Goal: Task Accomplishment & Management: Complete application form

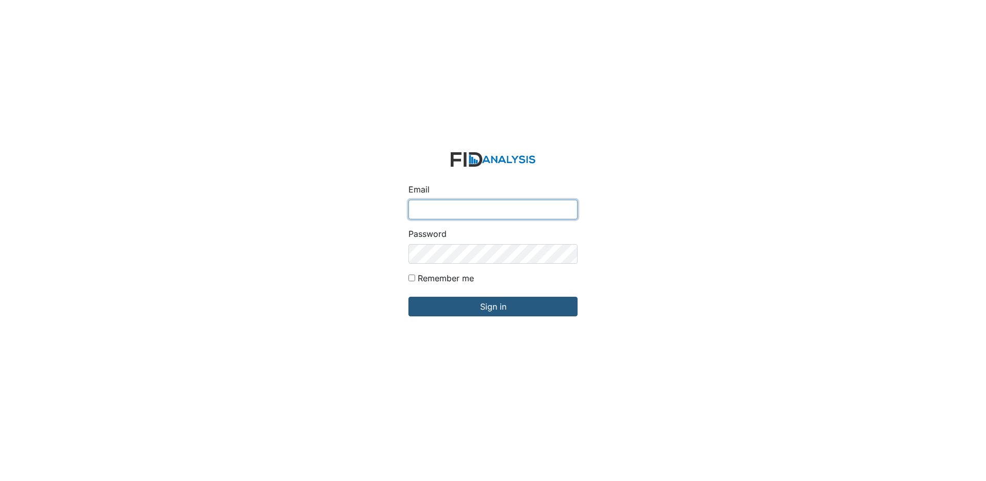
click at [448, 205] on input "Email" at bounding box center [492, 210] width 169 height 20
type input "[EMAIL_ADDRESS][DOMAIN_NAME]"
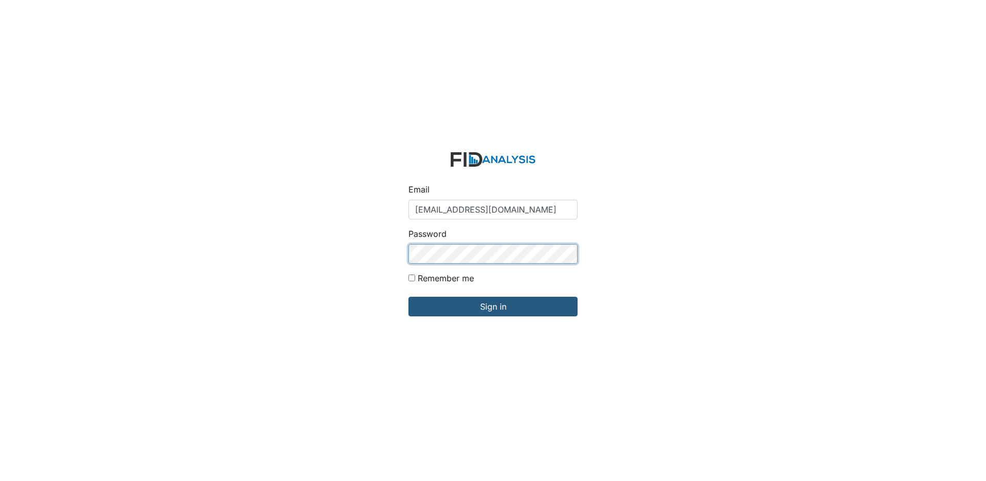
click at [408, 297] on input "Sign in" at bounding box center [492, 307] width 169 height 20
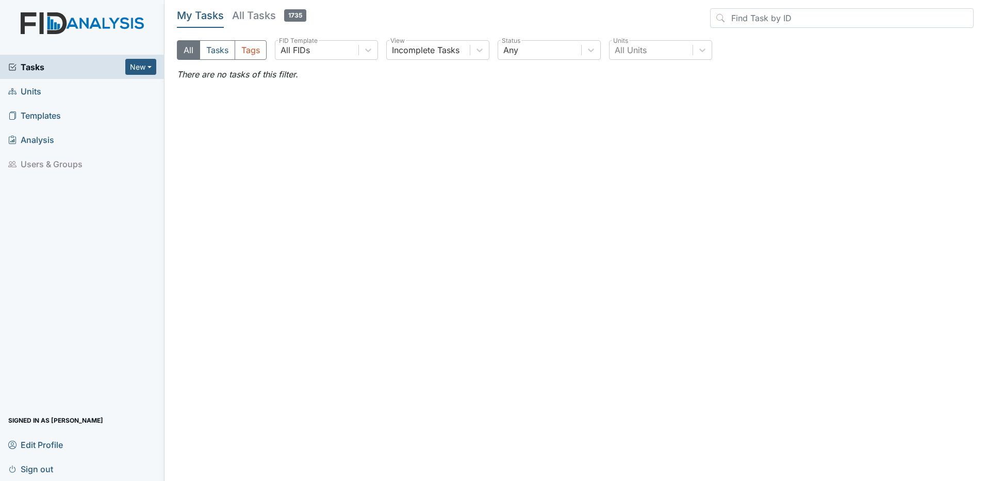
click at [38, 68] on span "Tasks" at bounding box center [66, 67] width 117 height 12
click at [34, 93] on span "Units" at bounding box center [24, 91] width 33 height 16
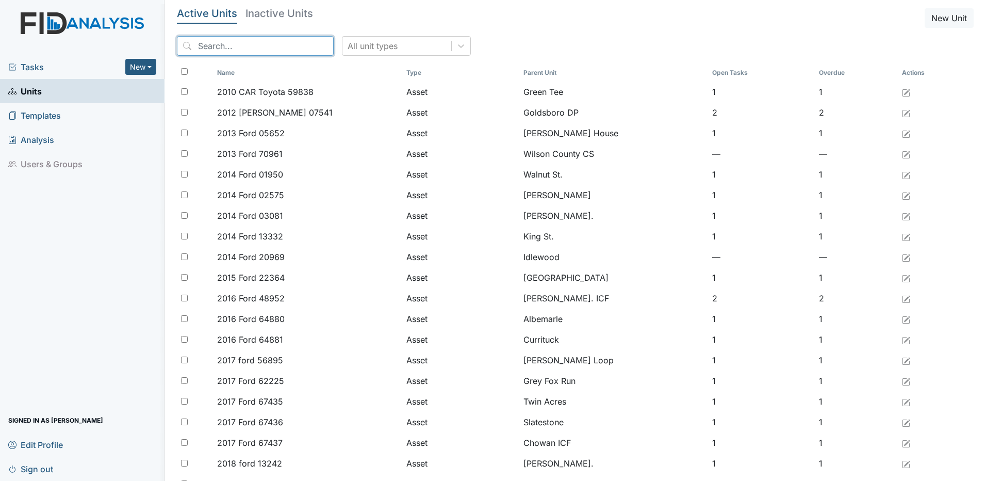
click at [264, 45] on input "search" at bounding box center [255, 46] width 157 height 20
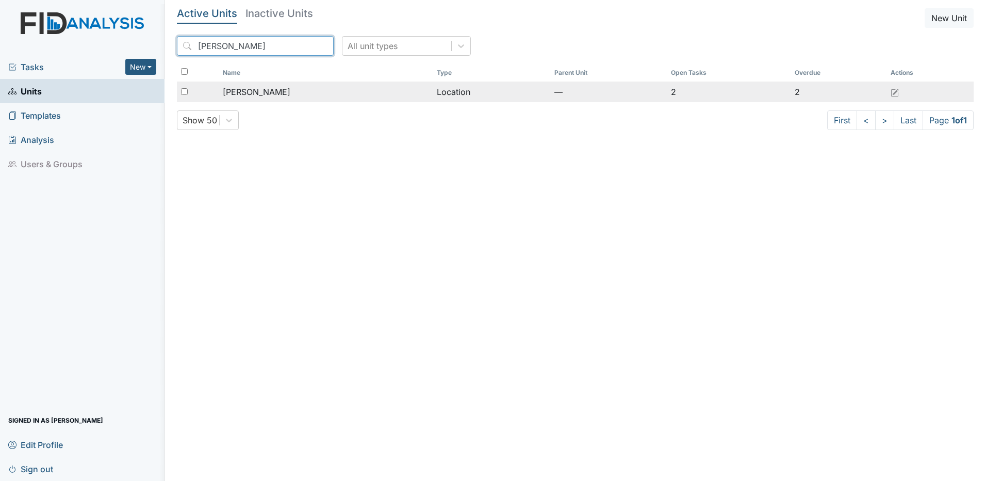
type input "leland"
click at [254, 92] on span "[PERSON_NAME]" at bounding box center [257, 92] width 68 height 12
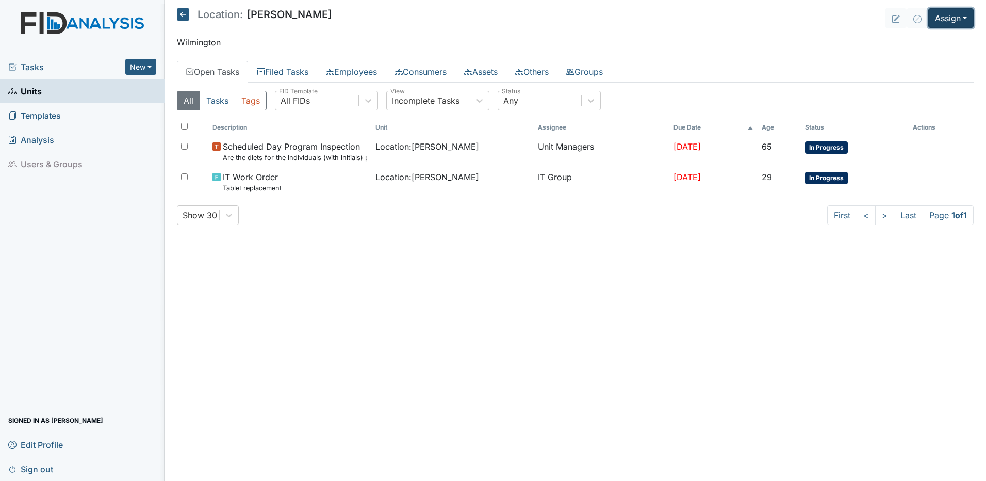
click at [959, 17] on button "Assign" at bounding box center [950, 18] width 45 height 20
click at [924, 60] on link "Assign Inspection" at bounding box center [926, 58] width 93 height 17
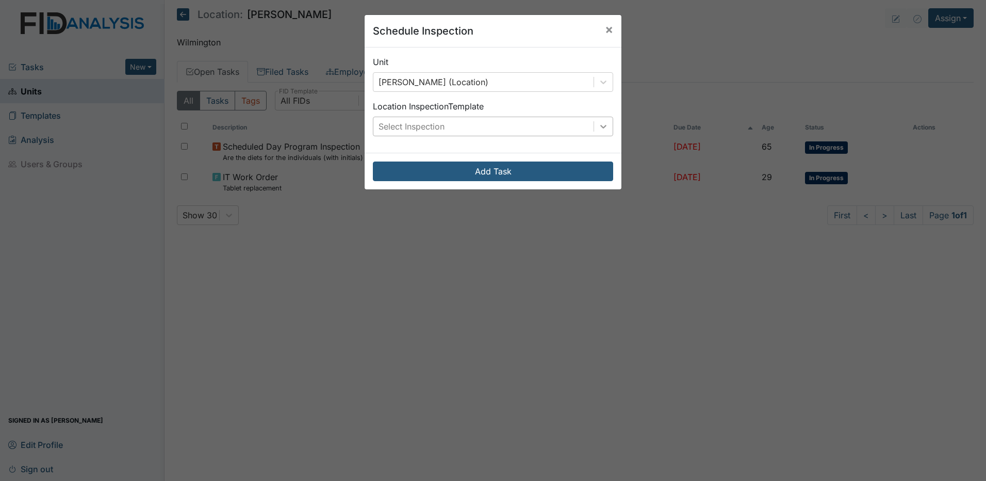
click at [601, 127] on icon at bounding box center [603, 127] width 6 height 4
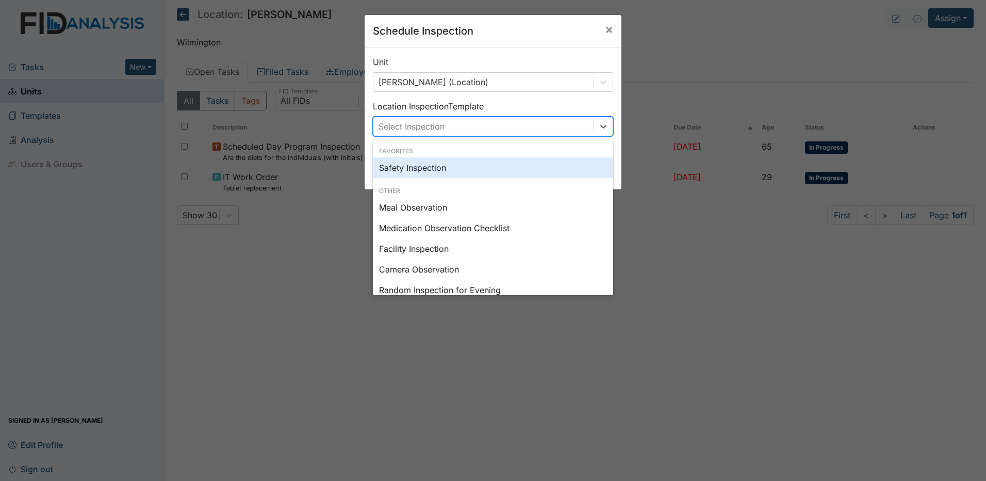
click at [568, 169] on div "Safety Inspection" at bounding box center [493, 167] width 240 height 21
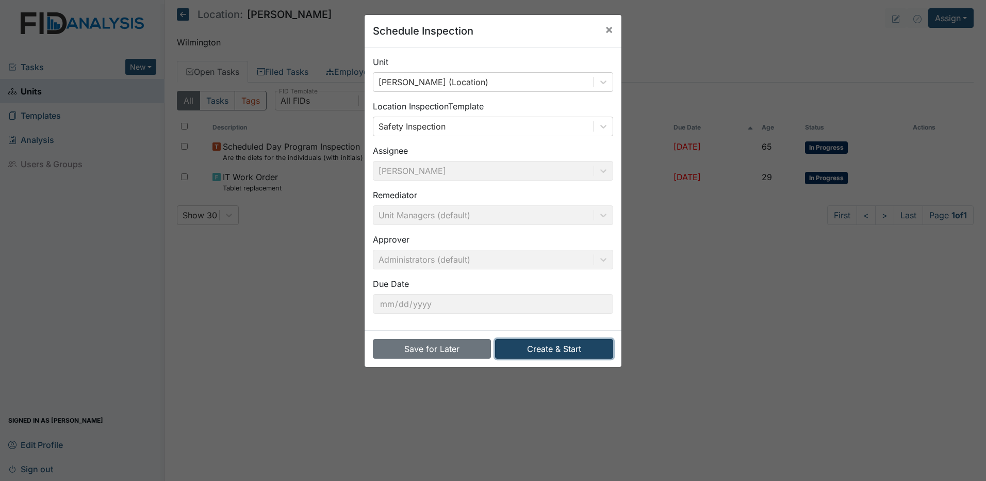
click at [557, 352] on button "Create & Start" at bounding box center [554, 349] width 118 height 20
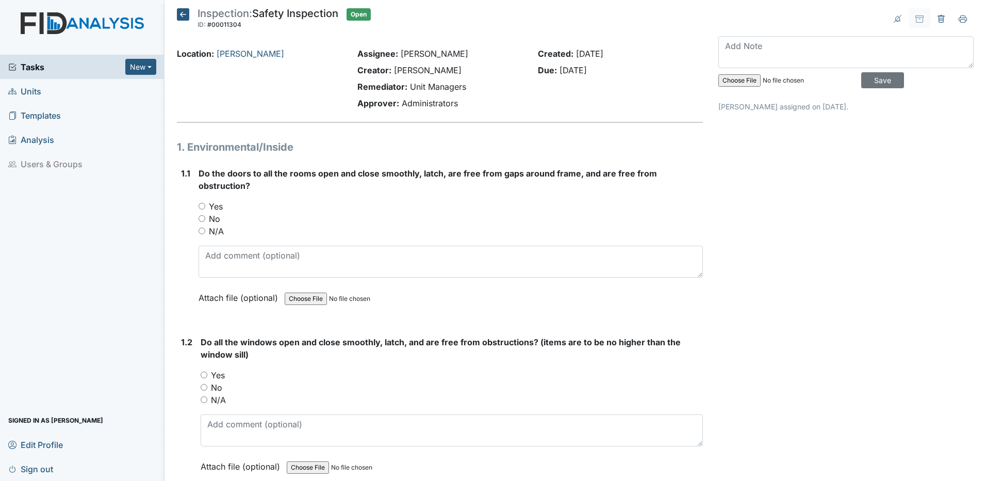
click at [202, 218] on input "No" at bounding box center [202, 218] width 7 height 7
radio input "true"
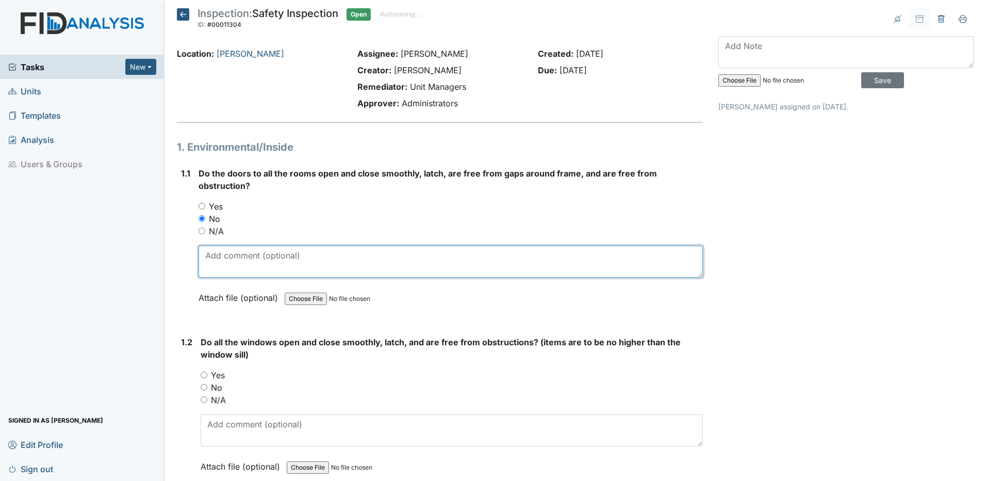
drag, startPoint x: 219, startPoint y: 258, endPoint x: 399, endPoint y: 244, distance: 181.1
click at [219, 258] on textarea at bounding box center [451, 261] width 504 height 32
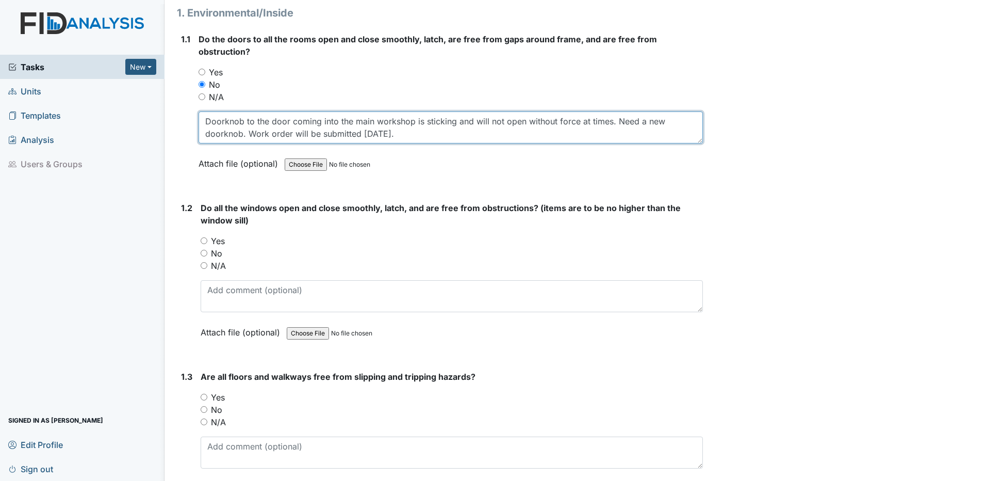
scroll to position [155, 0]
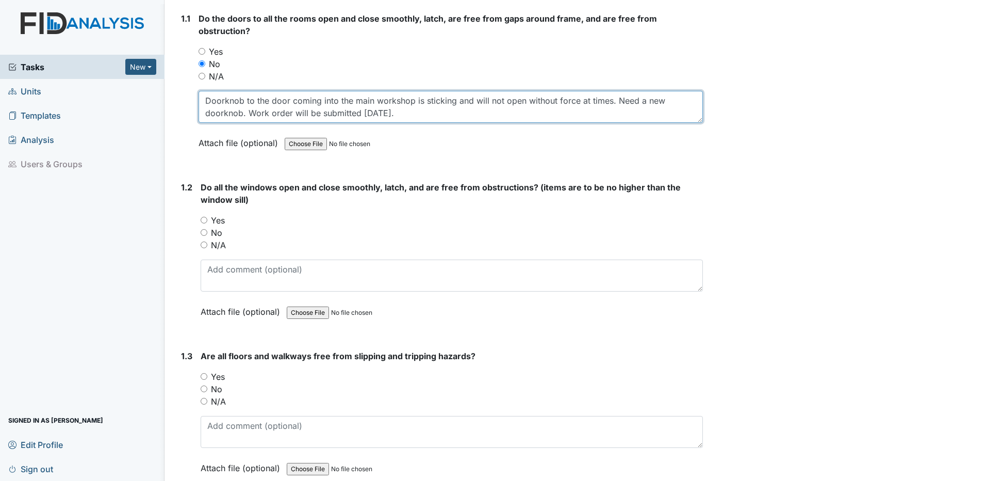
type textarea "Doorknob to the door coming into the main workshop is sticking and will not ope…"
click at [205, 245] on input "N/A" at bounding box center [204, 244] width 7 height 7
radio input "true"
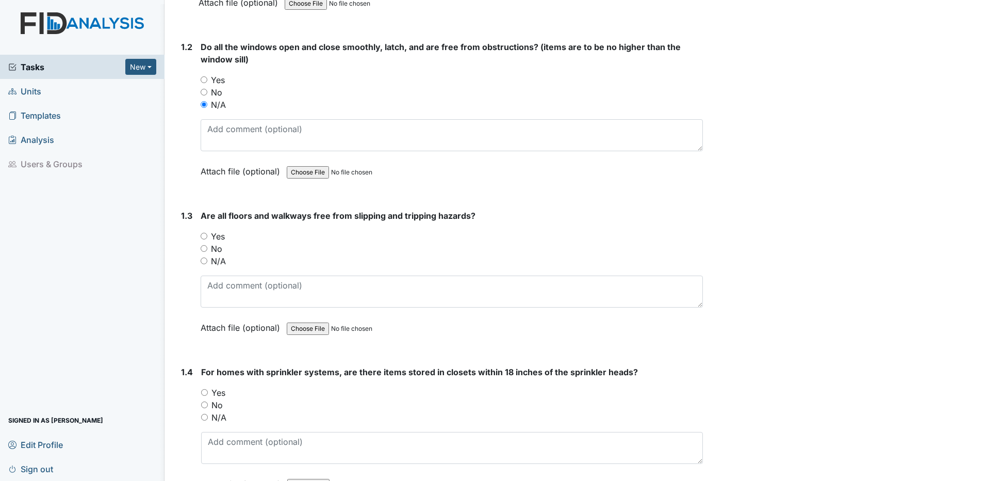
scroll to position [309, 0]
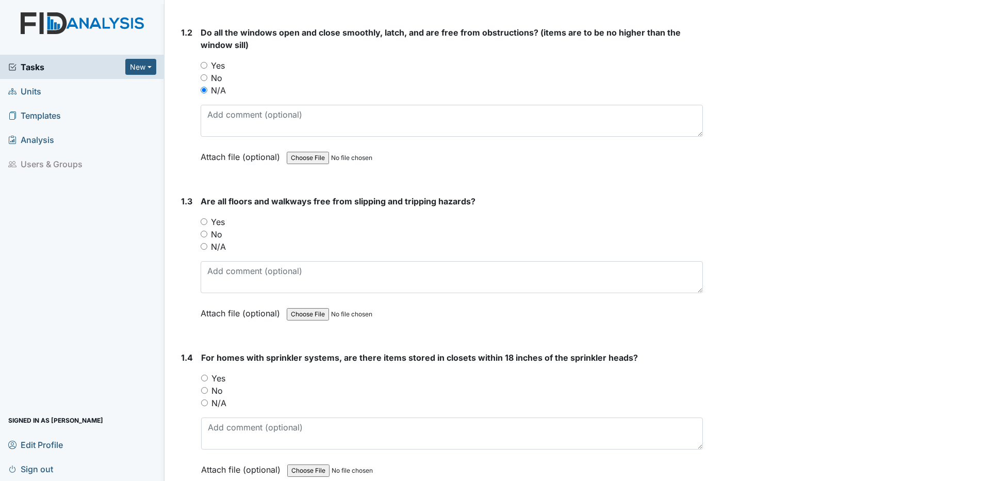
click at [203, 222] on input "Yes" at bounding box center [204, 221] width 7 height 7
radio input "true"
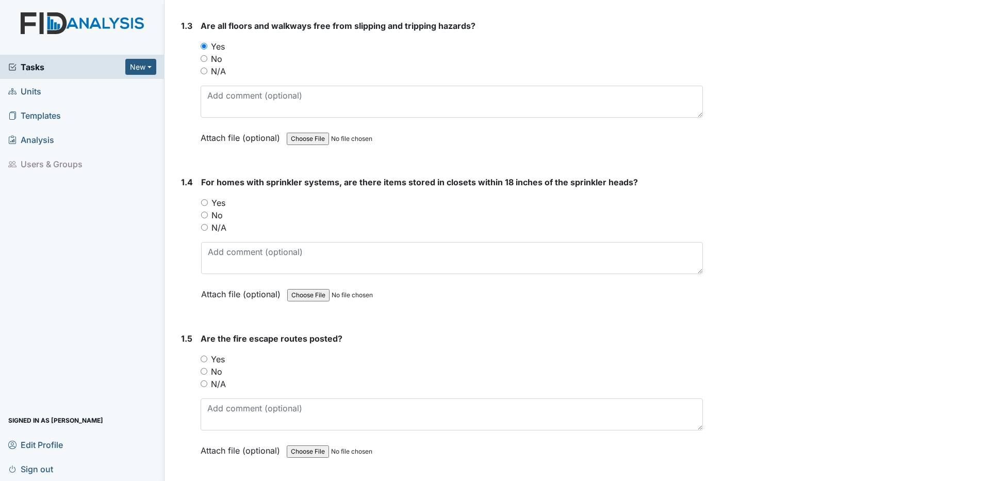
scroll to position [516, 0]
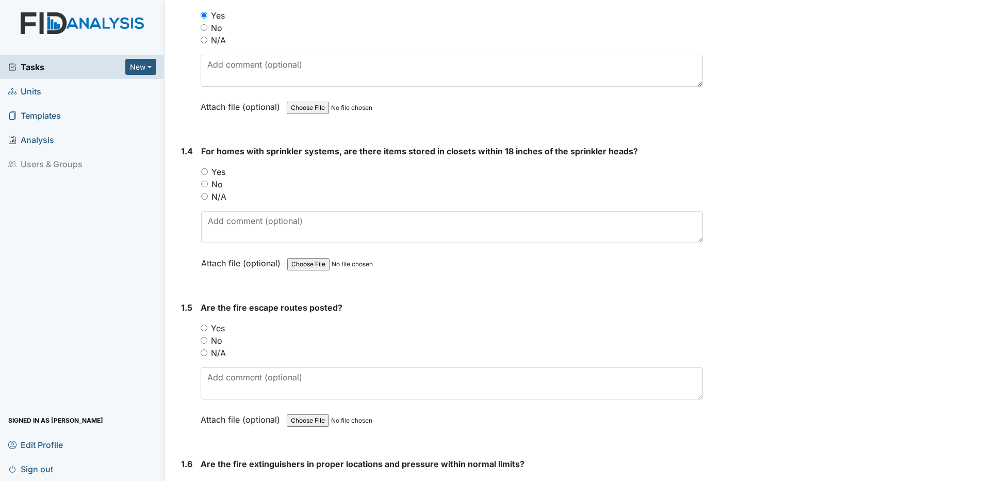
click at [205, 195] on input "N/A" at bounding box center [204, 196] width 7 height 7
radio input "true"
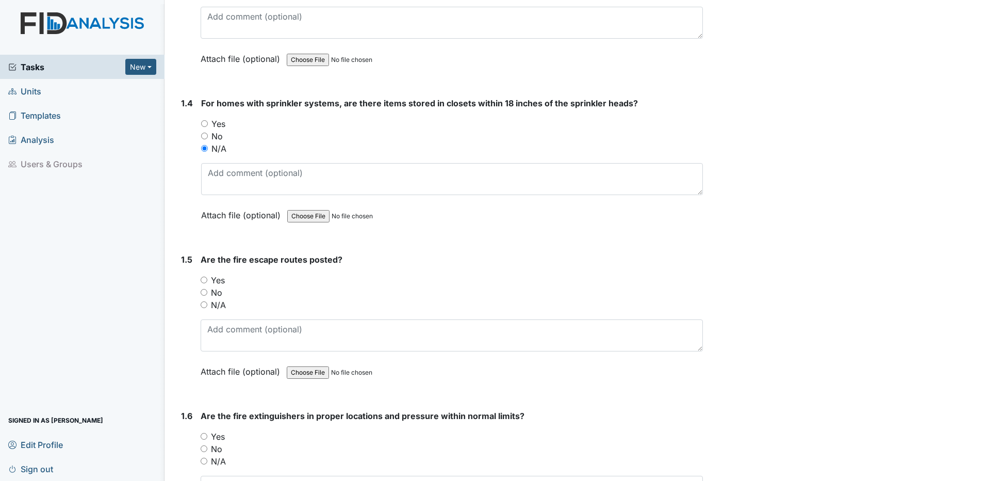
scroll to position [619, 0]
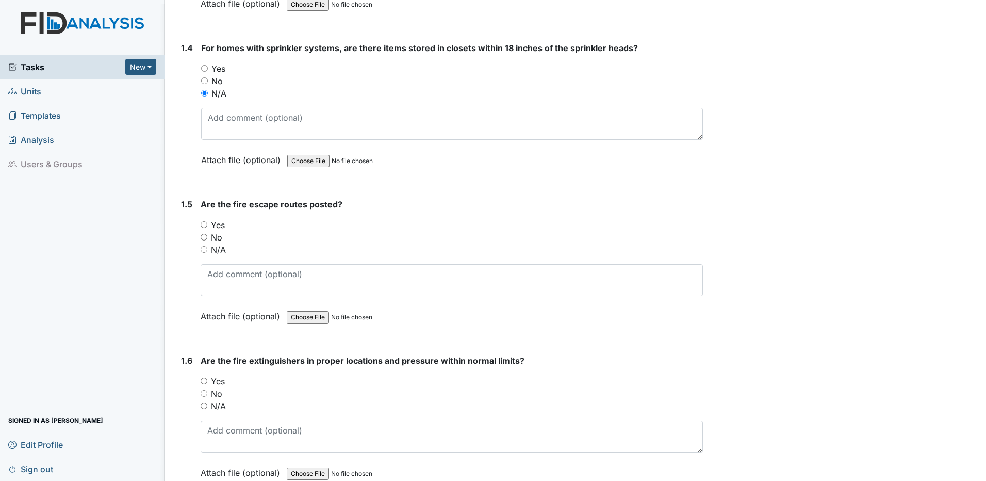
click at [201, 225] on input "Yes" at bounding box center [204, 224] width 7 height 7
radio input "true"
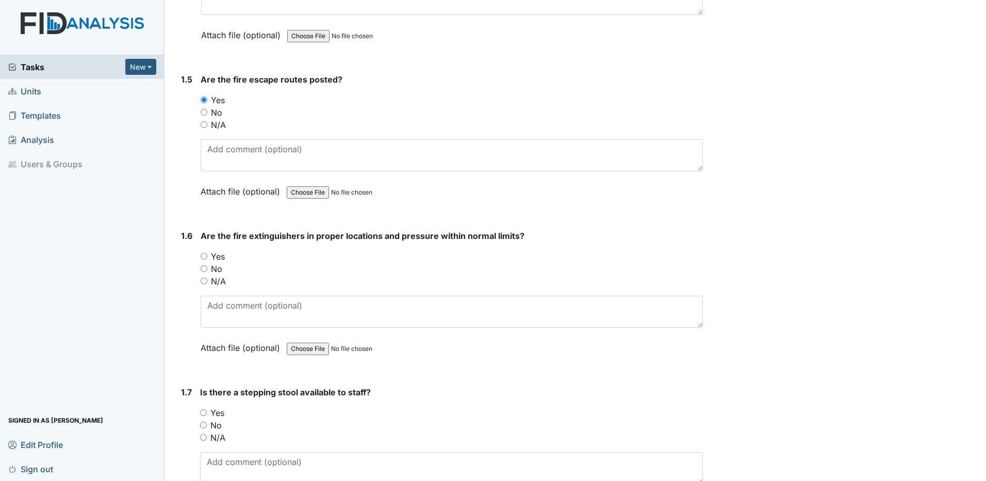
scroll to position [773, 0]
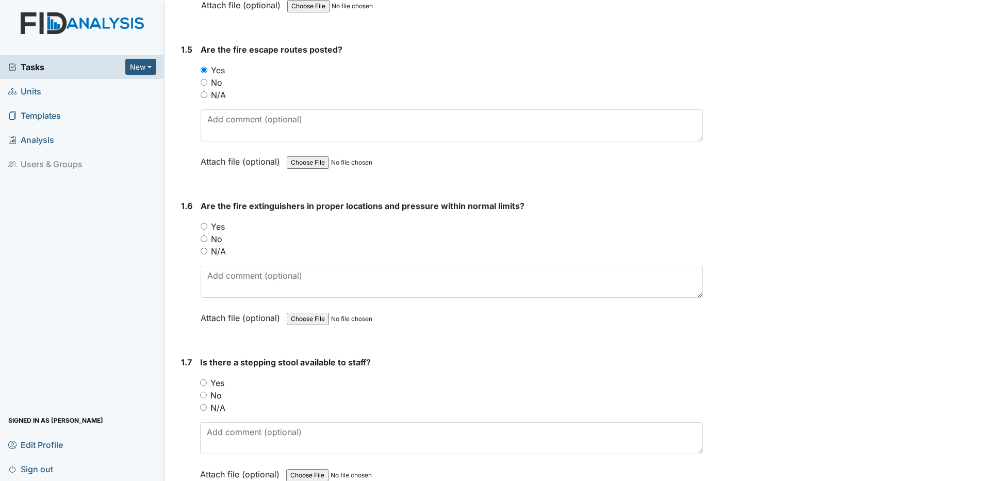
click at [205, 227] on input "Yes" at bounding box center [204, 226] width 7 height 7
radio input "true"
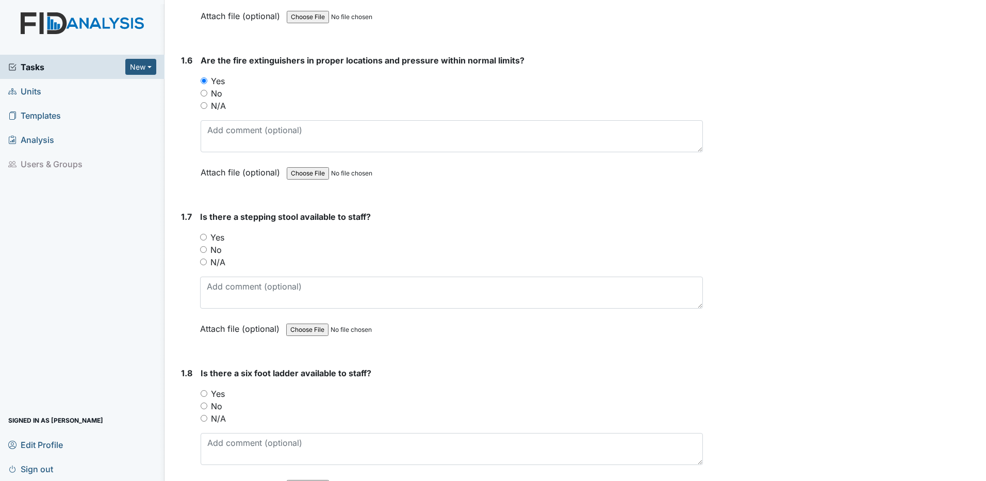
scroll to position [928, 0]
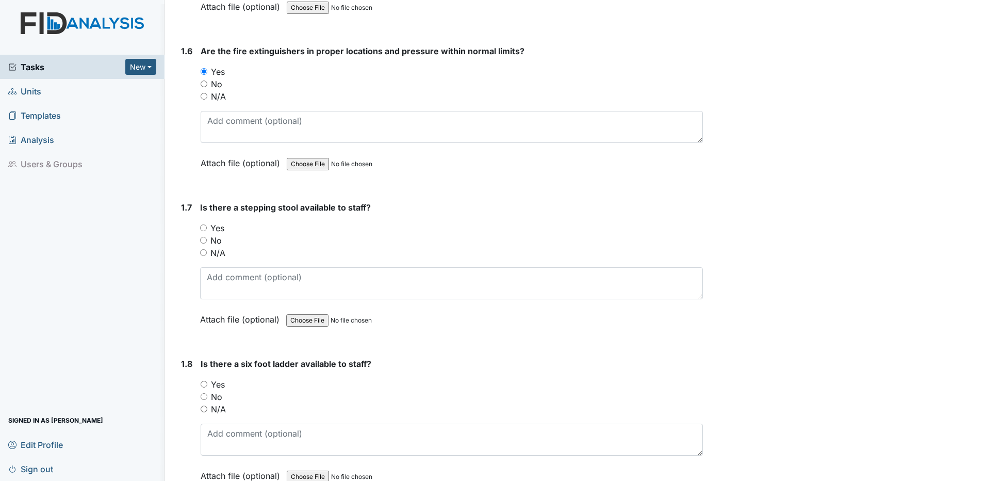
click at [202, 228] on input "Yes" at bounding box center [203, 227] width 7 height 7
radio input "true"
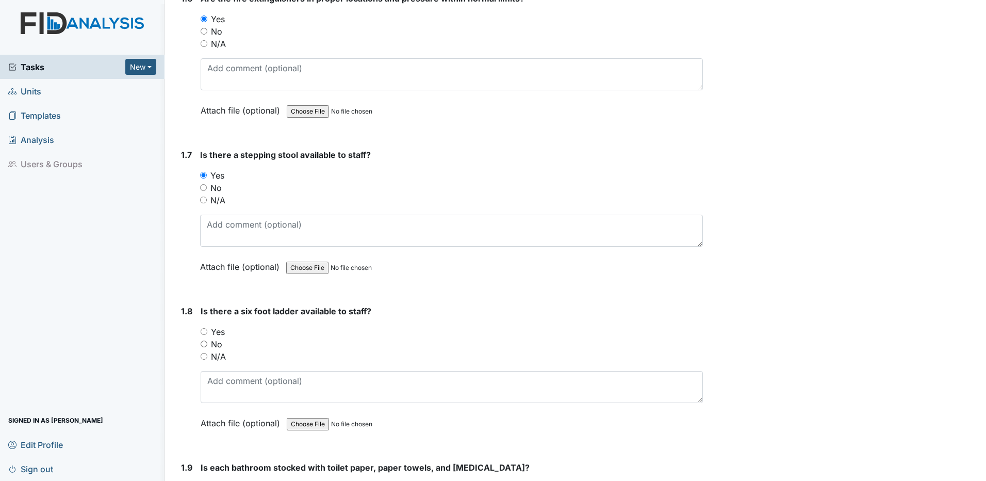
scroll to position [1083, 0]
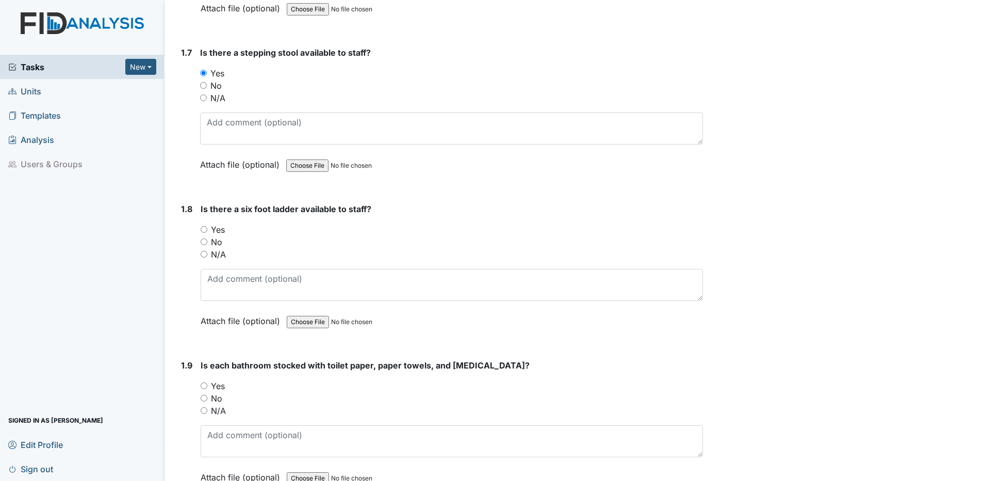
click at [204, 229] on input "Yes" at bounding box center [204, 229] width 7 height 7
radio input "true"
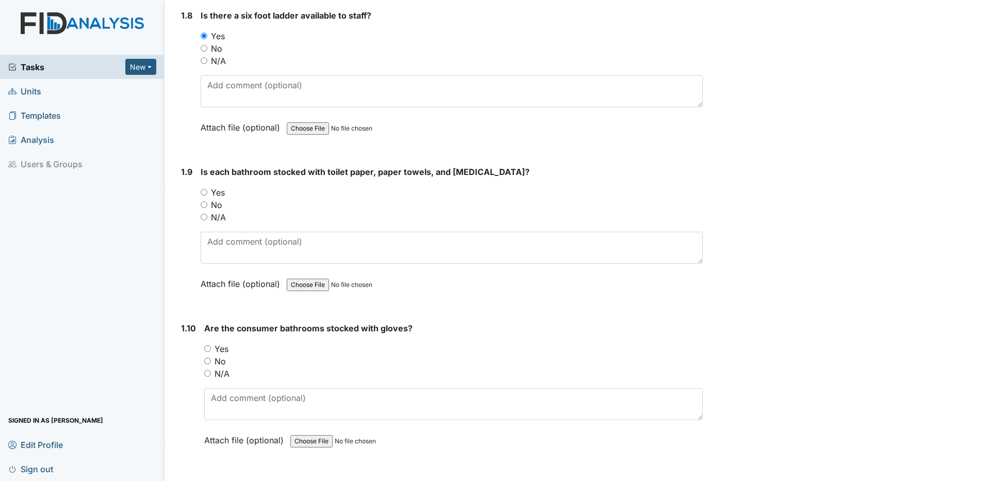
scroll to position [1289, 0]
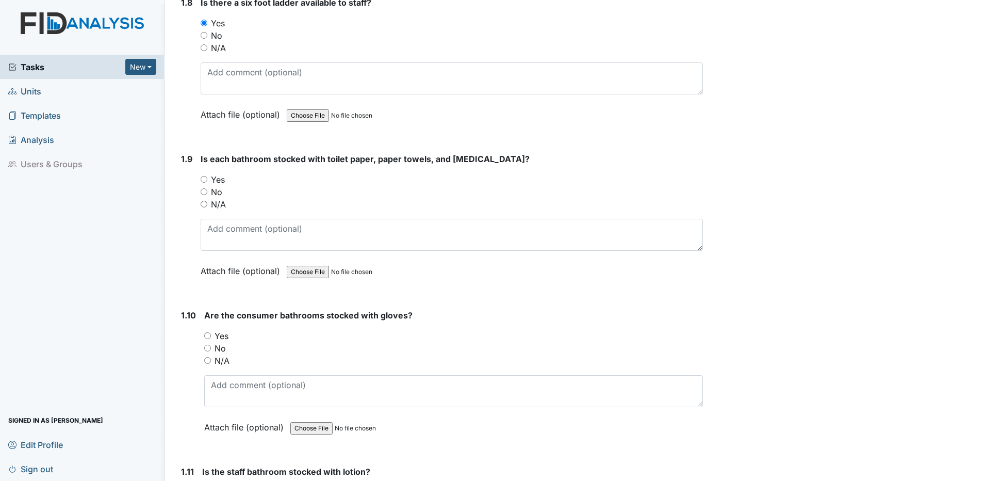
click at [204, 181] on input "Yes" at bounding box center [204, 179] width 7 height 7
radio input "true"
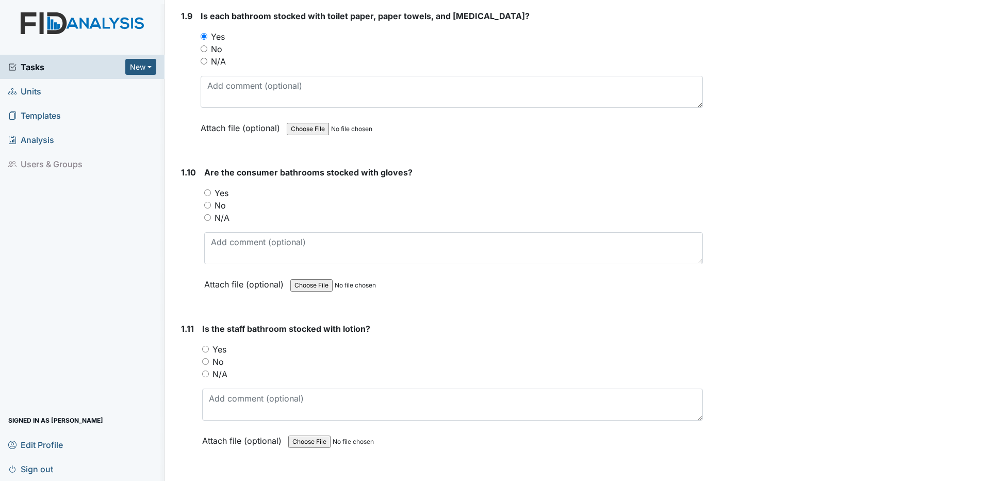
scroll to position [1444, 0]
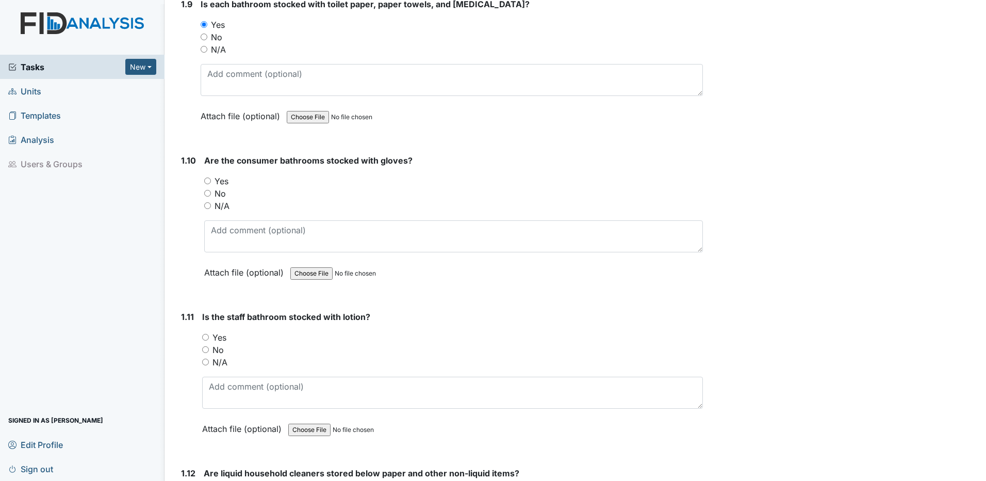
drag, startPoint x: 208, startPoint y: 204, endPoint x: 228, endPoint y: 204, distance: 20.1
click at [209, 204] on input "N/A" at bounding box center [207, 205] width 7 height 7
radio input "true"
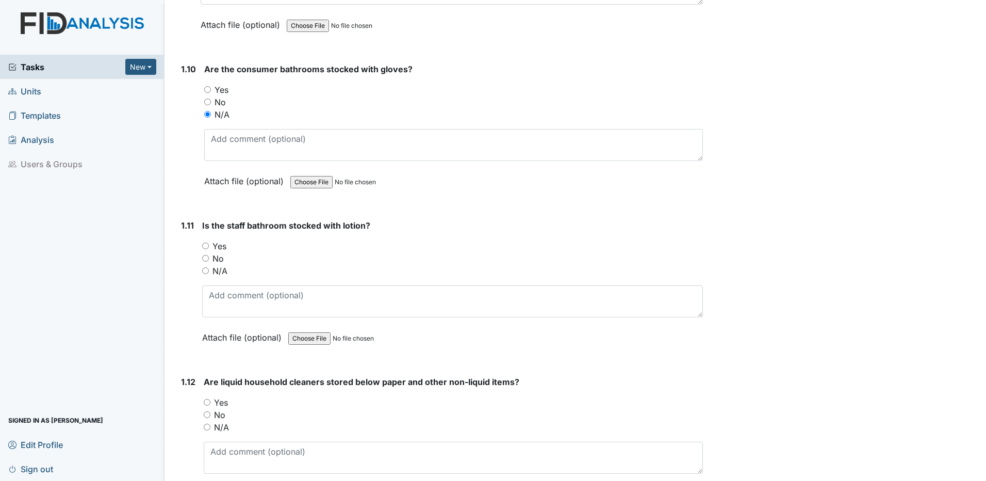
scroll to position [1547, 0]
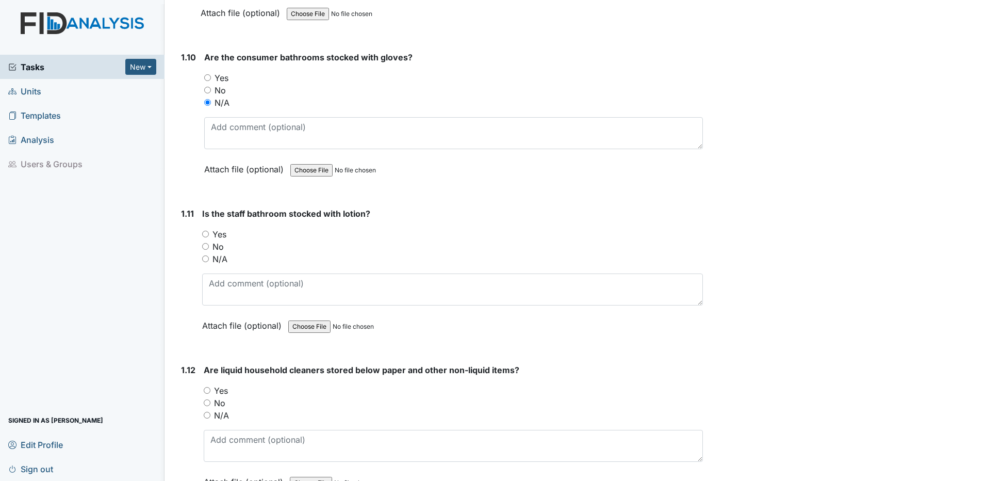
click at [205, 260] on input "N/A" at bounding box center [205, 258] width 7 height 7
radio input "true"
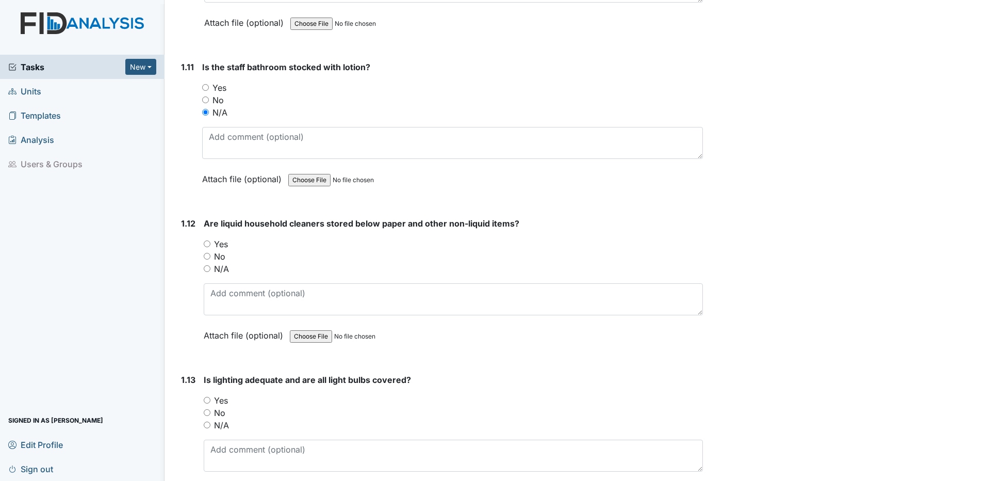
scroll to position [1702, 0]
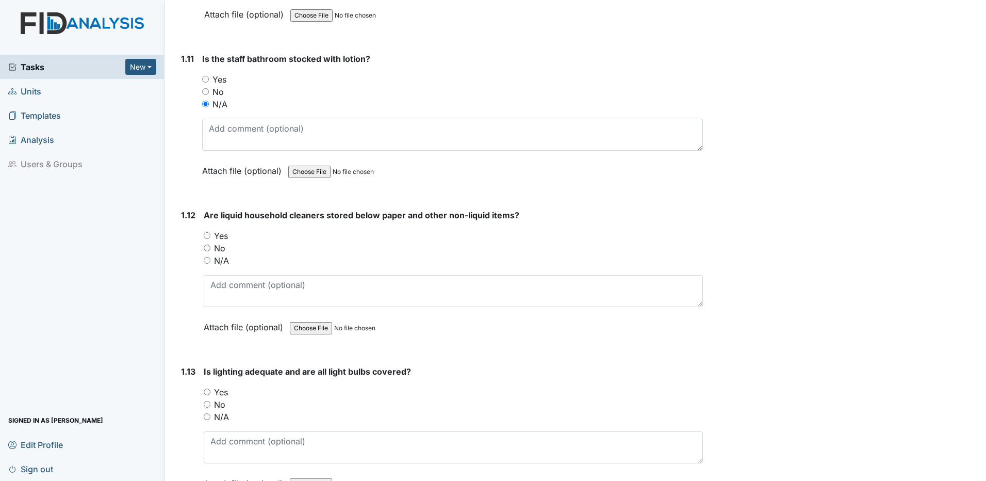
click at [205, 234] on input "Yes" at bounding box center [207, 235] width 7 height 7
radio input "true"
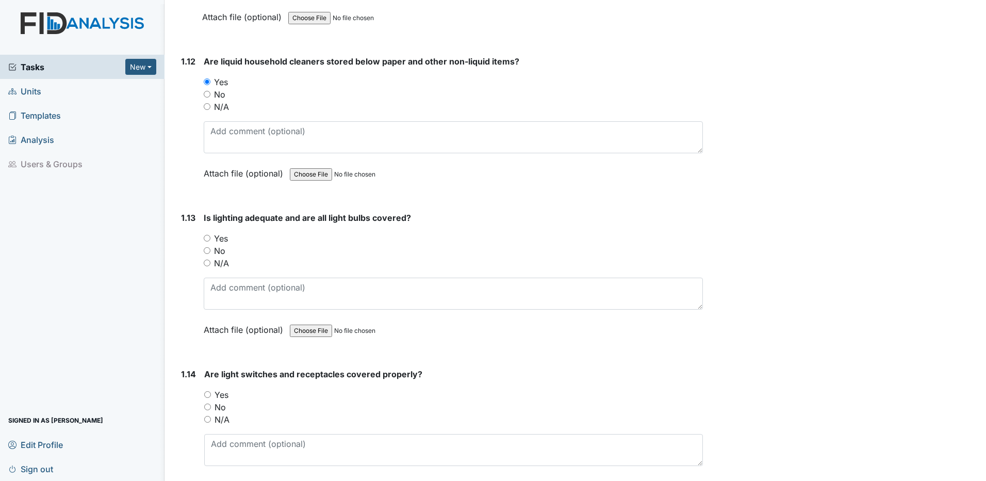
scroll to position [1856, 0]
drag, startPoint x: 206, startPoint y: 239, endPoint x: 221, endPoint y: 236, distance: 15.2
click at [208, 238] on input "Yes" at bounding box center [207, 237] width 7 height 7
radio input "true"
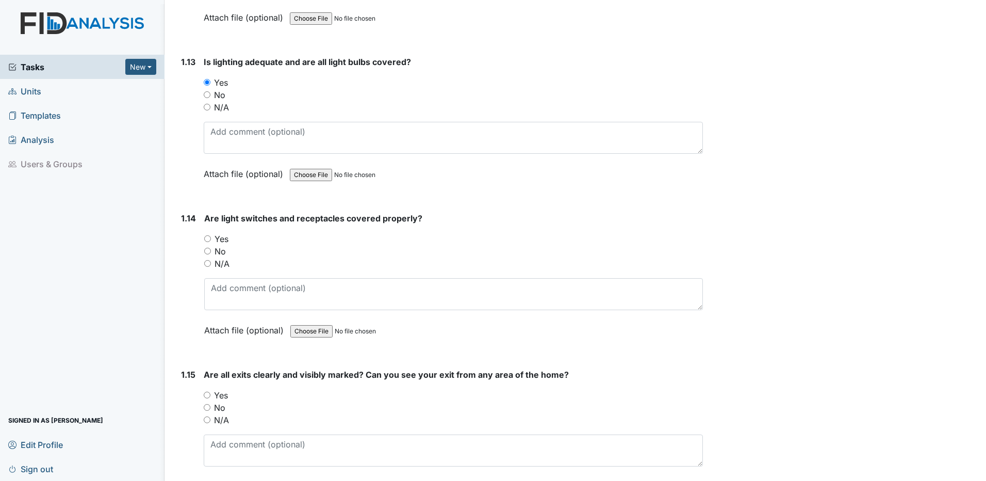
click at [208, 238] on input "Yes" at bounding box center [207, 238] width 7 height 7
radio input "true"
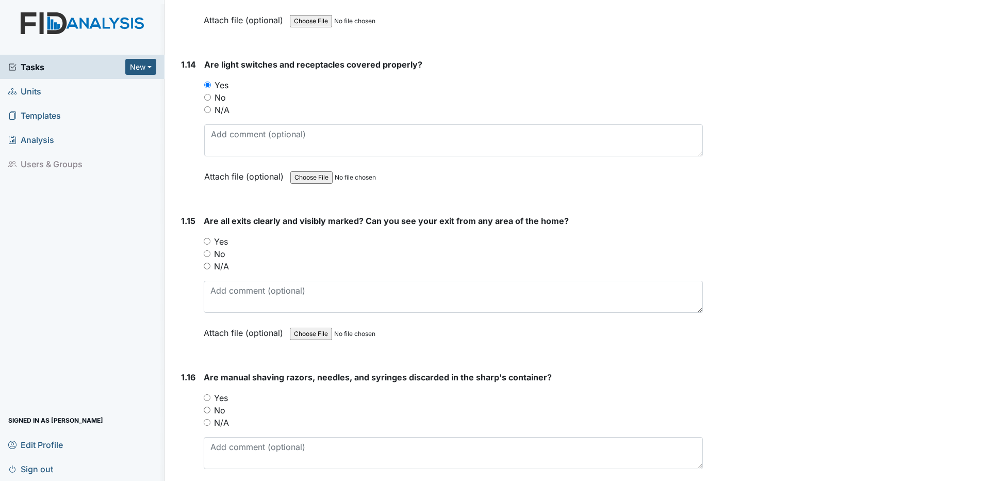
scroll to position [2166, 0]
click at [205, 241] on input "Yes" at bounding box center [207, 240] width 7 height 7
radio input "true"
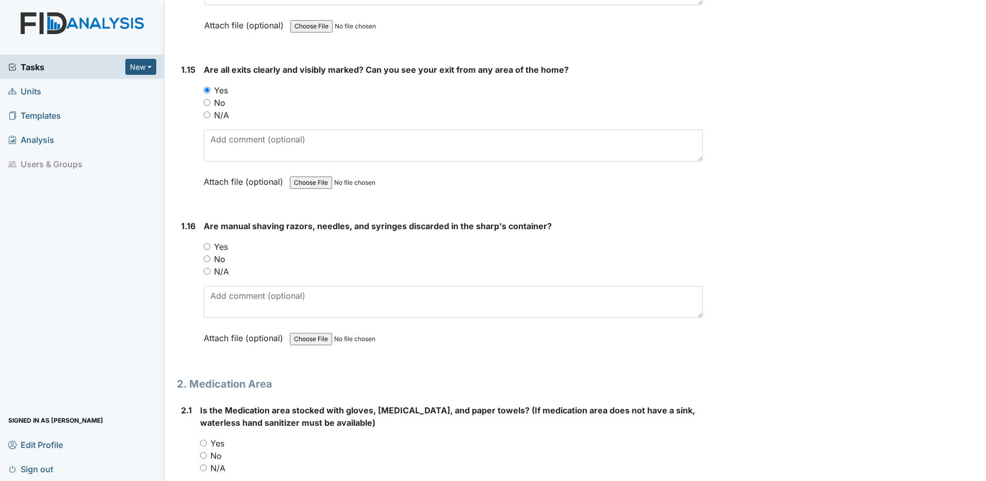
scroll to position [2320, 0]
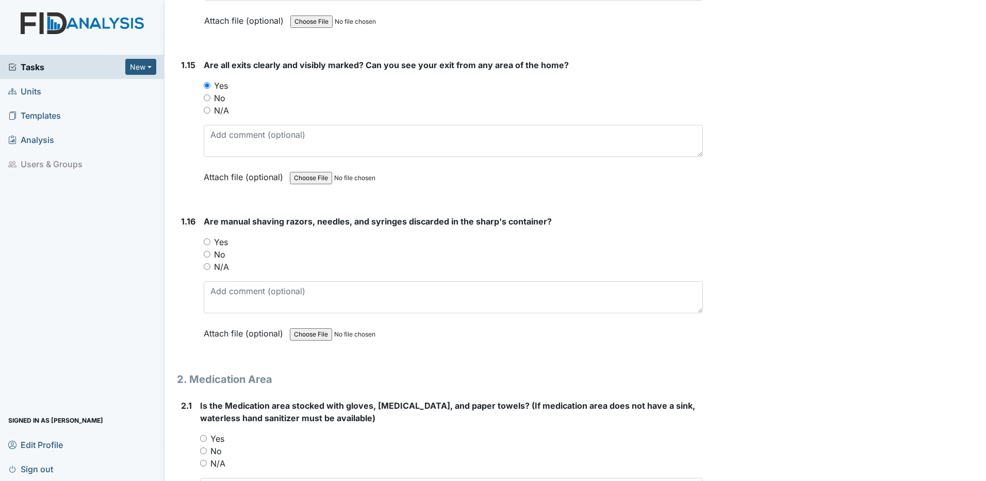
click at [206, 240] on input "Yes" at bounding box center [207, 241] width 7 height 7
radio input "true"
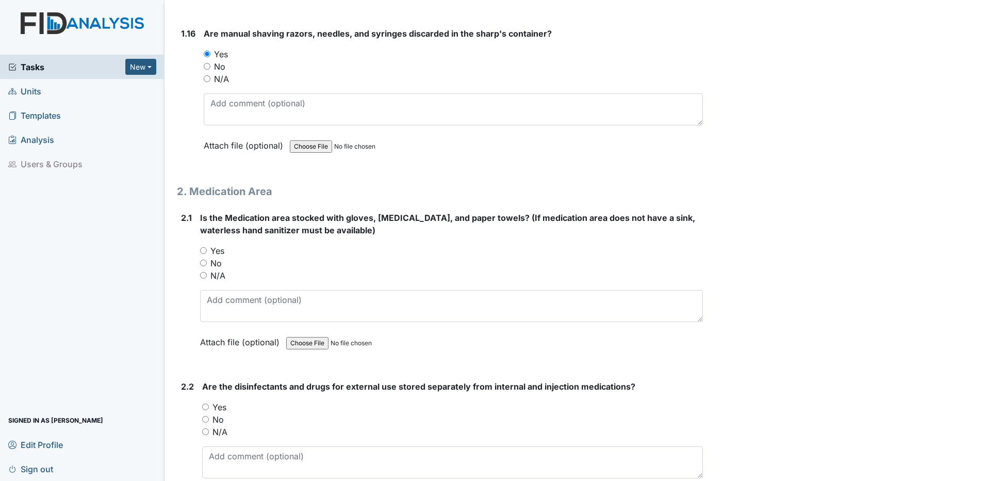
scroll to position [2527, 0]
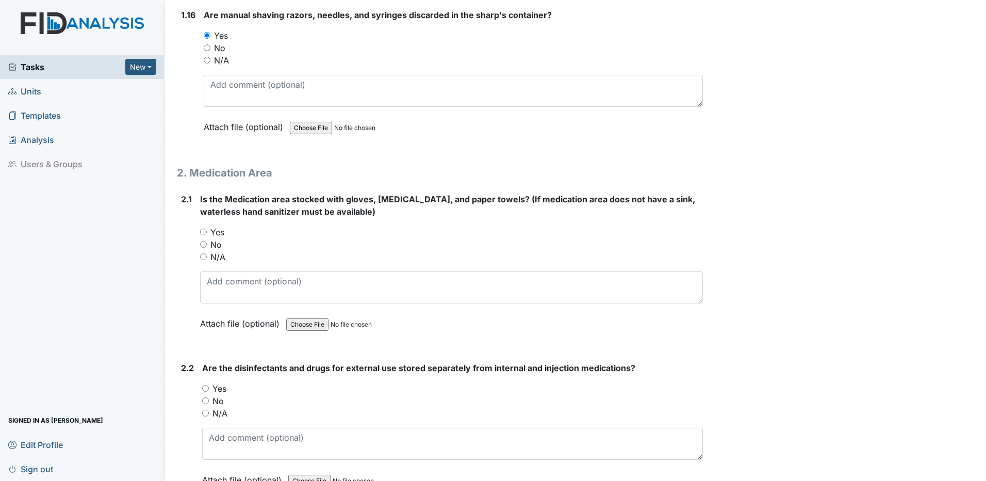
click at [205, 231] on input "Yes" at bounding box center [203, 231] width 7 height 7
radio input "true"
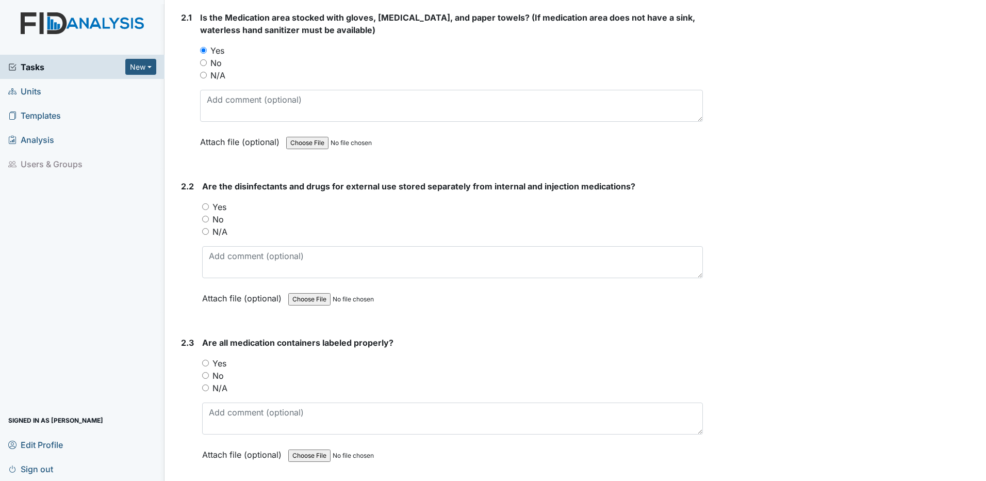
scroll to position [2733, 0]
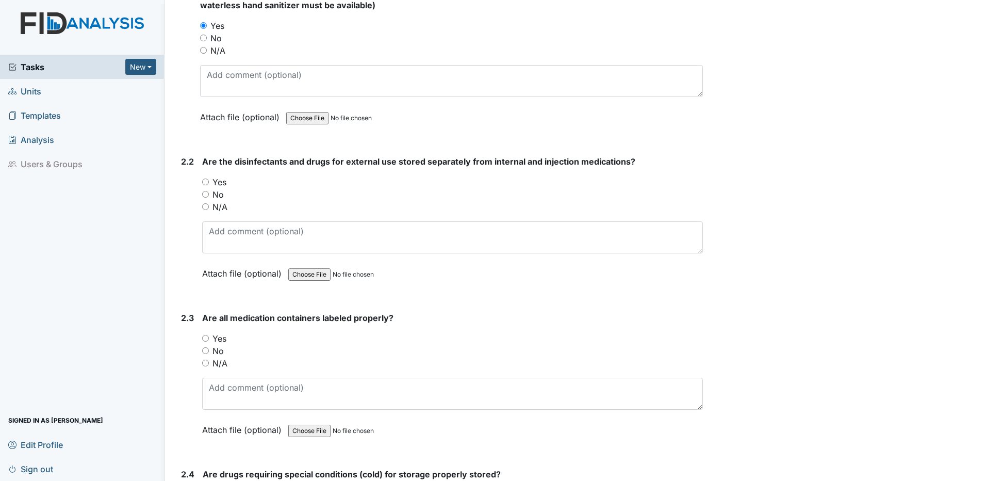
click at [205, 182] on input "Yes" at bounding box center [205, 181] width 7 height 7
radio input "true"
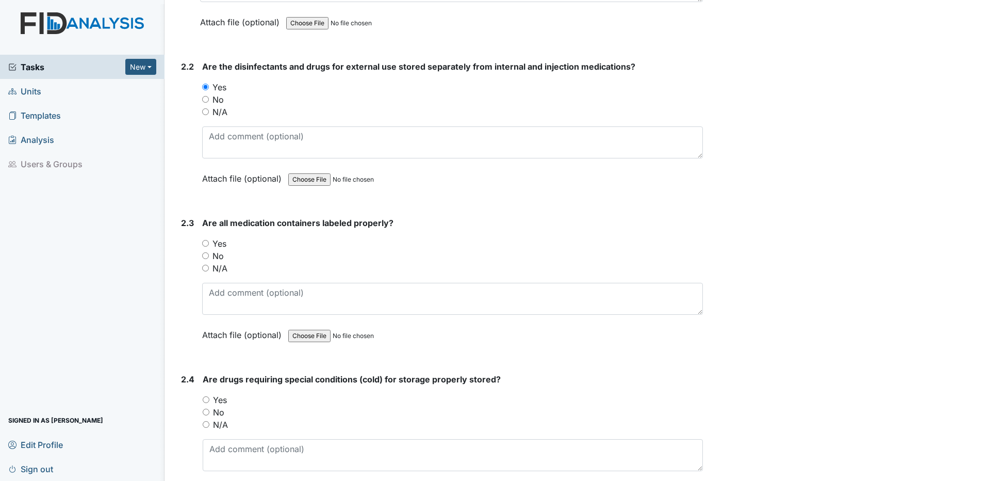
scroll to position [2836, 0]
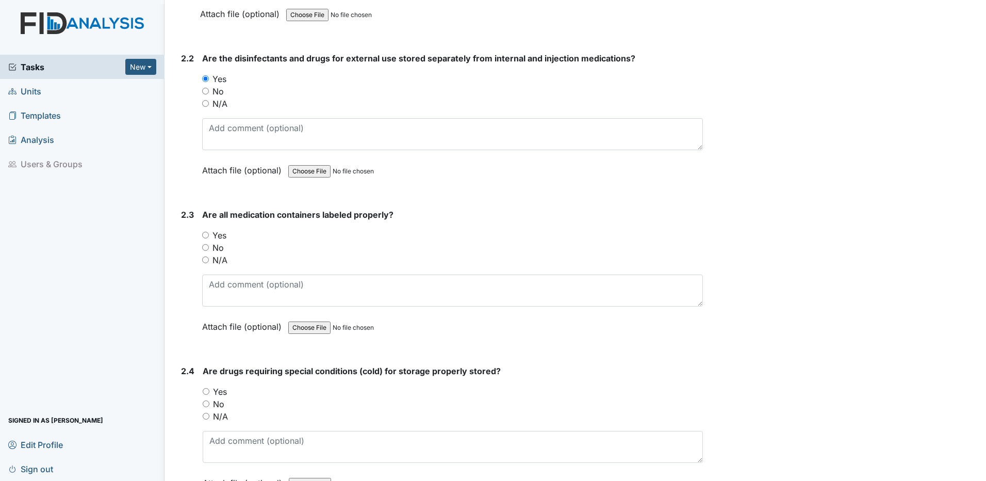
click at [204, 232] on input "Yes" at bounding box center [205, 235] width 7 height 7
radio input "true"
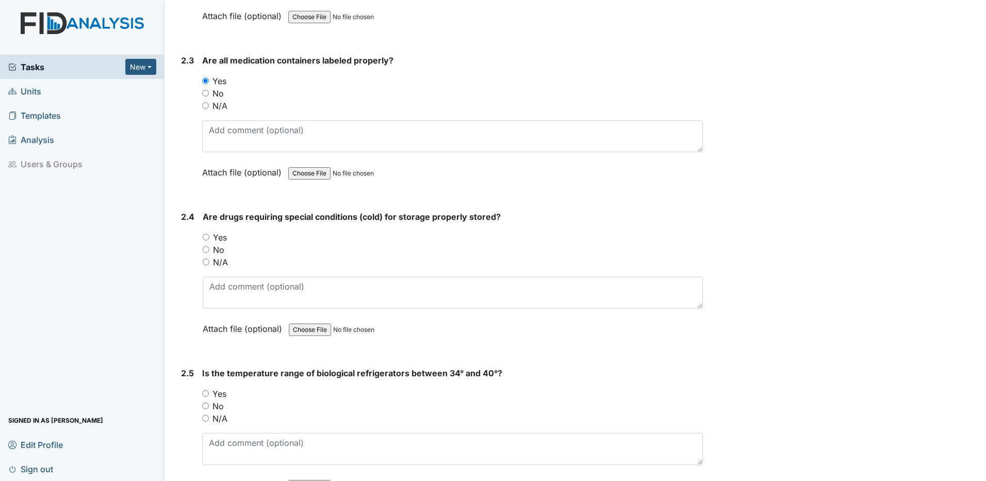
scroll to position [2991, 0]
click at [207, 235] on input "Yes" at bounding box center [206, 236] width 7 height 7
radio input "true"
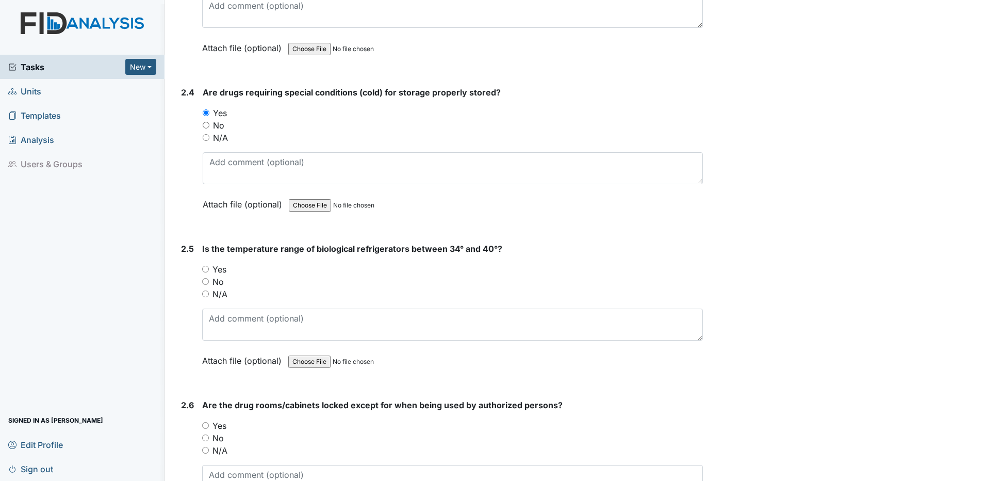
scroll to position [3146, 0]
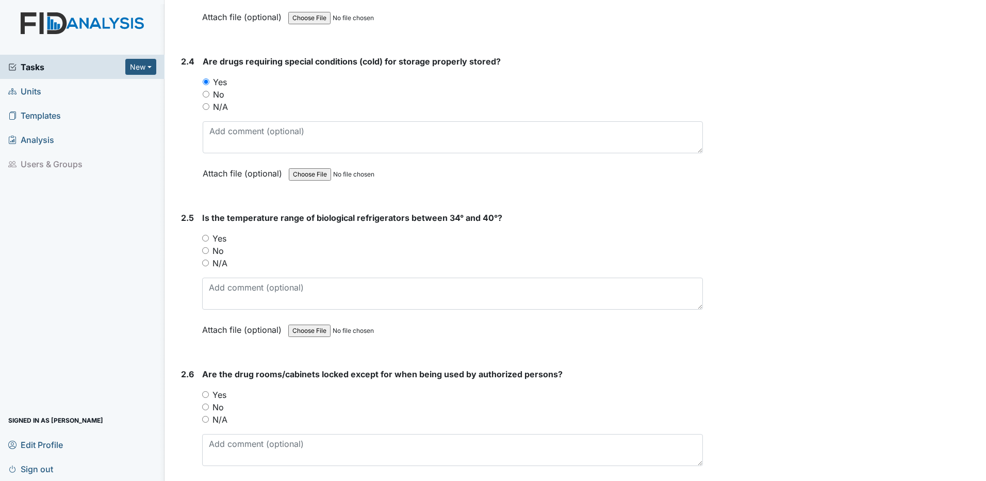
click at [207, 237] on input "Yes" at bounding box center [205, 238] width 7 height 7
radio input "true"
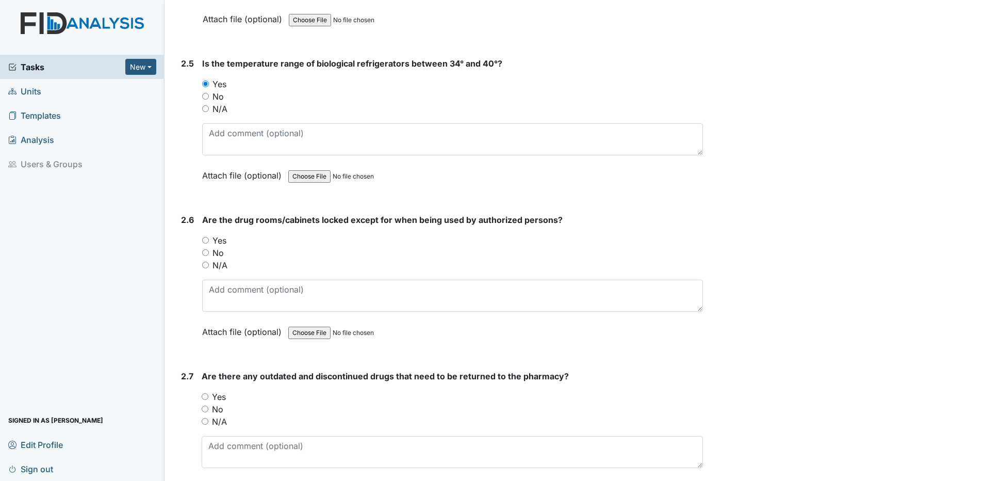
scroll to position [3300, 0]
click at [206, 239] on input "Yes" at bounding box center [205, 239] width 7 height 7
radio input "true"
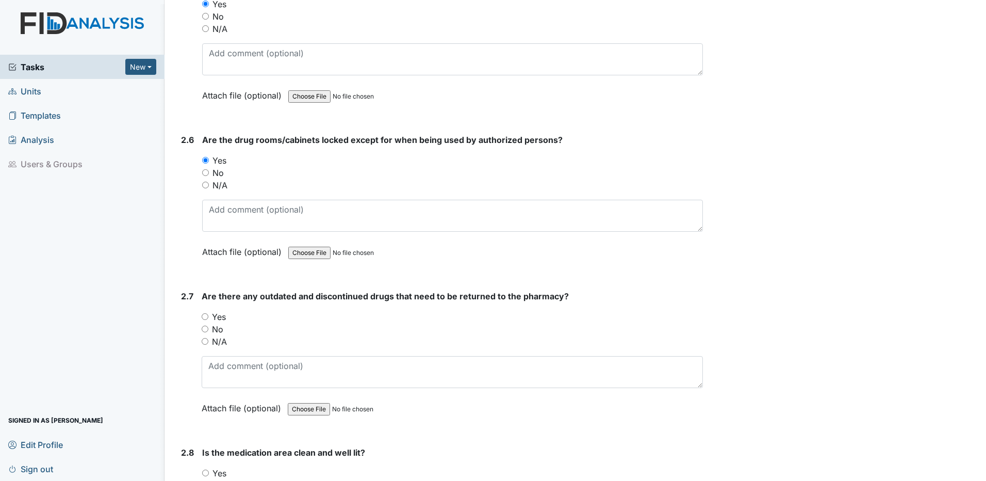
scroll to position [3455, 0]
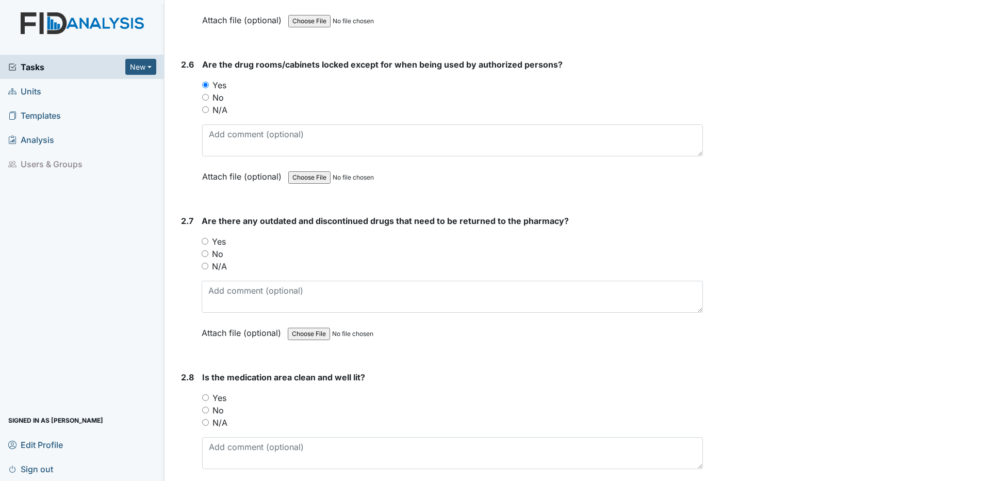
click at [207, 254] on input "No" at bounding box center [205, 253] width 7 height 7
radio input "true"
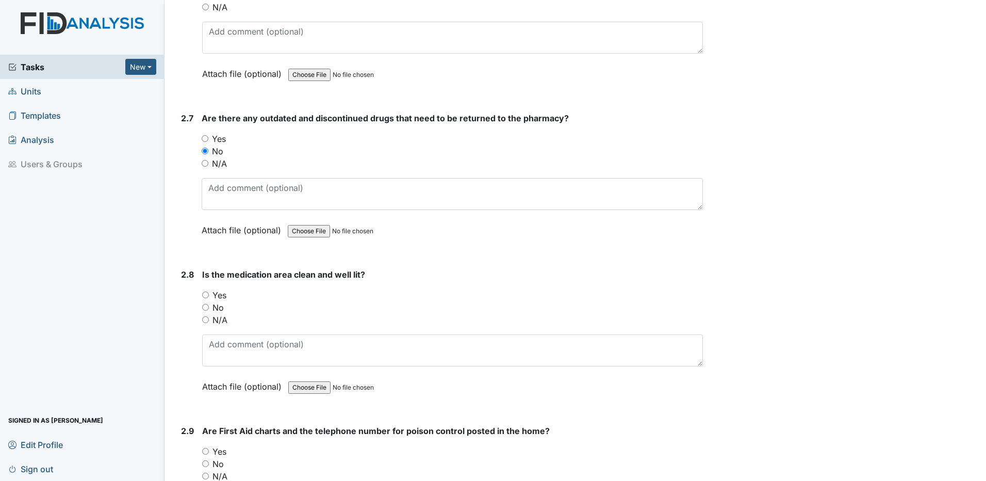
scroll to position [3610, 0]
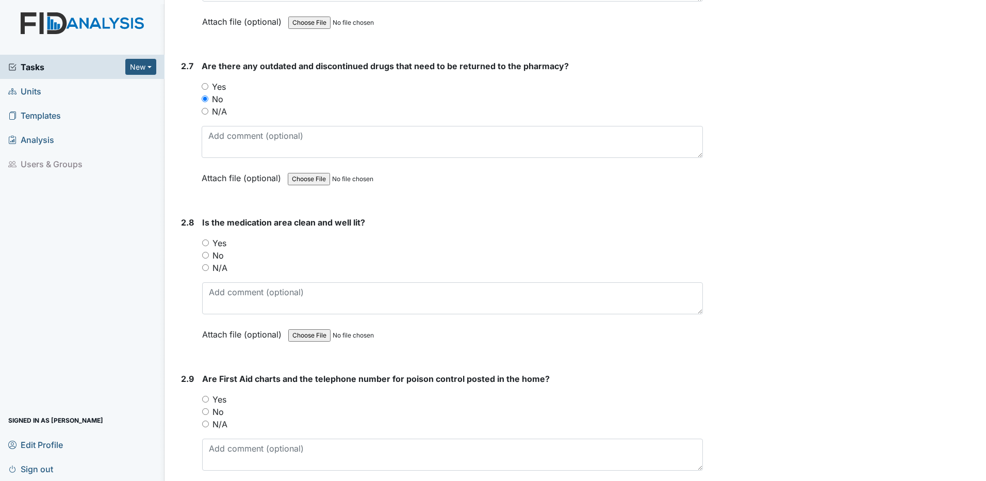
click at [205, 243] on input "Yes" at bounding box center [205, 242] width 7 height 7
radio input "true"
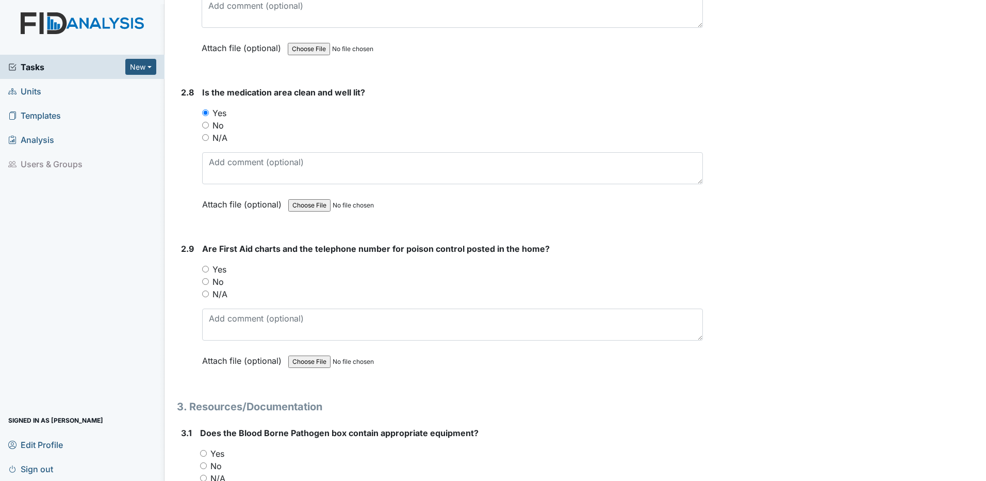
scroll to position [3764, 0]
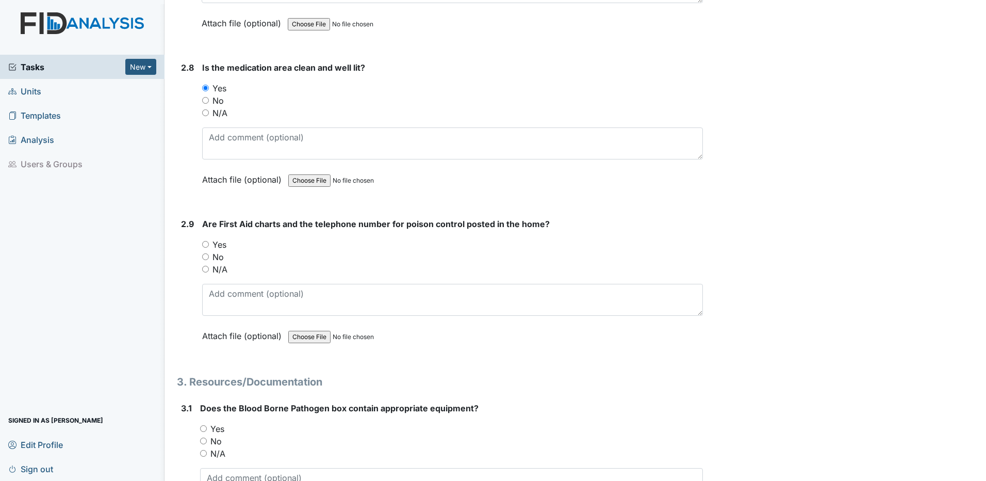
click at [206, 246] on input "Yes" at bounding box center [205, 244] width 7 height 7
radio input "true"
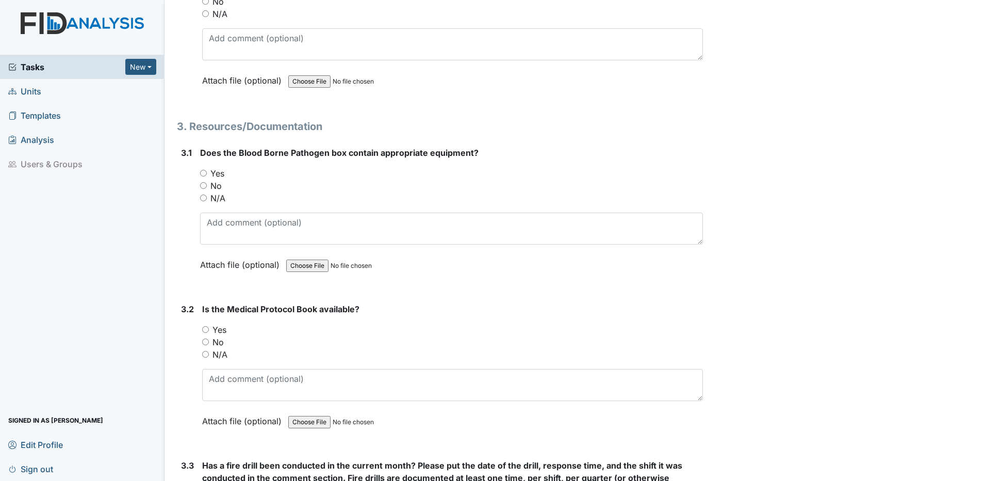
scroll to position [4022, 0]
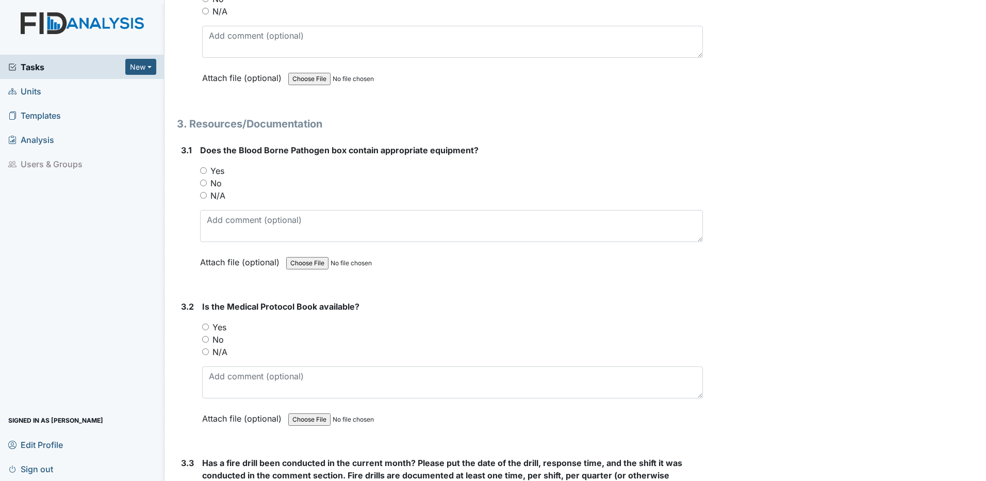
click at [203, 199] on div "N/A" at bounding box center [451, 195] width 503 height 12
click at [202, 194] on input "N/A" at bounding box center [203, 195] width 7 height 7
radio input "true"
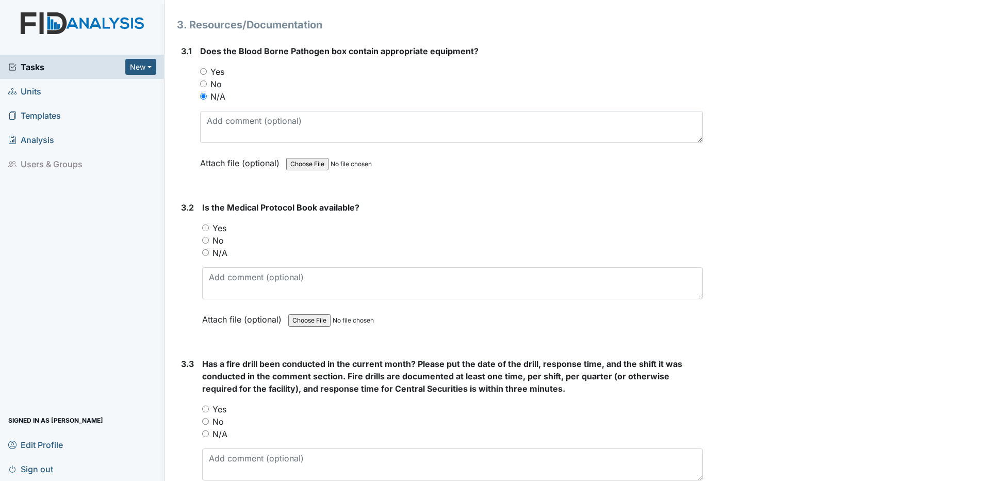
scroll to position [4125, 0]
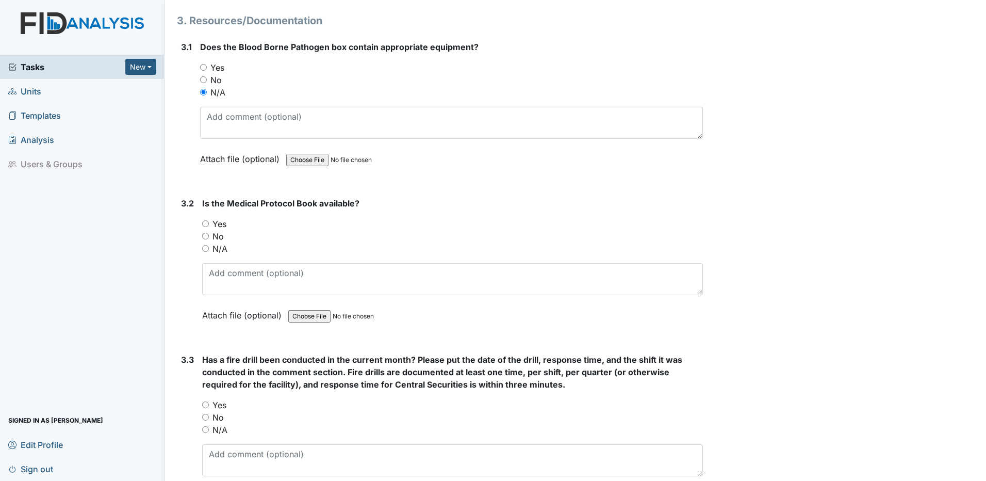
click at [207, 223] on input "Yes" at bounding box center [205, 223] width 7 height 7
radio input "true"
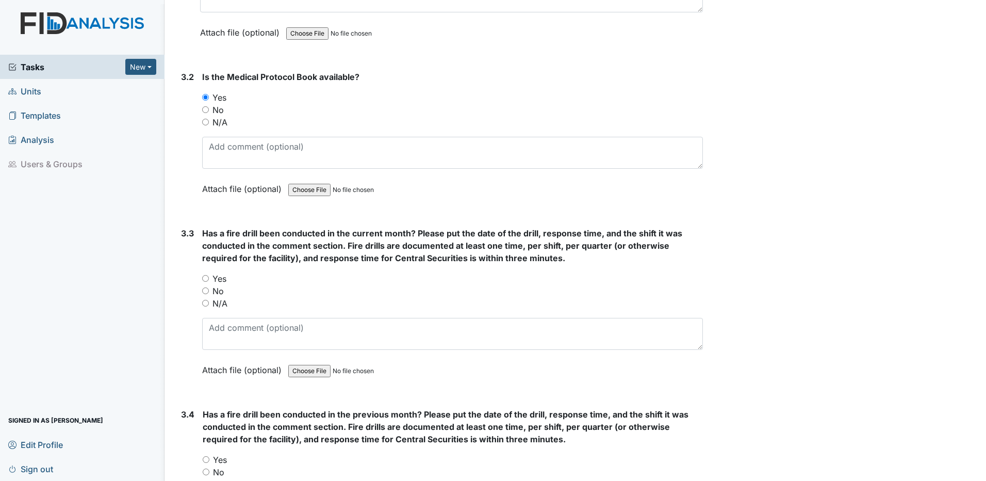
scroll to position [4280, 0]
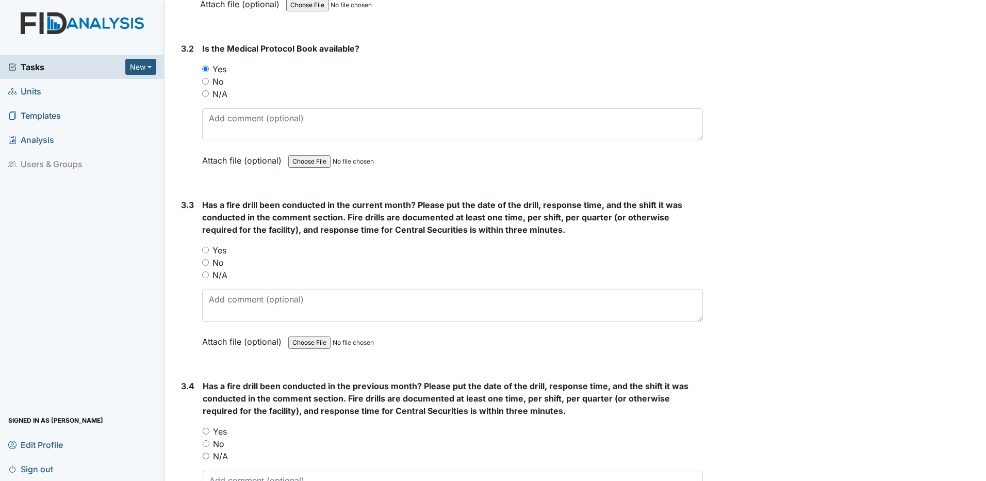
click at [207, 263] on input "No" at bounding box center [205, 262] width 7 height 7
radio input "true"
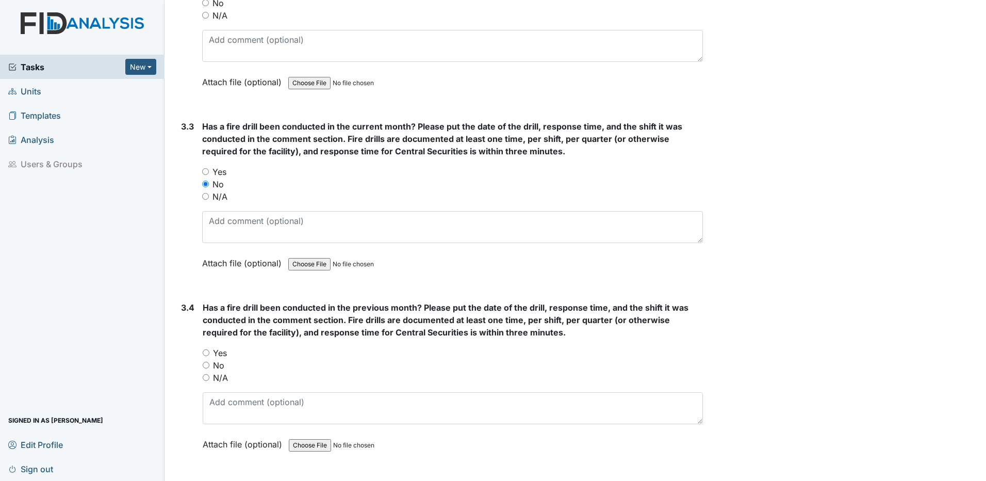
scroll to position [4383, 0]
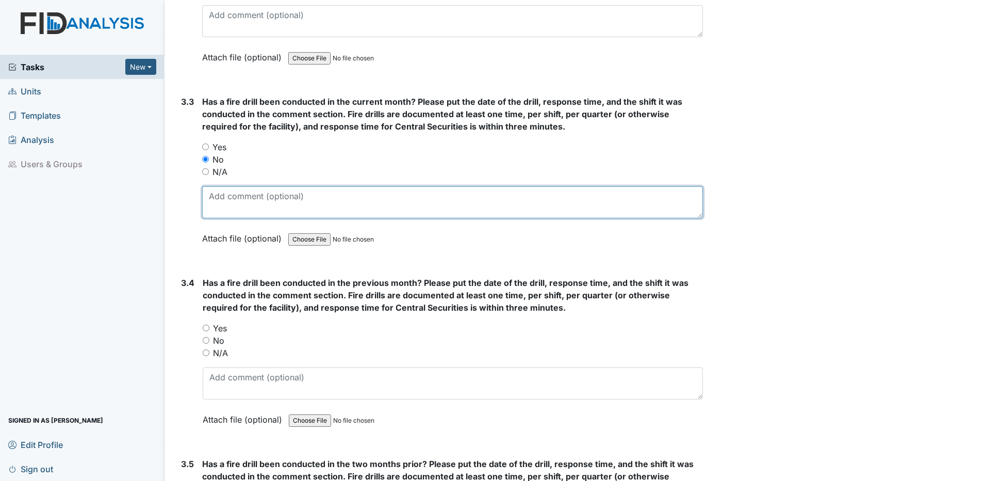
click at [211, 190] on textarea at bounding box center [452, 202] width 501 height 32
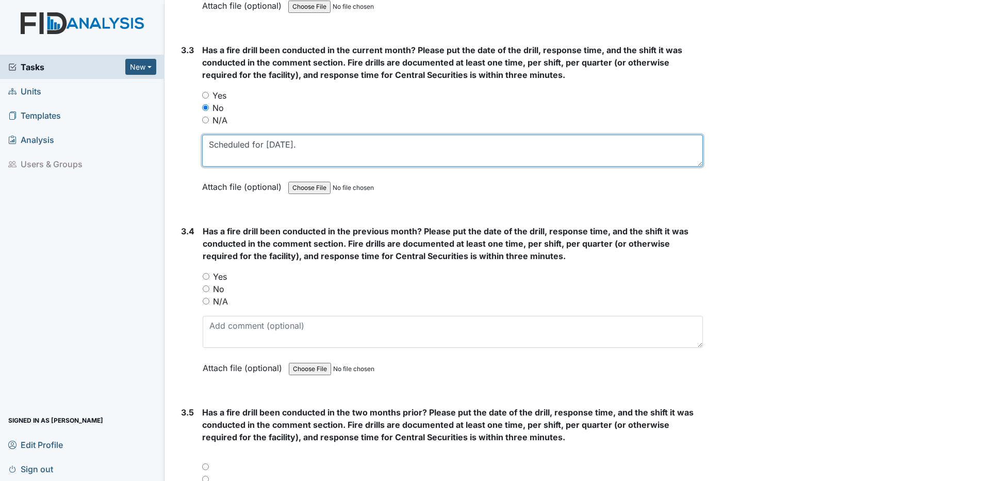
type textarea "Scheduled for Oct. 9, 2025."
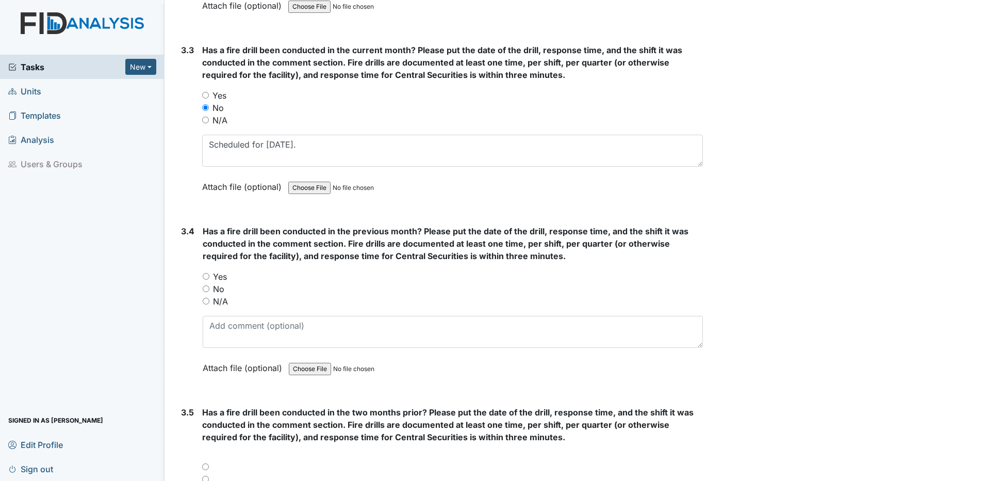
click at [206, 277] on input "Yes" at bounding box center [206, 276] width 7 height 7
radio input "true"
drag, startPoint x: 259, startPoint y: 322, endPoint x: 323, endPoint y: 323, distance: 64.5
click at [259, 322] on textarea at bounding box center [453, 332] width 500 height 32
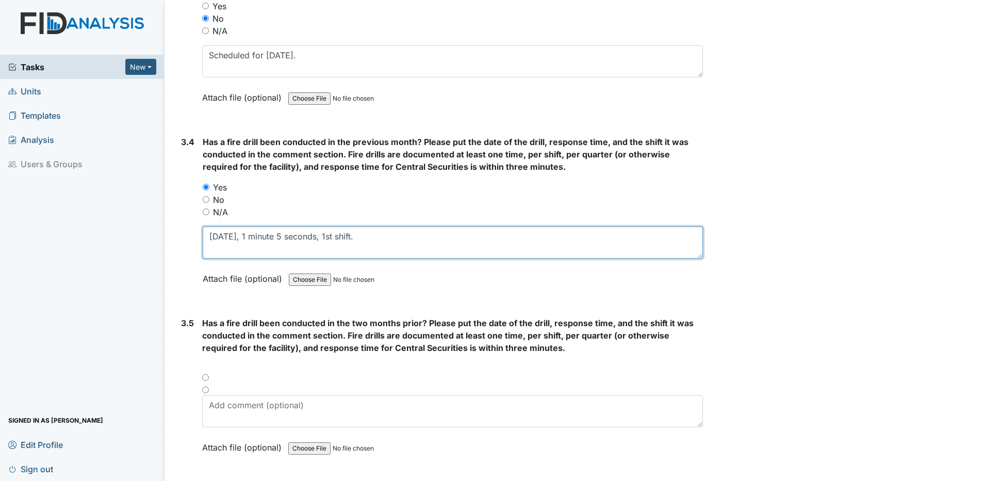
scroll to position [4538, 0]
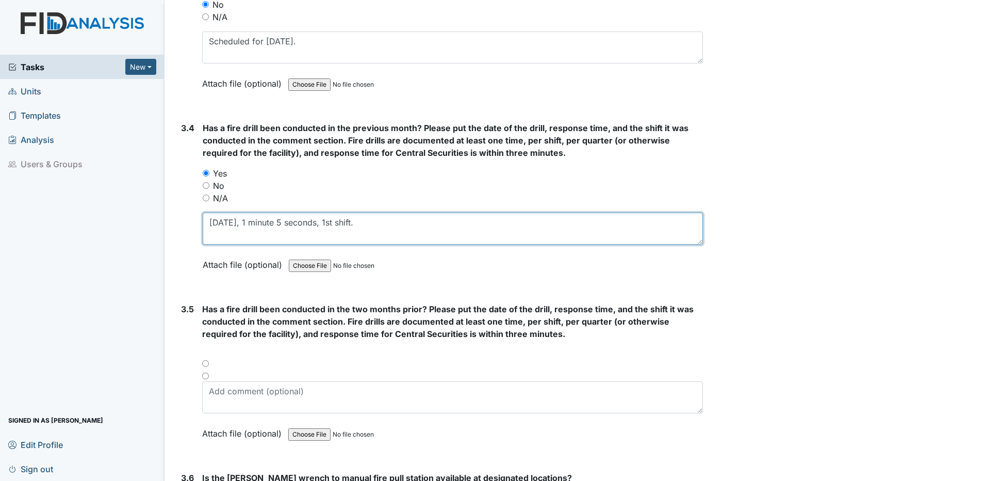
type textarea "9/12/25, 1 minute 5 seconds, 1st shift."
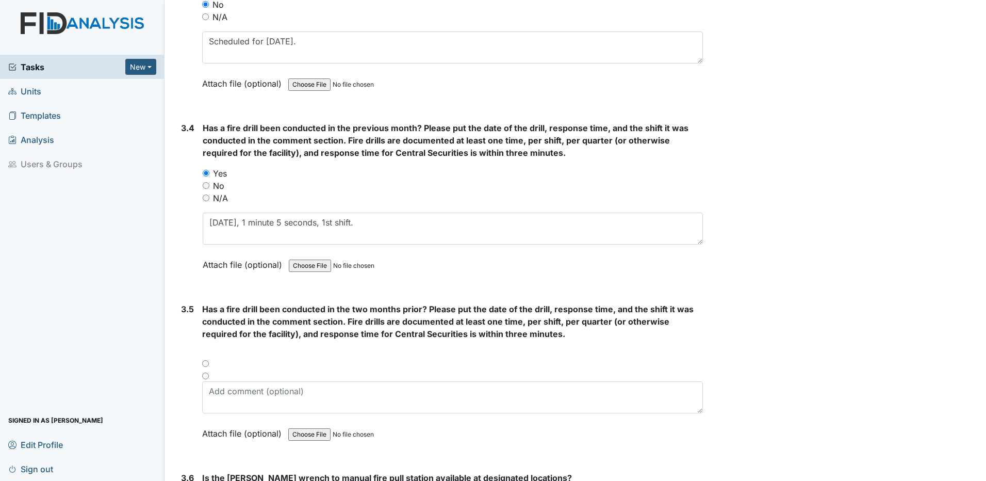
click at [201, 346] on div "3.5 Has a fire drill been conducted in the two months prior? Please put the dat…" at bounding box center [440, 379] width 526 height 152
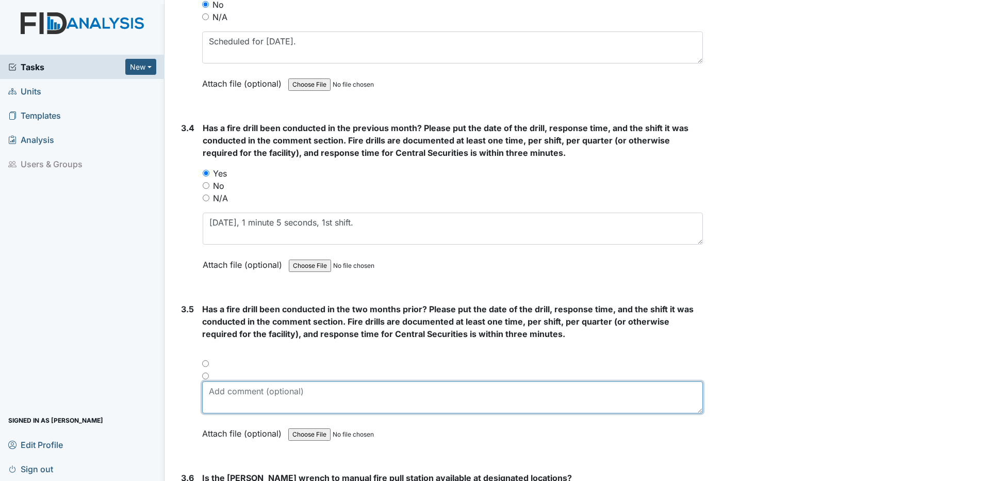
click at [216, 392] on textarea at bounding box center [452, 397] width 501 height 32
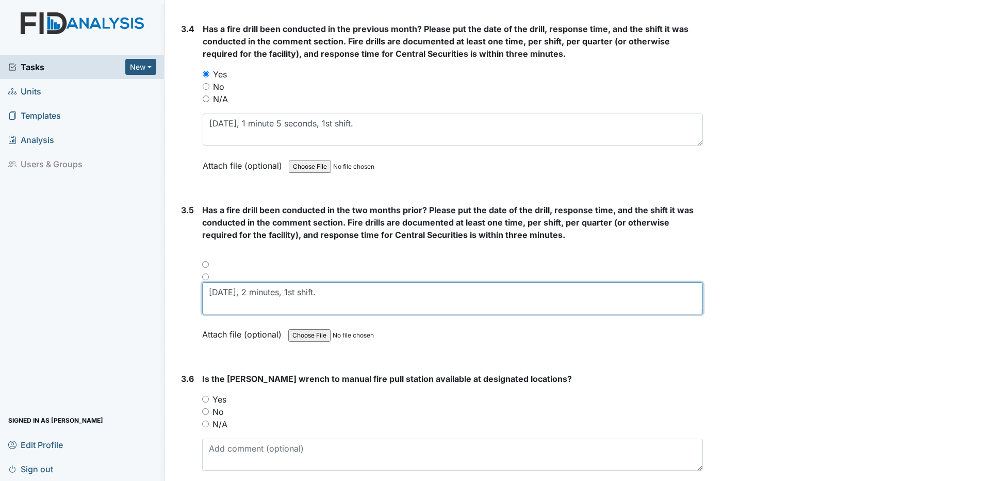
scroll to position [4692, 0]
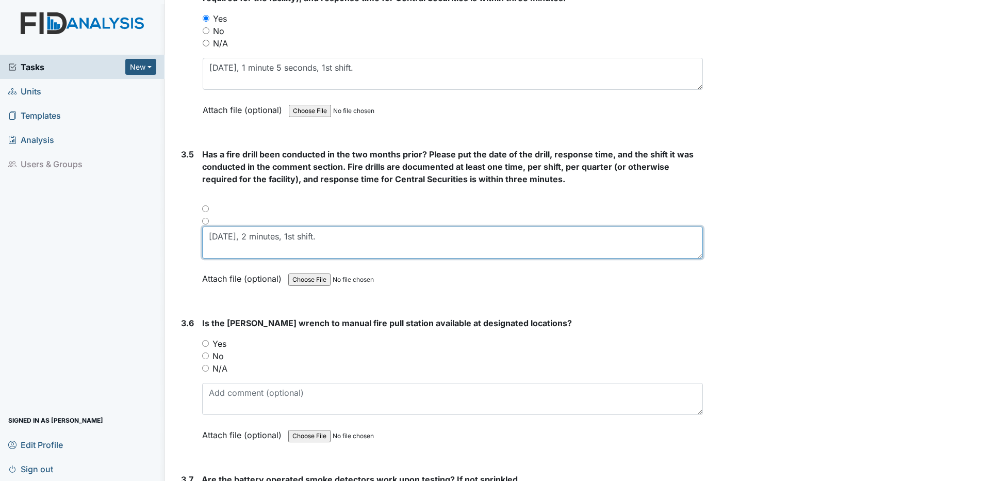
type textarea "8/11/2025, 2 minutes, 1st shift."
click at [206, 368] on input "N/A" at bounding box center [205, 368] width 7 height 7
radio input "true"
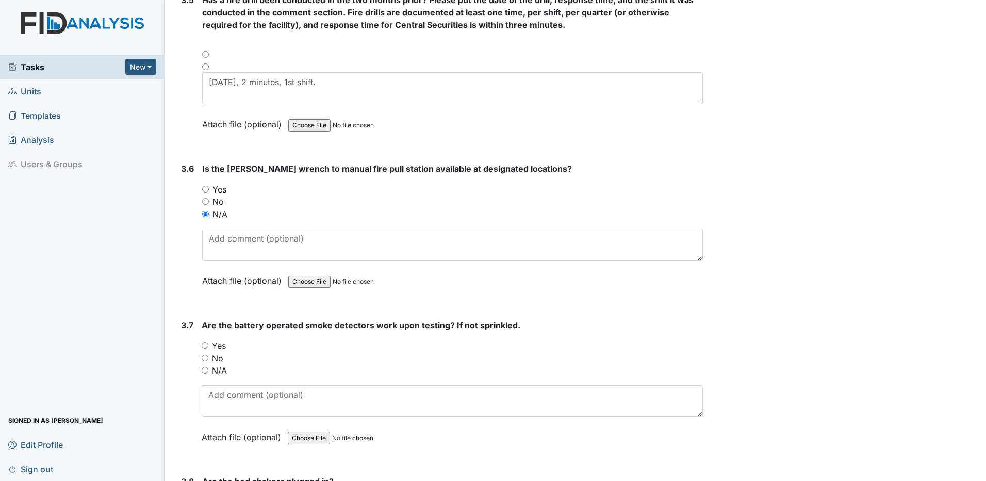
scroll to position [4847, 0]
click at [205, 343] on input "Yes" at bounding box center [205, 344] width 7 height 7
radio input "true"
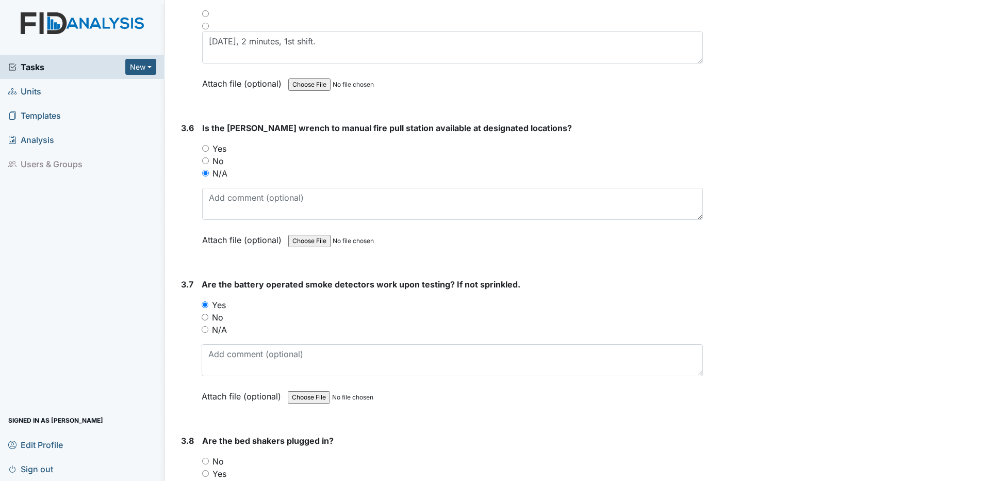
scroll to position [5002, 0]
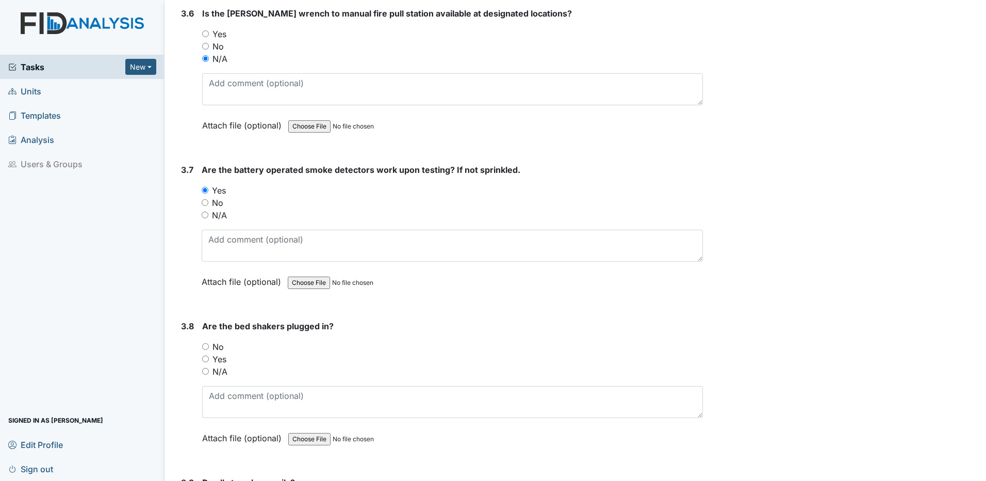
click at [206, 372] on input "N/A" at bounding box center [205, 371] width 7 height 7
radio input "true"
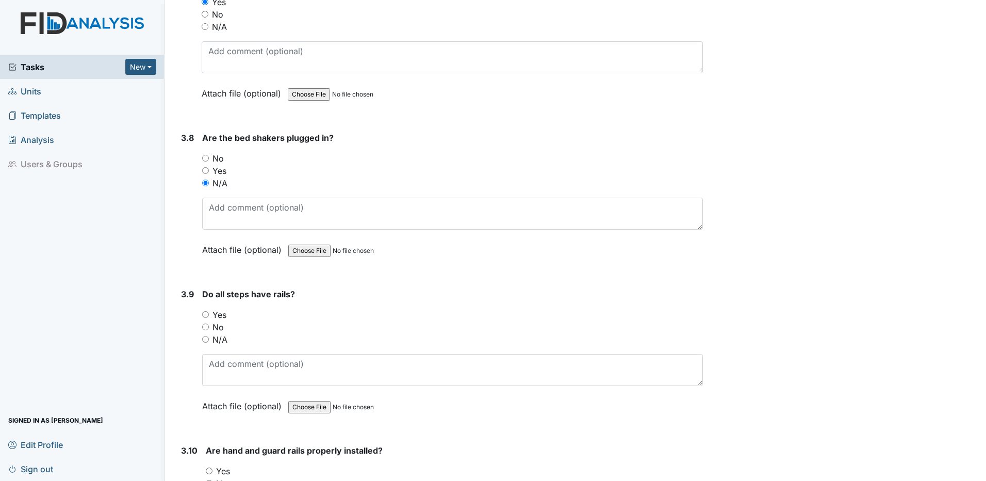
scroll to position [5208, 0]
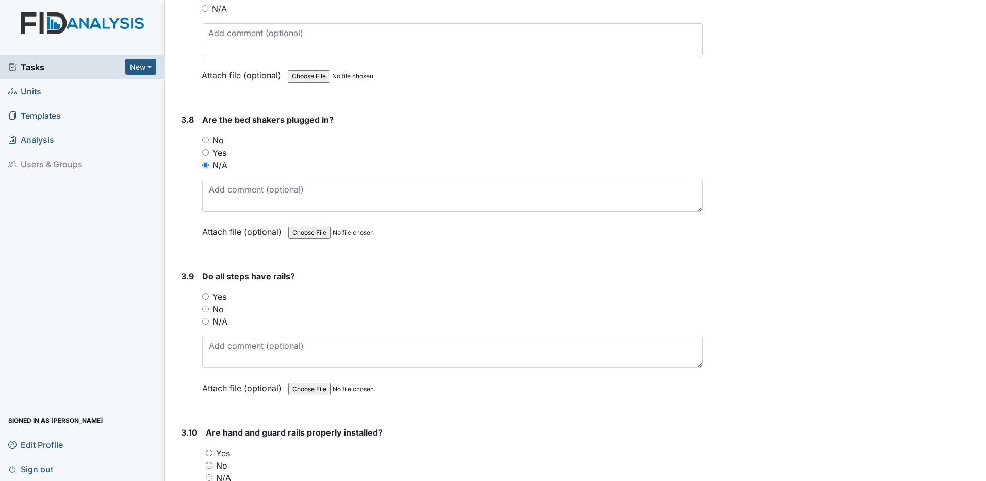
click at [205, 321] on input "N/A" at bounding box center [205, 321] width 7 height 7
radio input "true"
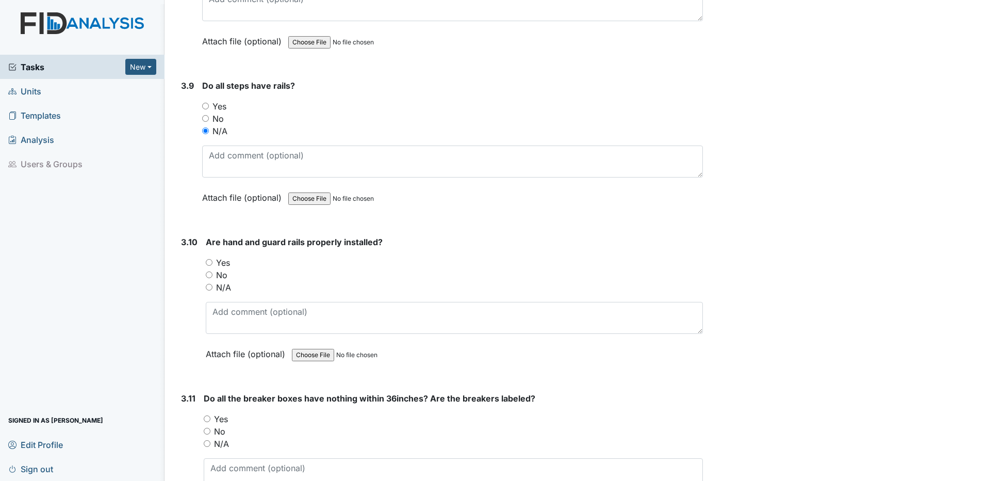
scroll to position [5414, 0]
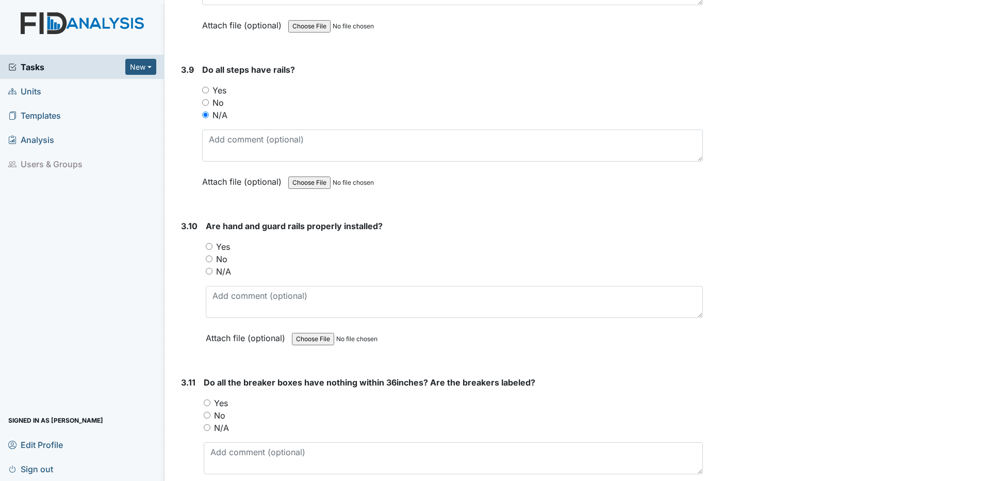
click at [206, 245] on input "Yes" at bounding box center [209, 246] width 7 height 7
radio input "true"
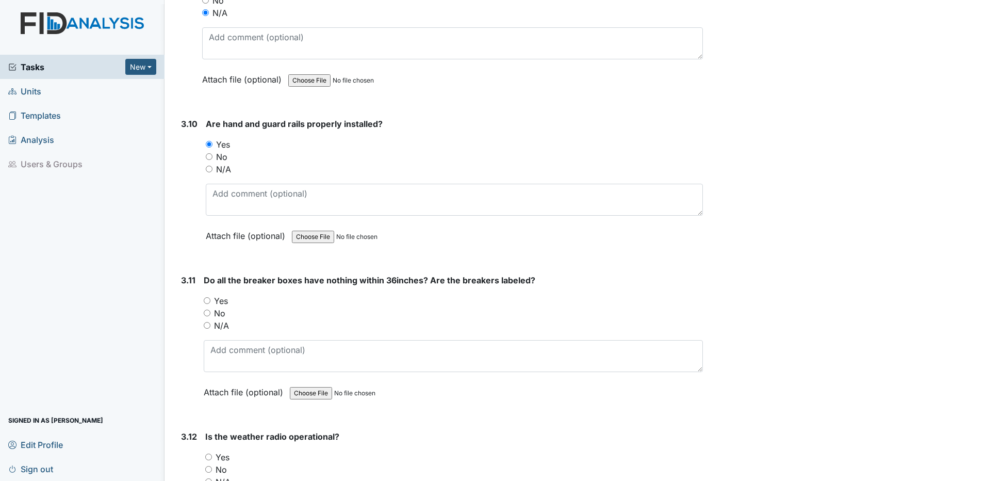
scroll to position [5518, 0]
click at [206, 299] on input "Yes" at bounding box center [207, 299] width 7 height 7
radio input "true"
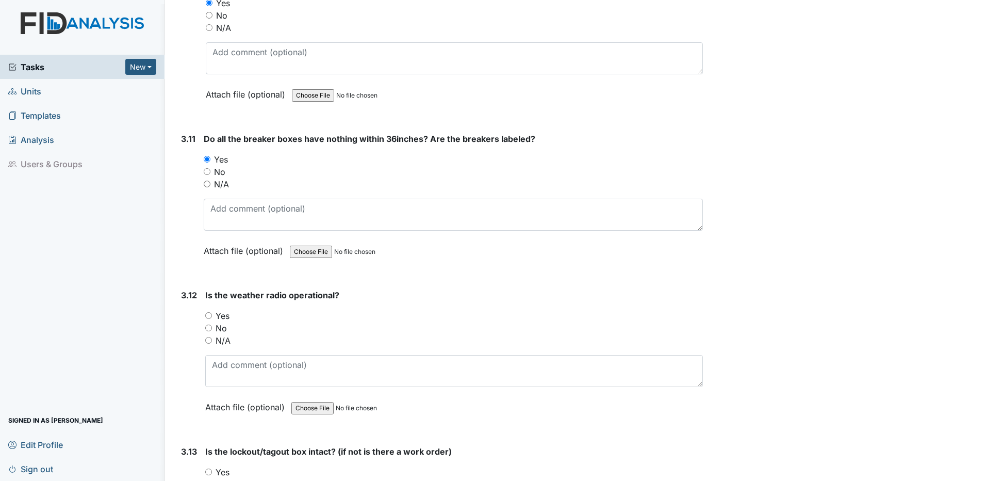
scroll to position [5672, 0]
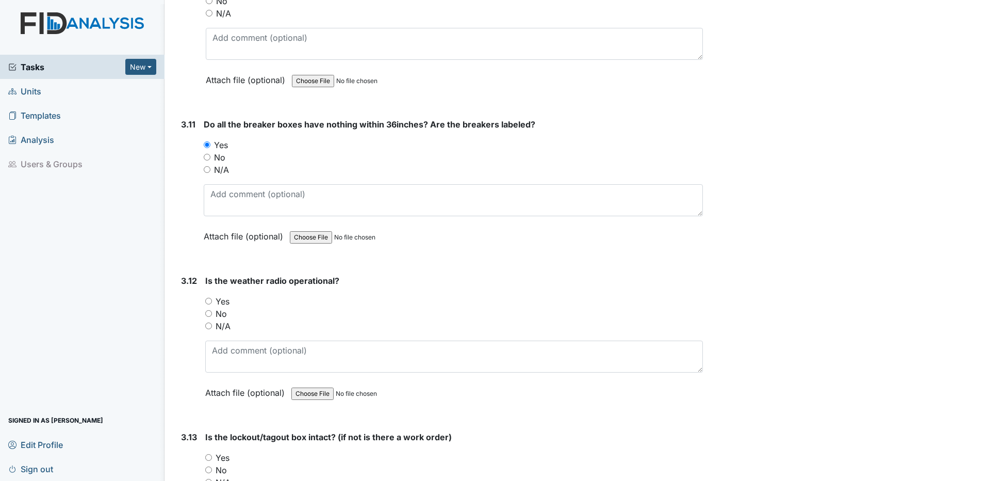
click at [208, 300] on input "Yes" at bounding box center [208, 301] width 7 height 7
radio input "true"
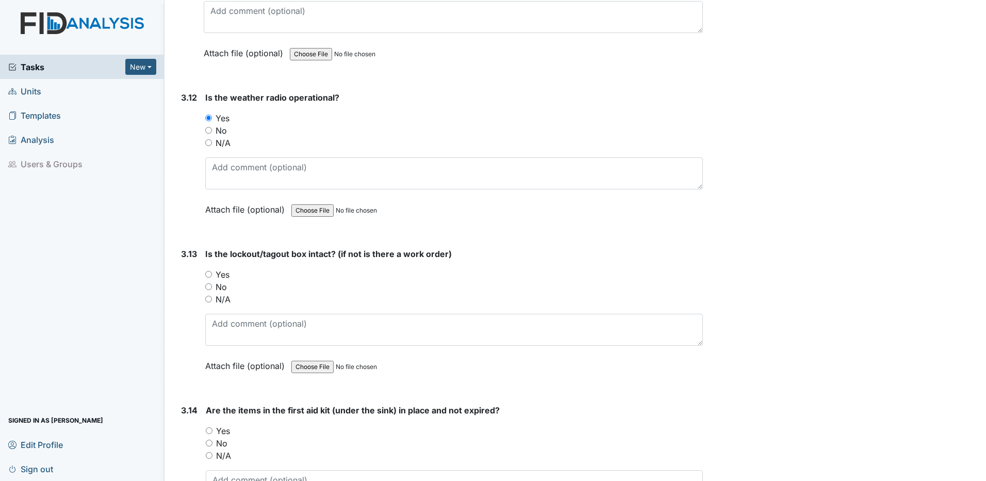
scroll to position [5879, 0]
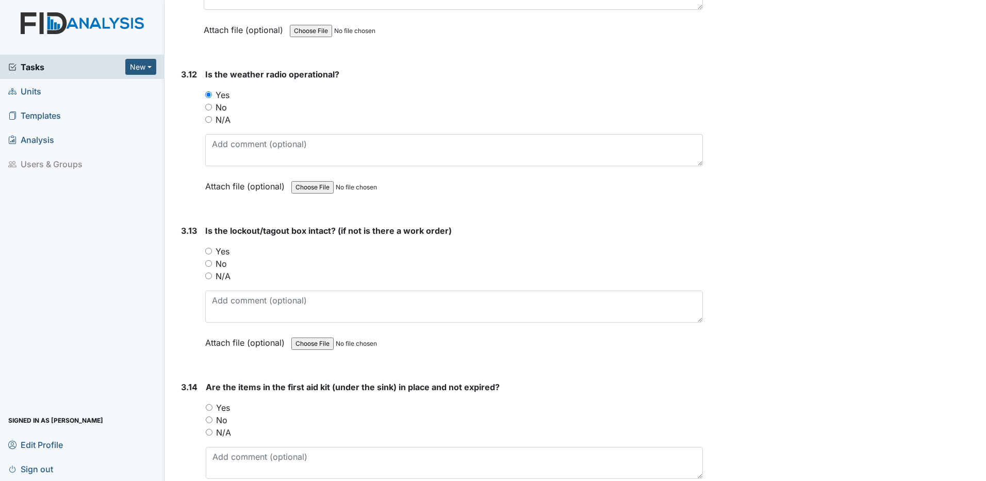
click at [210, 250] on input "Yes" at bounding box center [208, 251] width 7 height 7
radio input "true"
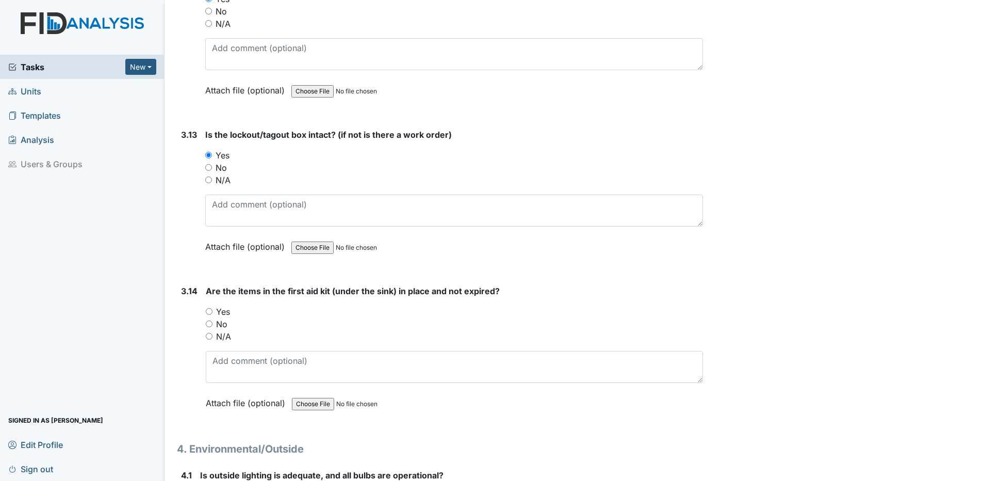
scroll to position [5982, 0]
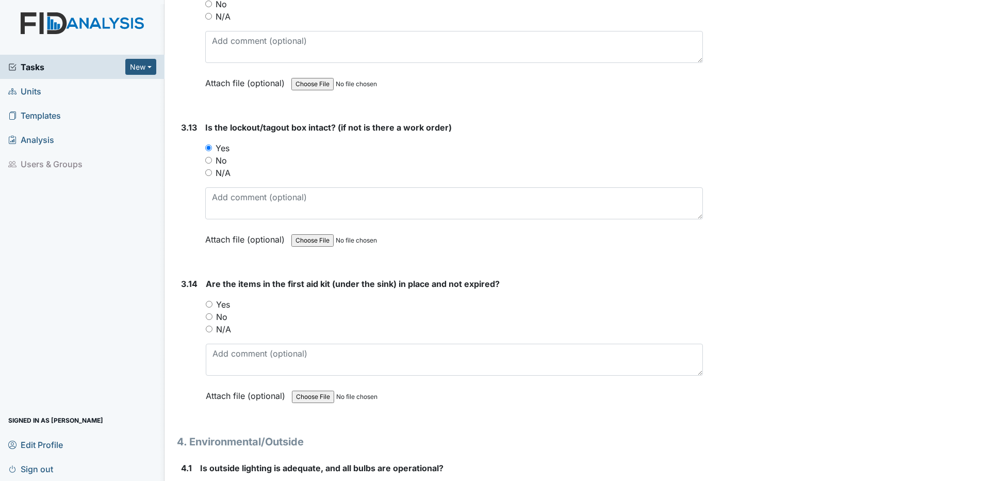
click at [208, 303] on input "Yes" at bounding box center [209, 304] width 7 height 7
radio input "true"
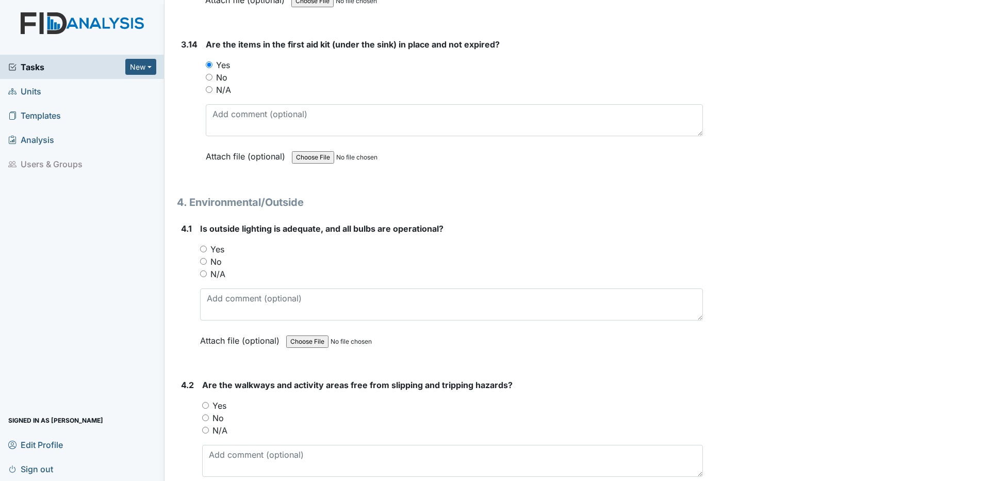
scroll to position [6239, 0]
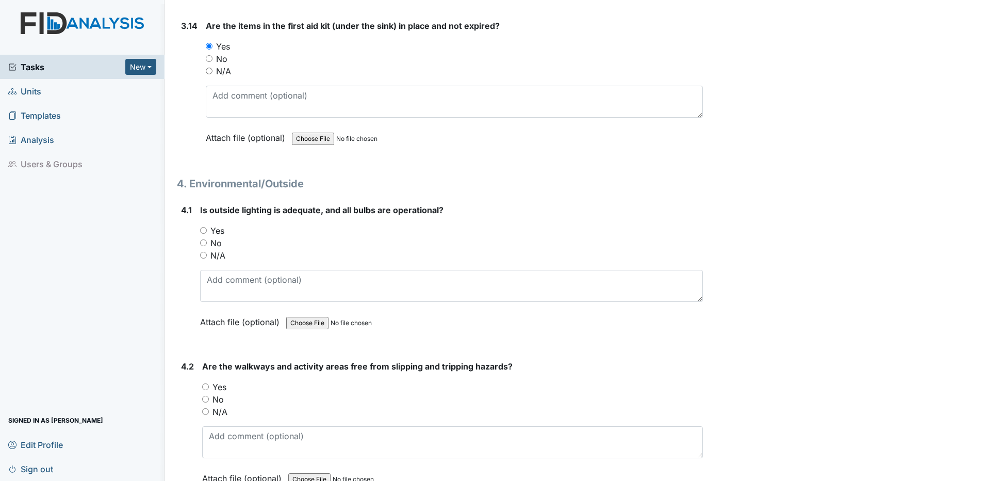
click at [203, 231] on input "Yes" at bounding box center [203, 230] width 7 height 7
radio input "true"
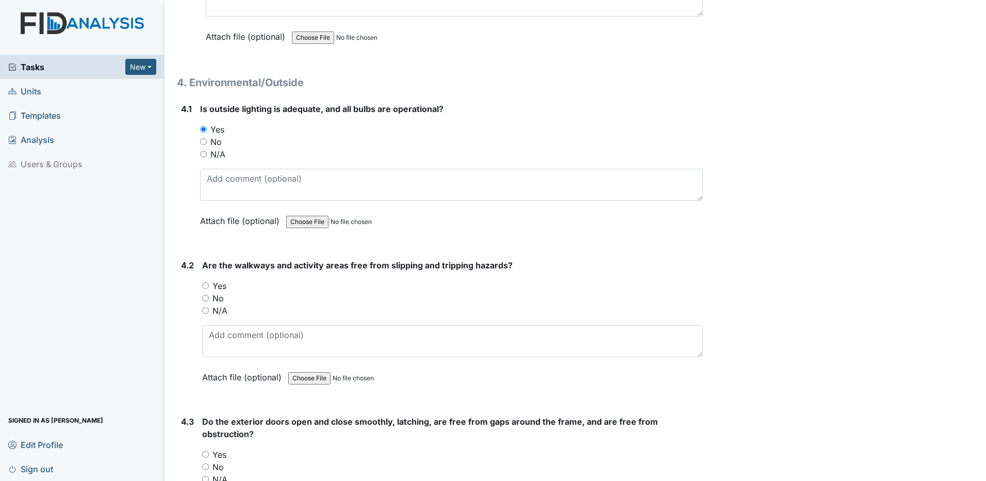
scroll to position [6343, 0]
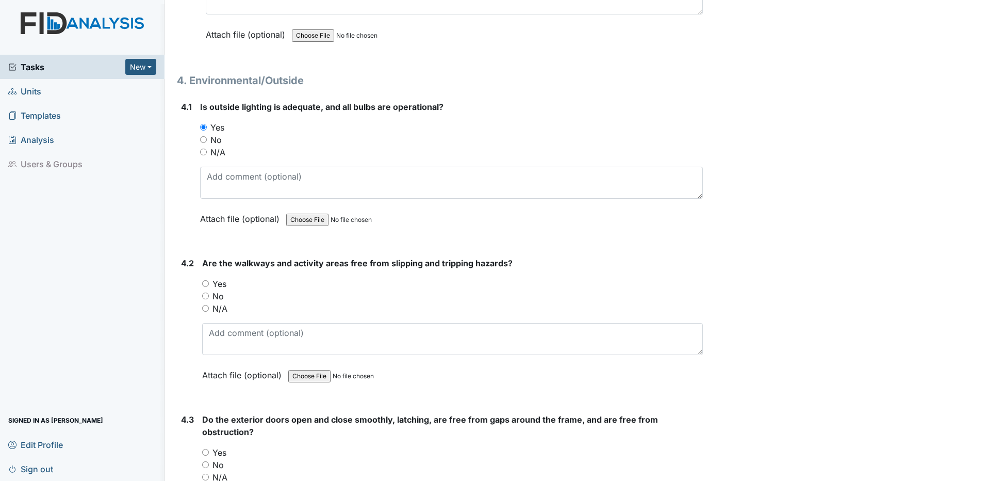
click at [205, 295] on input "No" at bounding box center [205, 295] width 7 height 7
radio input "true"
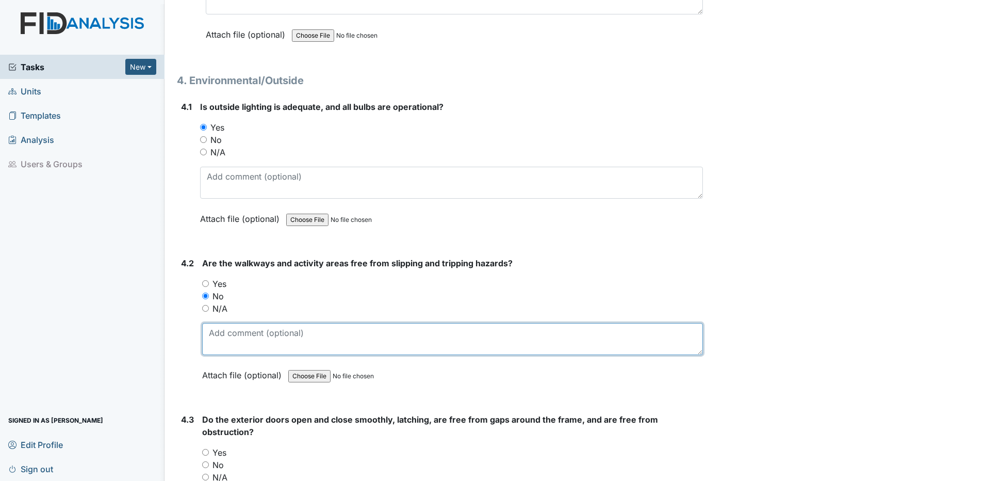
drag, startPoint x: 213, startPoint y: 331, endPoint x: 274, endPoint y: 305, distance: 66.3
click at [214, 331] on textarea at bounding box center [452, 339] width 501 height 32
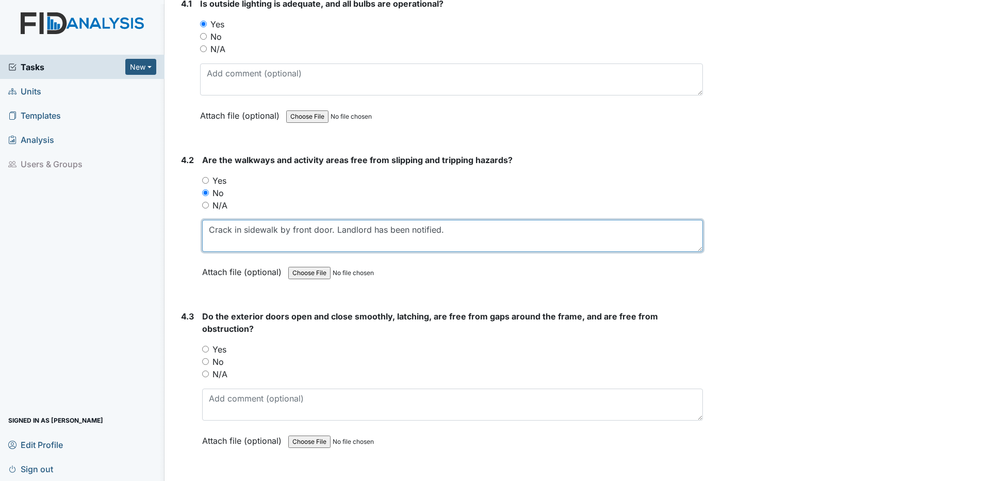
scroll to position [6497, 0]
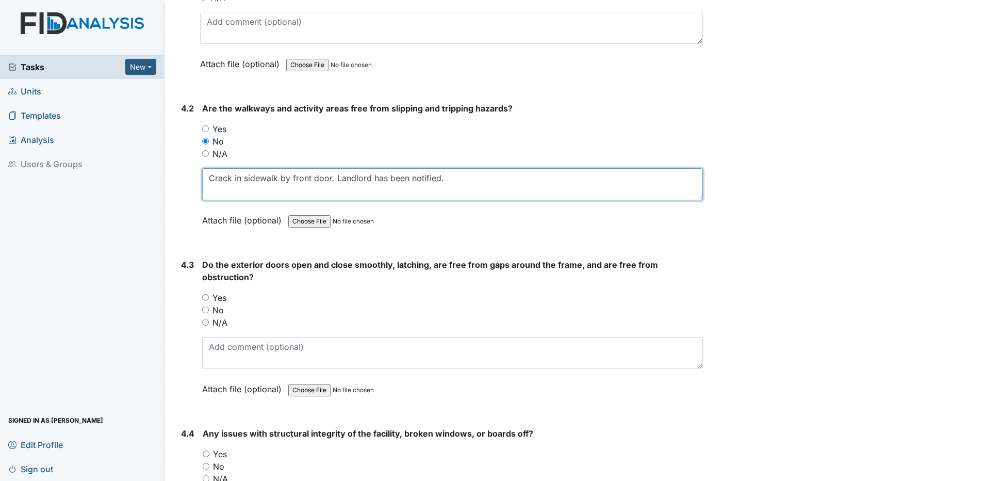
type textarea "Crack in sidewalk by front door. Landlord has been notified."
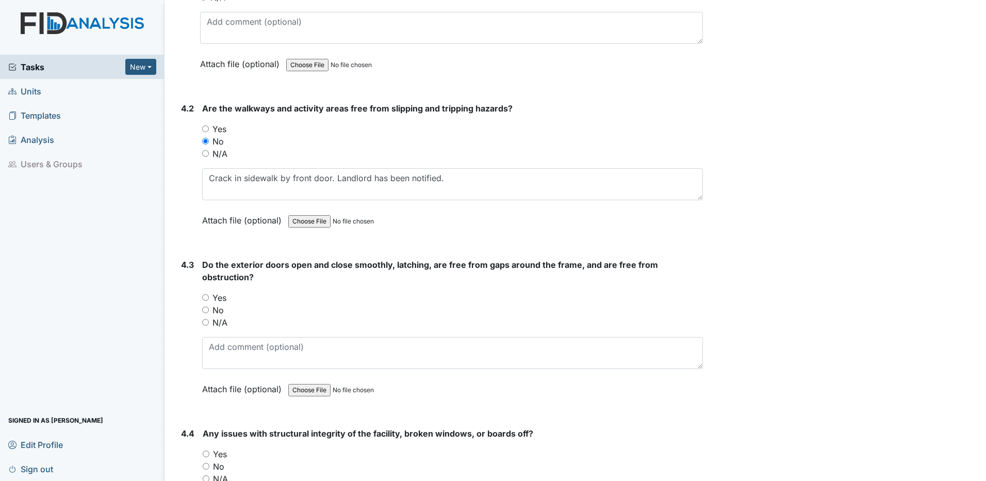
click at [206, 297] on input "Yes" at bounding box center [205, 297] width 7 height 7
radio input "true"
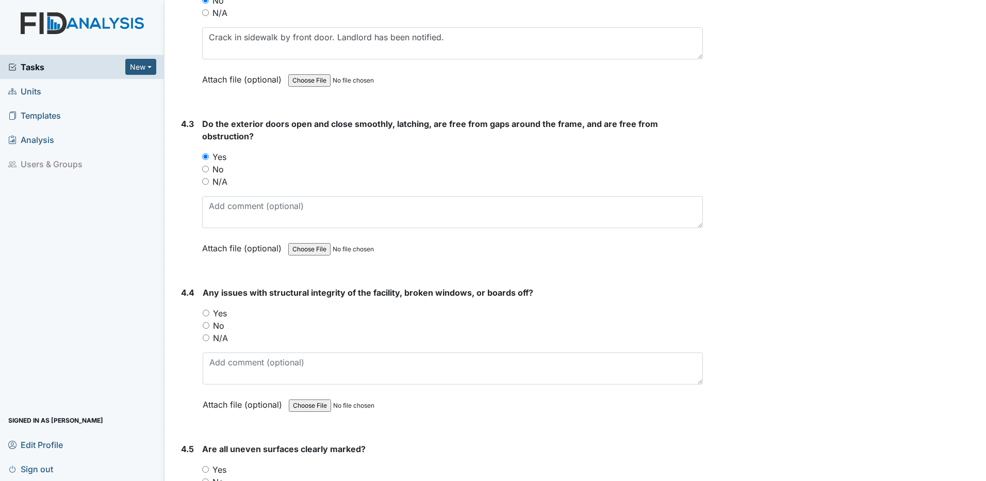
scroll to position [6652, 0]
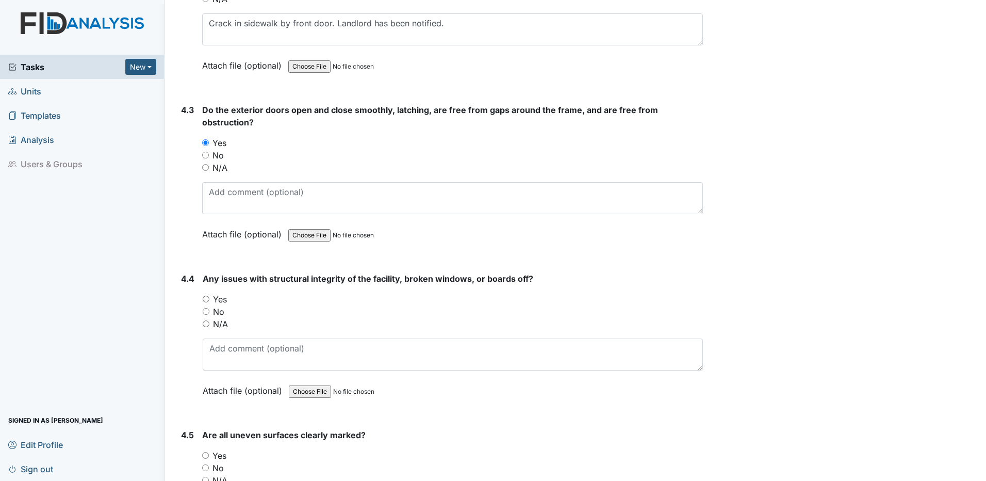
click at [205, 312] on input "No" at bounding box center [206, 311] width 7 height 7
radio input "true"
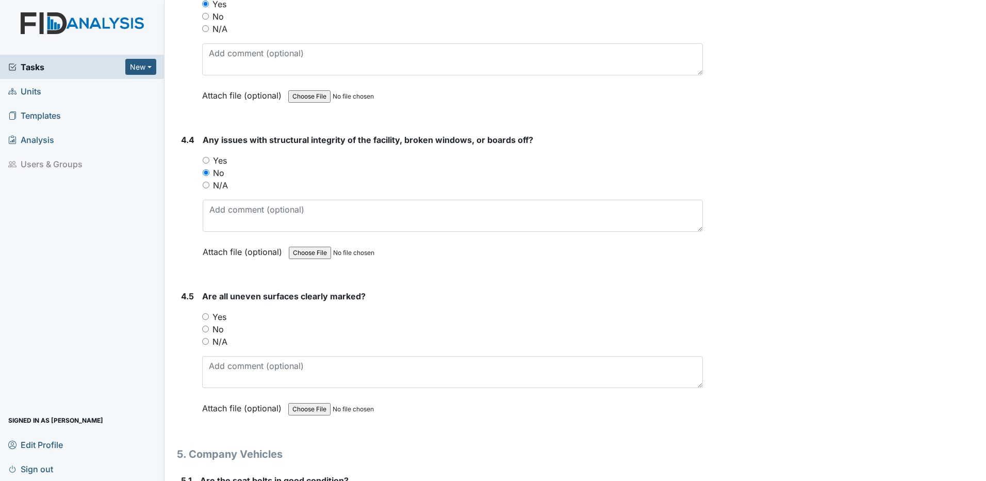
scroll to position [6807, 0]
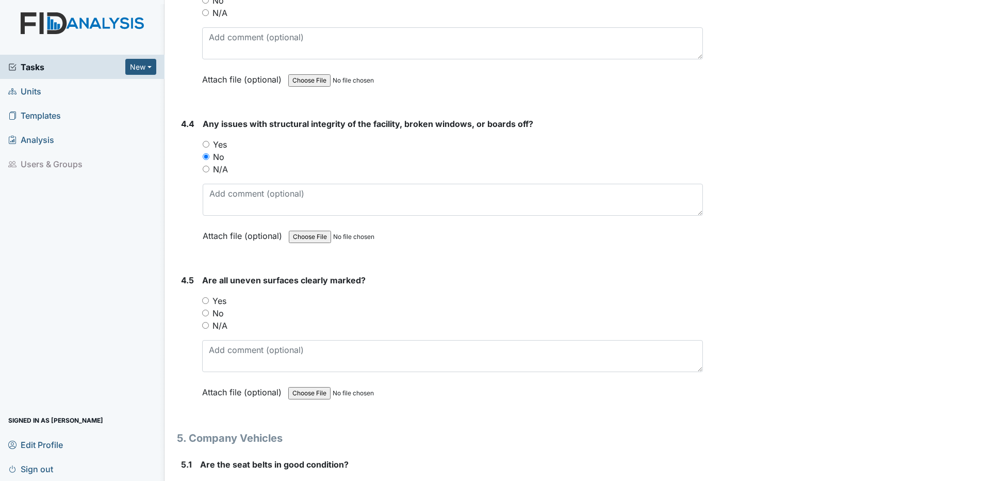
click at [207, 301] on input "Yes" at bounding box center [205, 300] width 7 height 7
radio input "true"
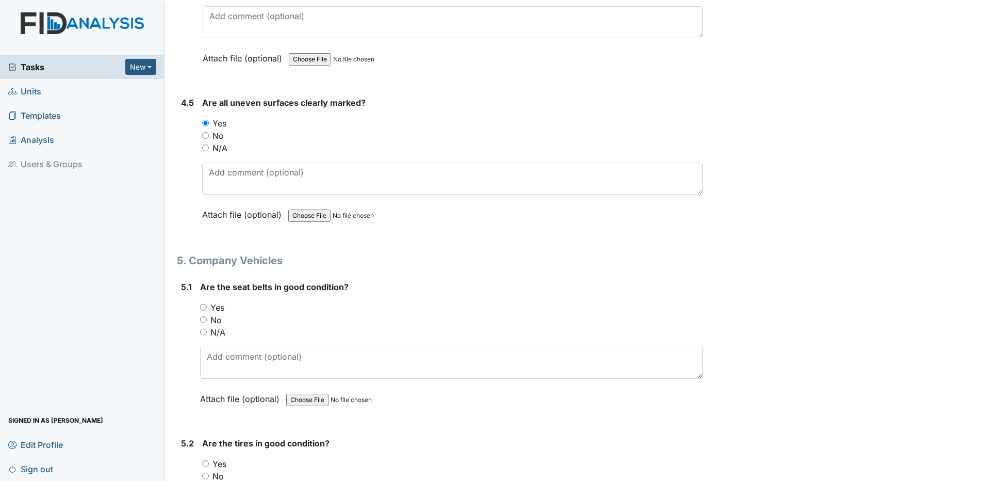
scroll to position [7065, 0]
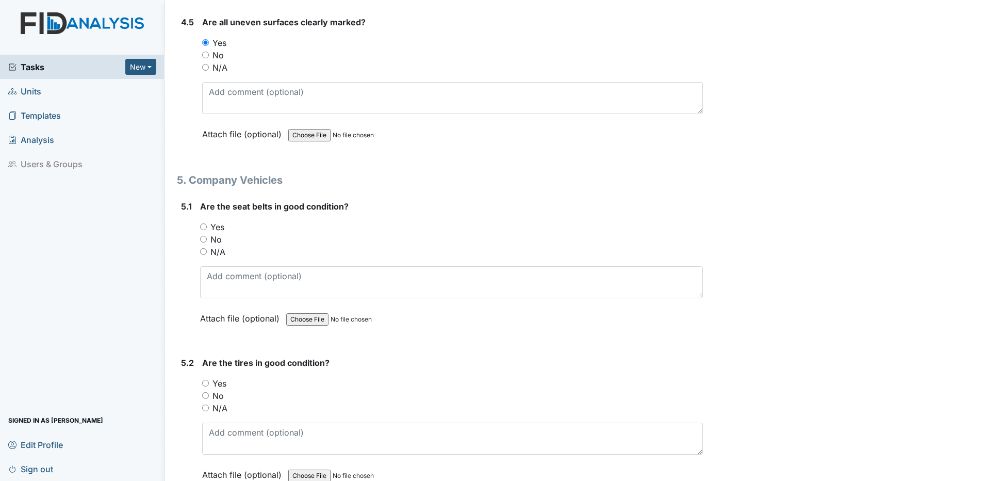
click at [203, 253] on input "N/A" at bounding box center [203, 251] width 7 height 7
radio input "true"
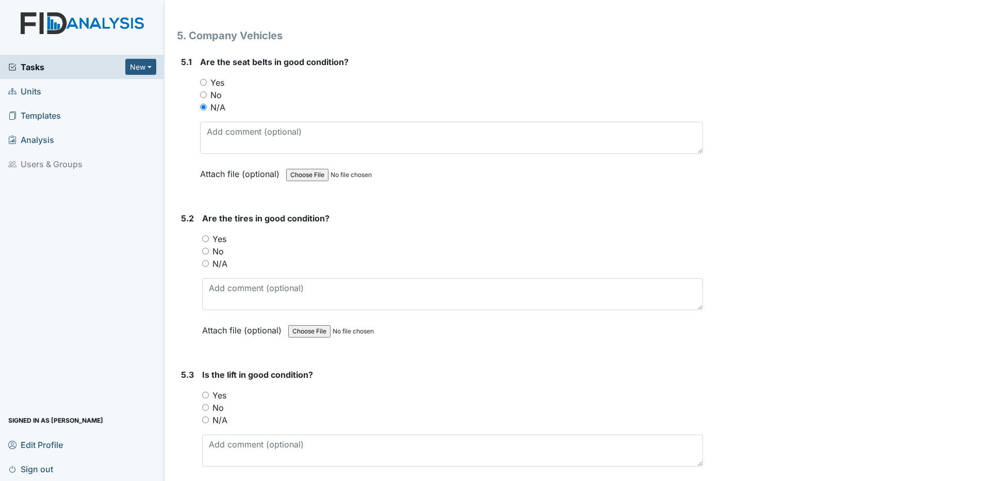
scroll to position [7219, 0]
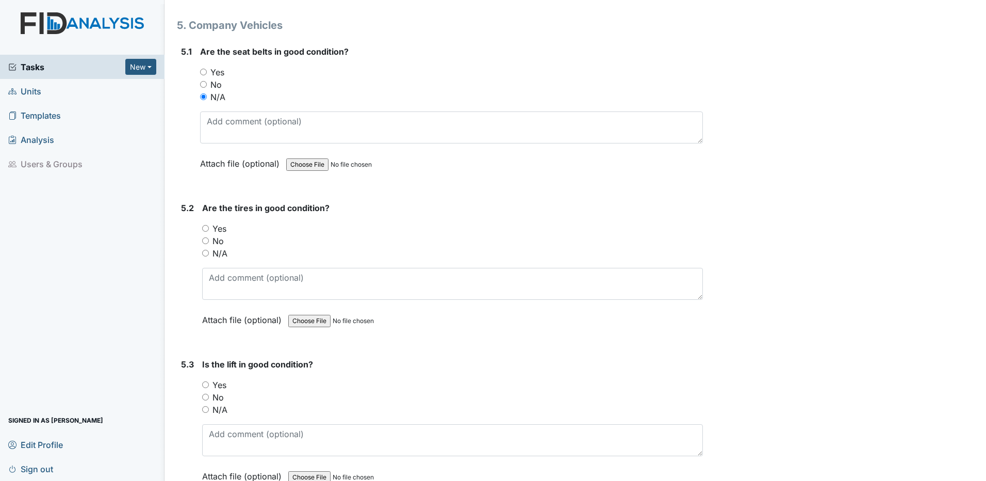
click at [202, 253] on input "N/A" at bounding box center [205, 253] width 7 height 7
radio input "true"
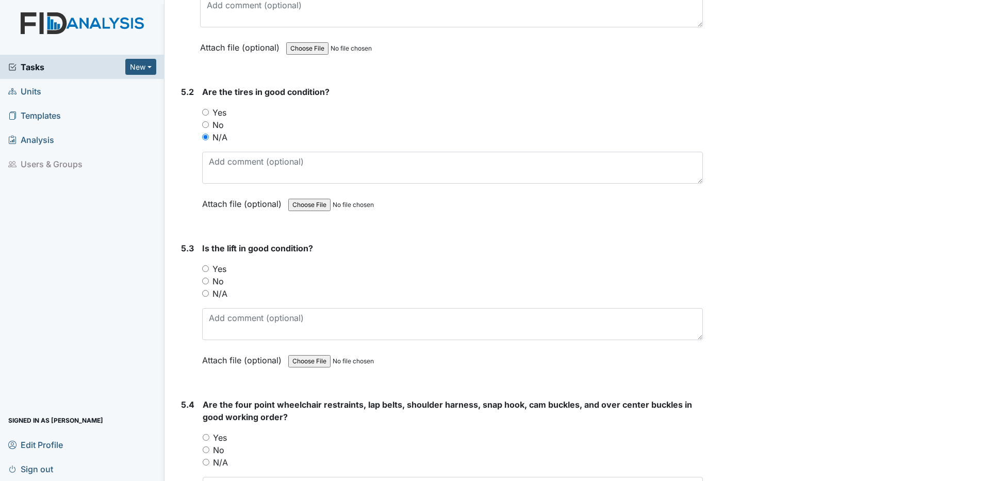
scroll to position [7374, 0]
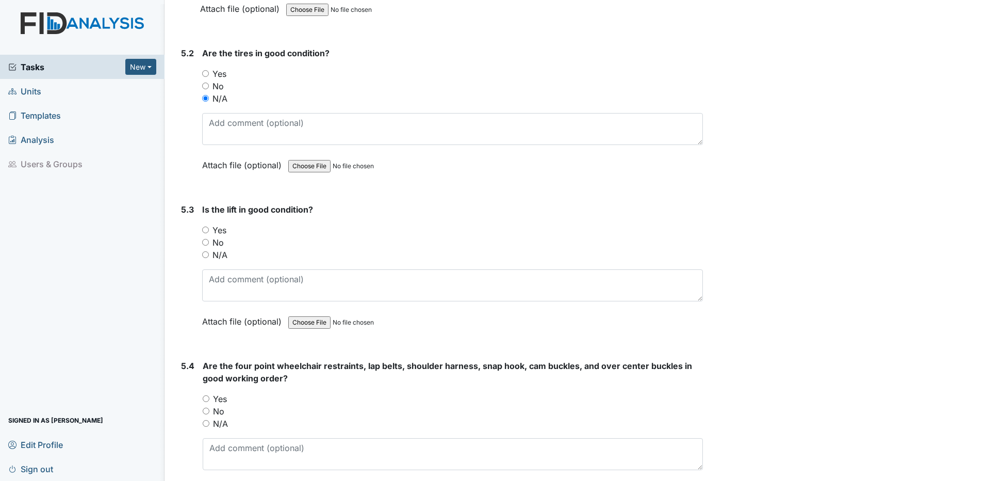
click at [207, 255] on input "N/A" at bounding box center [205, 254] width 7 height 7
radio input "true"
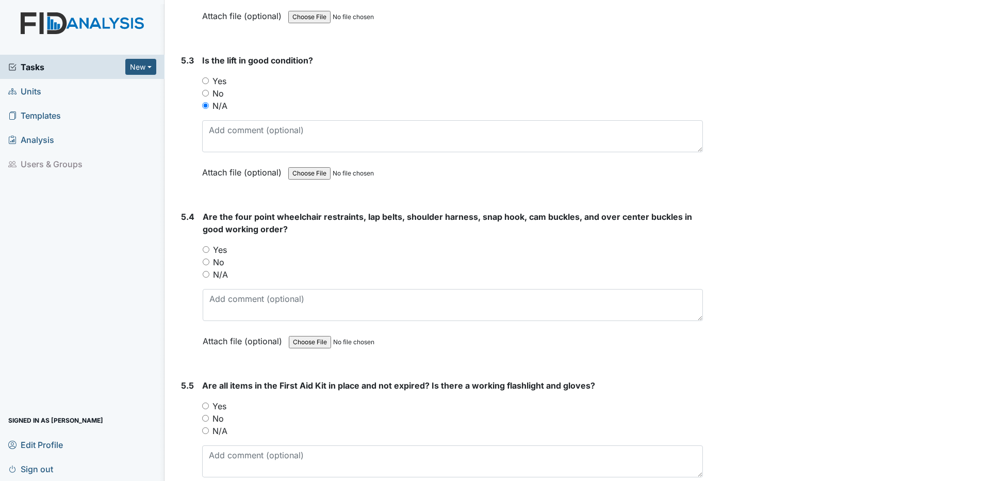
scroll to position [7529, 0]
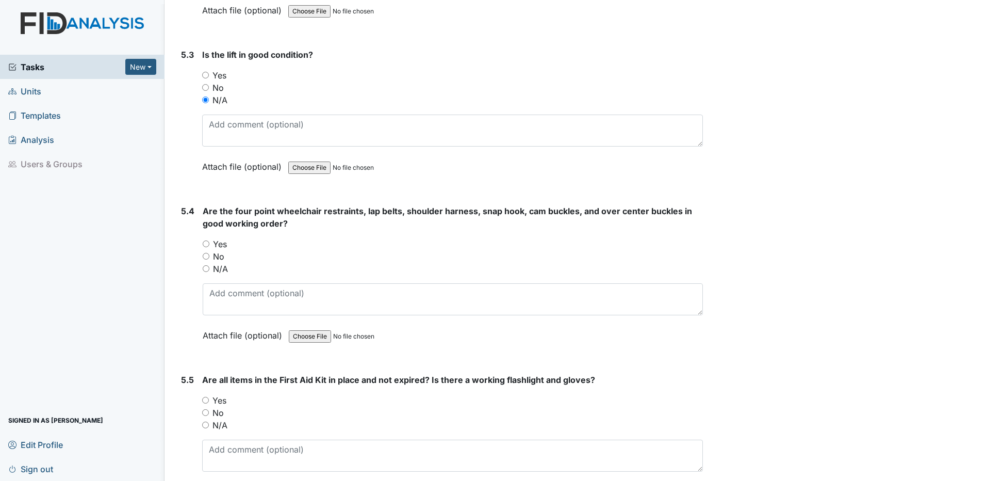
click at [207, 270] on input "N/A" at bounding box center [206, 268] width 7 height 7
radio input "true"
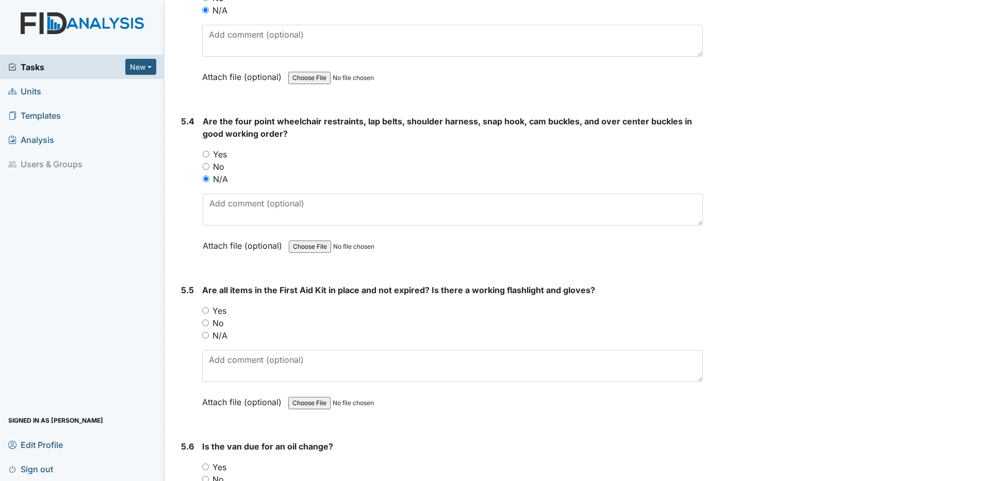
scroll to position [7632, 0]
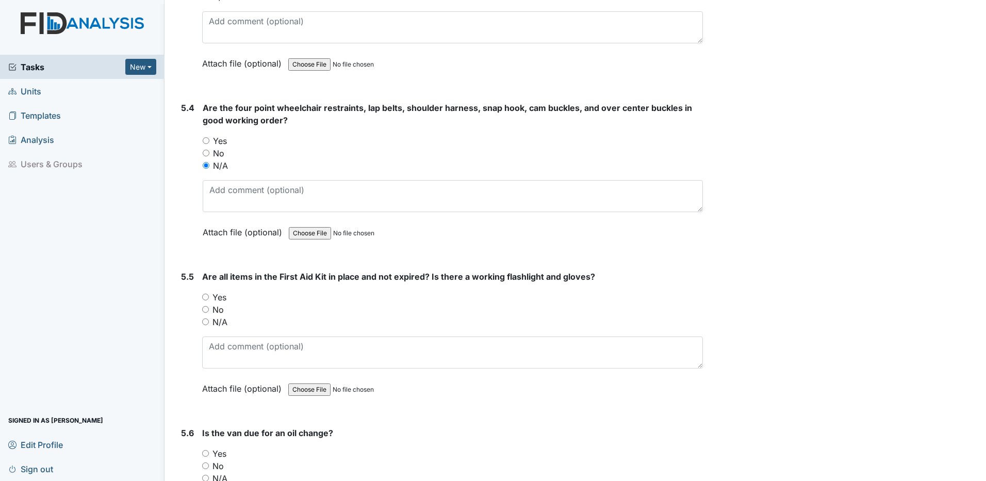
click at [206, 324] on input "N/A" at bounding box center [205, 321] width 7 height 7
radio input "true"
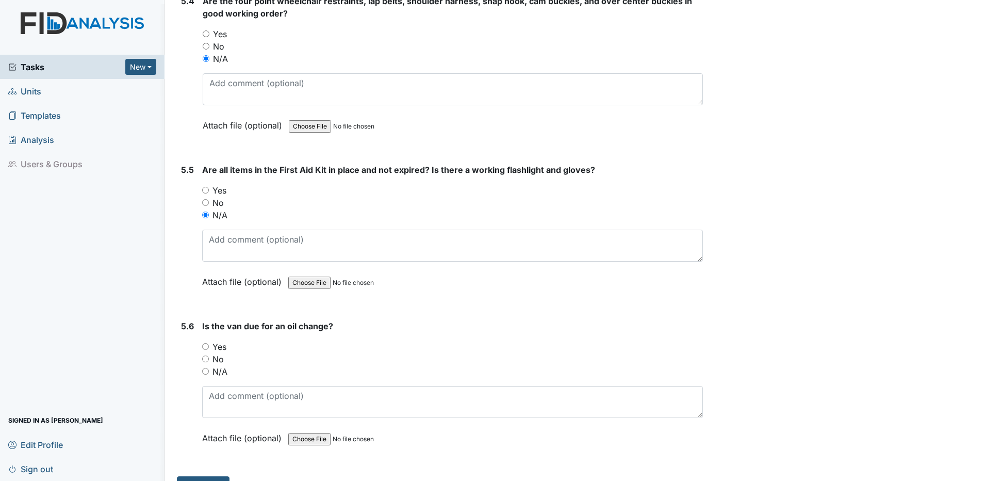
scroll to position [7762, 0]
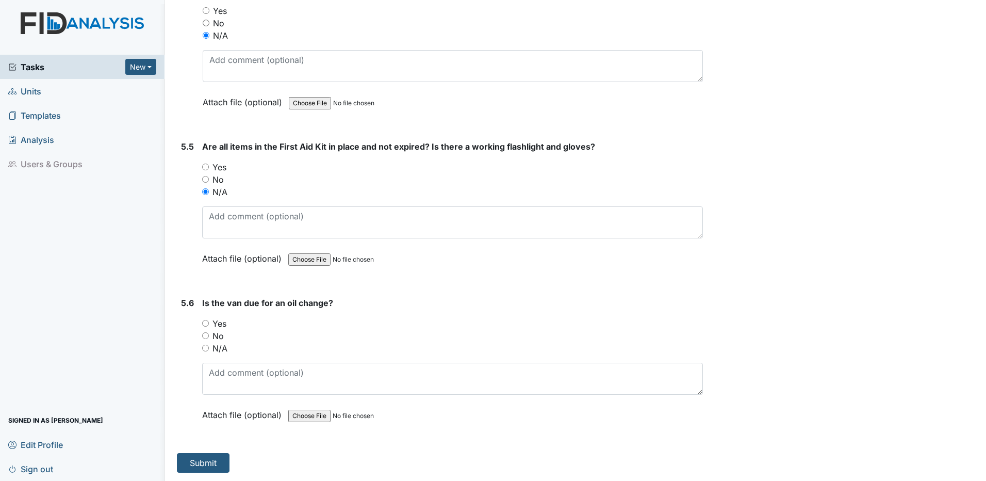
click at [206, 350] on input "N/A" at bounding box center [205, 347] width 7 height 7
radio input "true"
click at [213, 466] on button "Submit" at bounding box center [203, 463] width 53 height 20
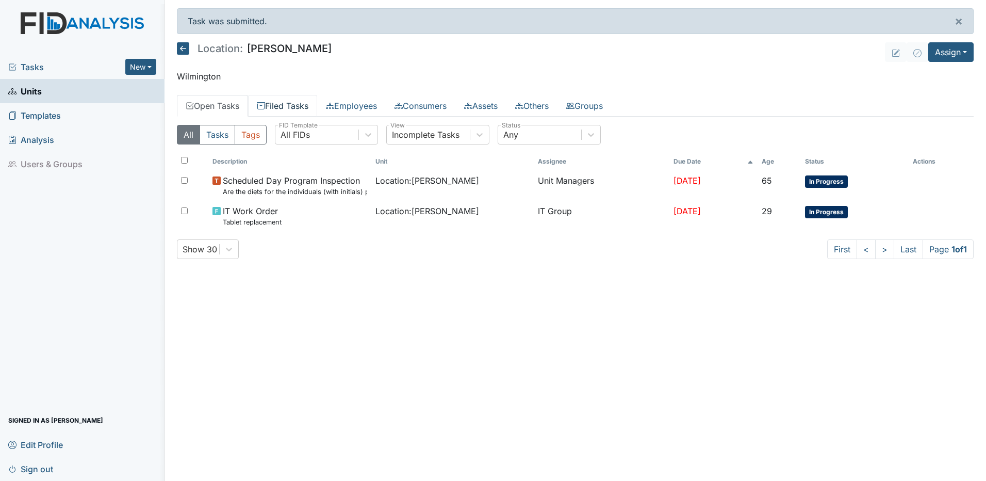
click at [281, 106] on link "Filed Tasks" at bounding box center [282, 106] width 69 height 22
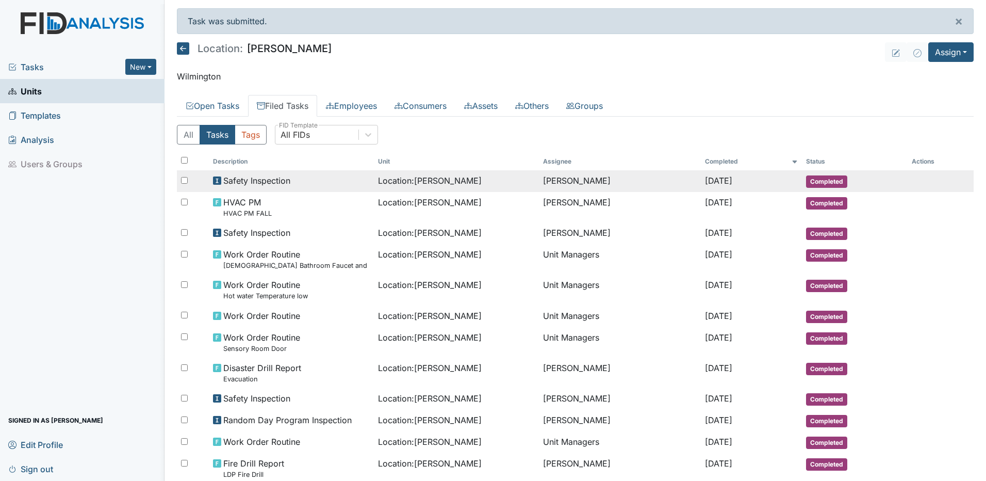
click at [245, 182] on span "Safety Inspection" at bounding box center [256, 180] width 67 height 12
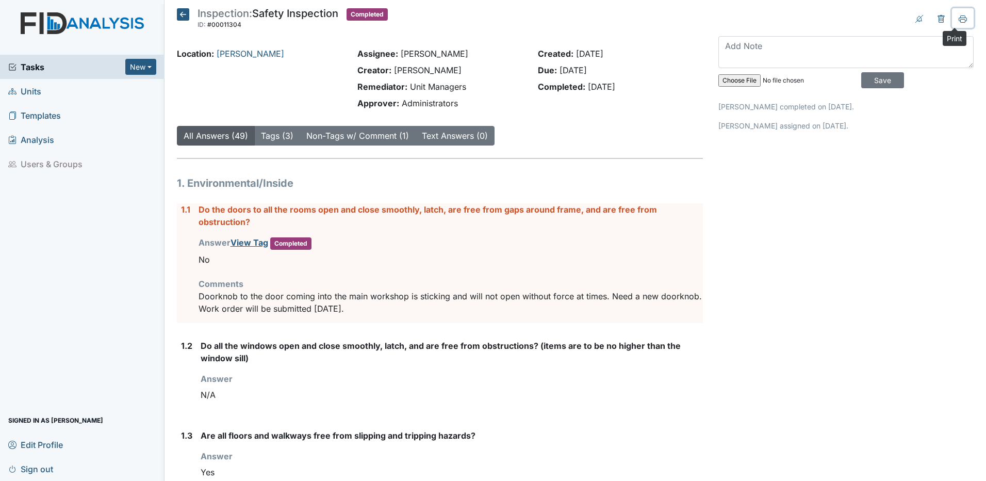
click at [959, 17] on button at bounding box center [963, 18] width 22 height 20
click at [180, 16] on icon at bounding box center [183, 14] width 12 height 12
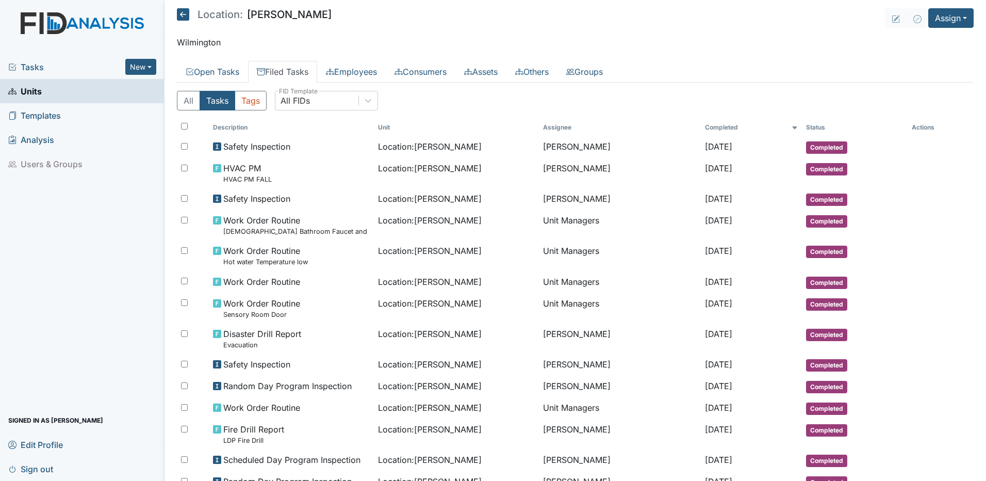
click at [37, 66] on span "Tasks" at bounding box center [66, 67] width 117 height 12
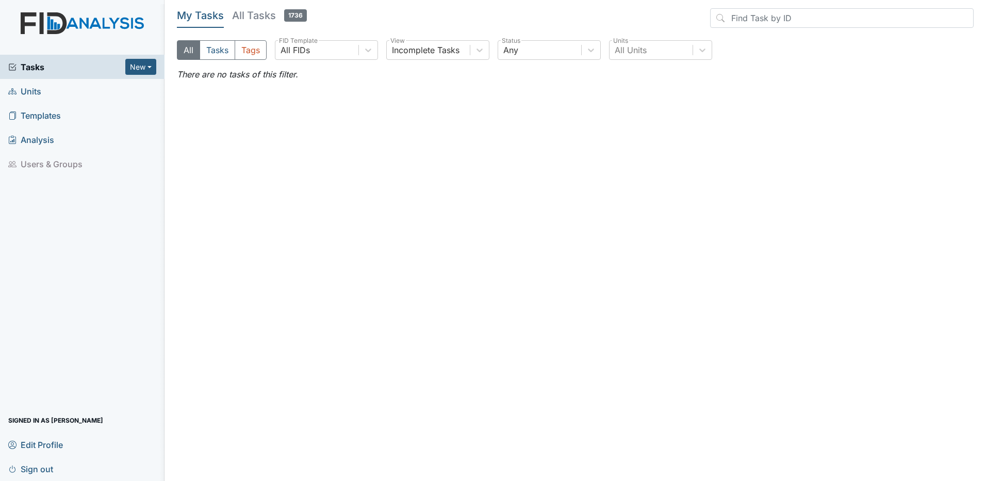
click at [252, 16] on h5 "All Tasks 1736" at bounding box center [269, 15] width 75 height 14
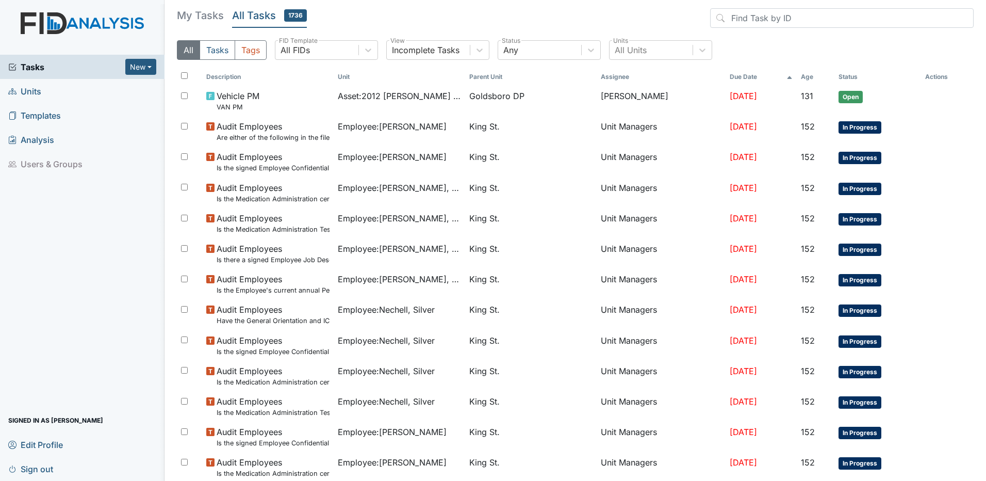
click at [73, 97] on link "Units" at bounding box center [82, 91] width 164 height 24
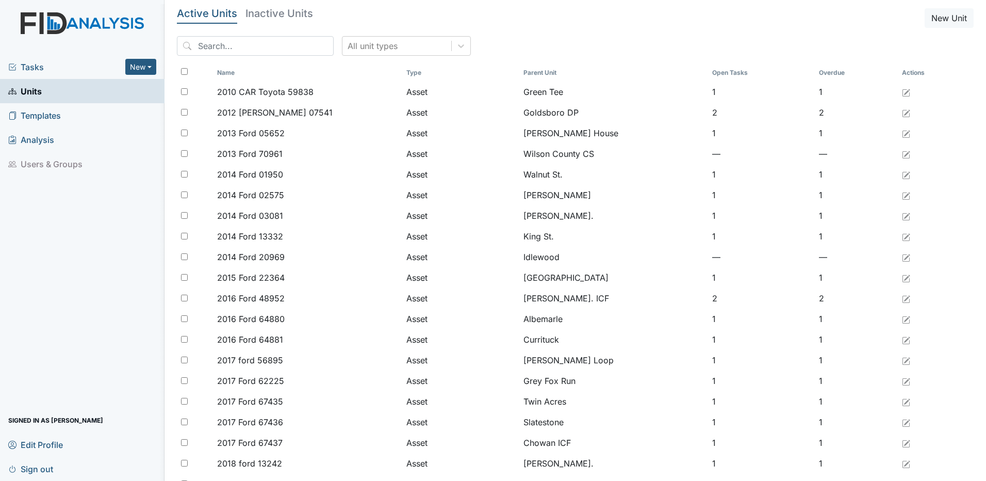
click at [38, 68] on span "Tasks" at bounding box center [66, 67] width 117 height 12
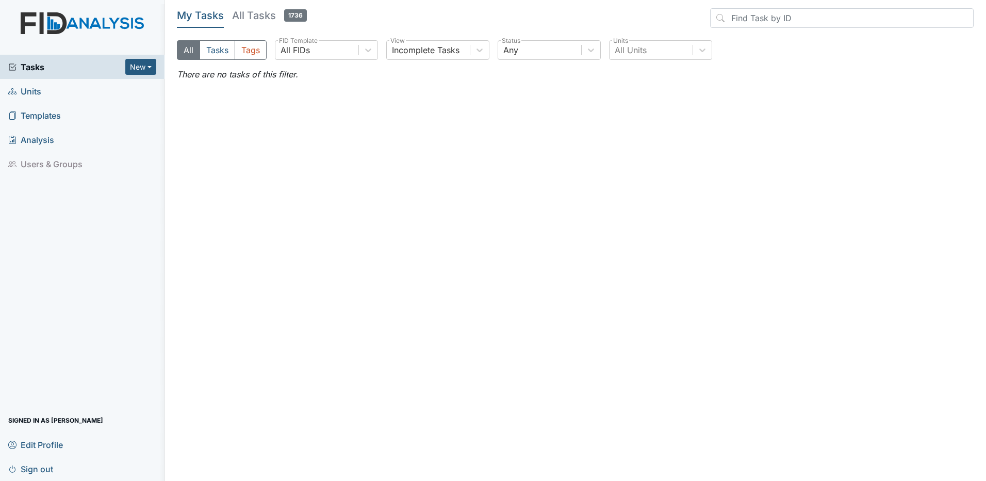
click at [44, 92] on link "Units" at bounding box center [82, 91] width 164 height 24
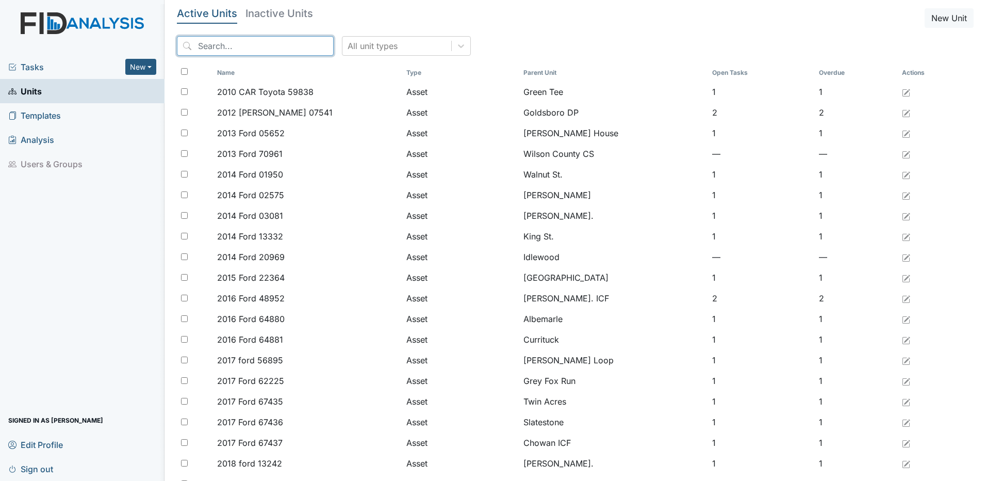
click at [248, 50] on input "search" at bounding box center [255, 46] width 157 height 20
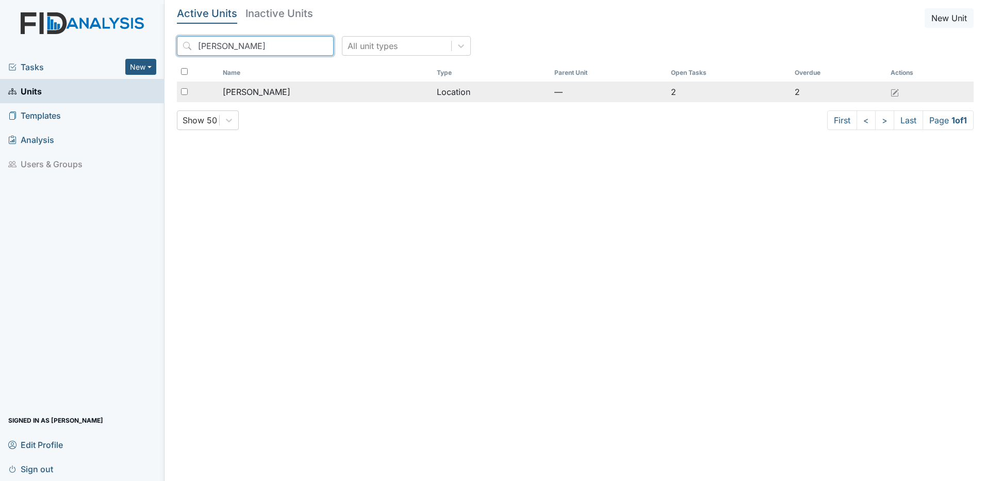
type input "[PERSON_NAME]"
click at [249, 93] on span "[PERSON_NAME]" at bounding box center [257, 92] width 68 height 12
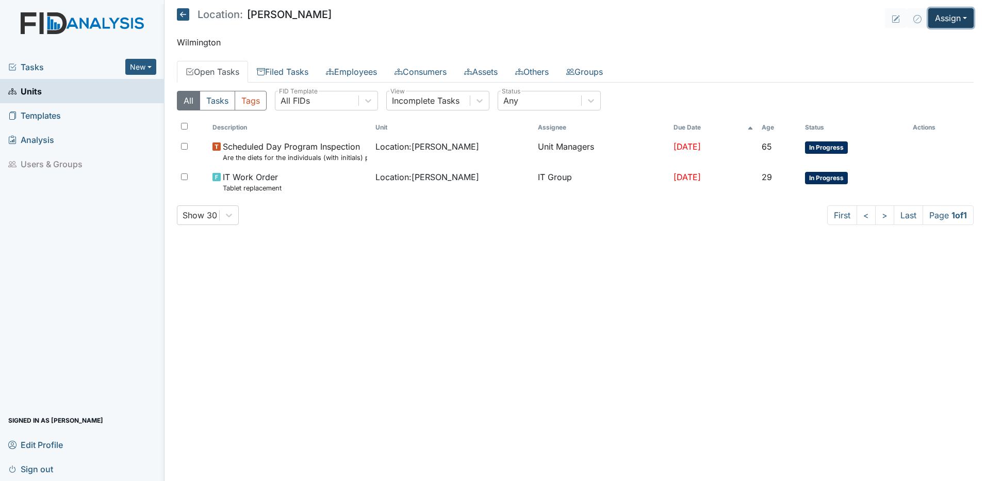
click at [956, 19] on button "Assign" at bounding box center [950, 18] width 45 height 20
click at [932, 43] on link "Assign Form" at bounding box center [926, 42] width 93 height 17
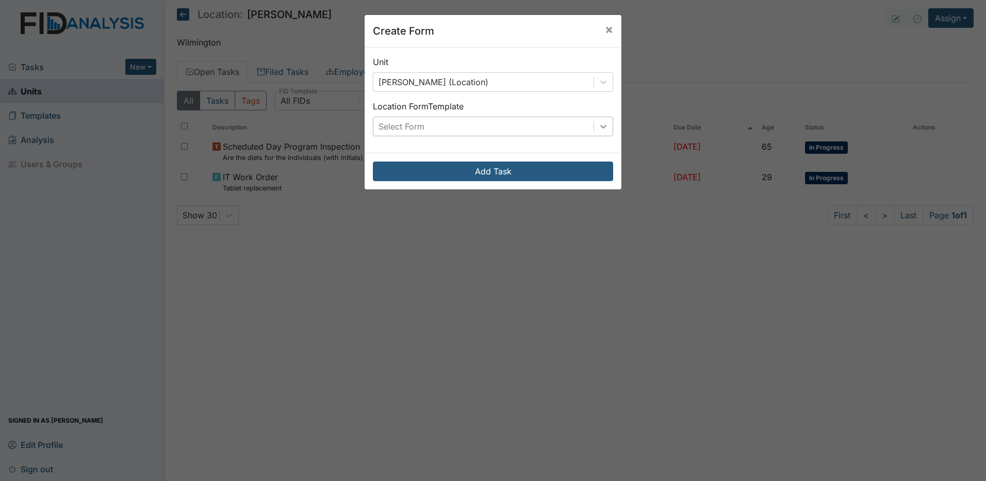
click at [598, 131] on icon at bounding box center [603, 126] width 10 height 10
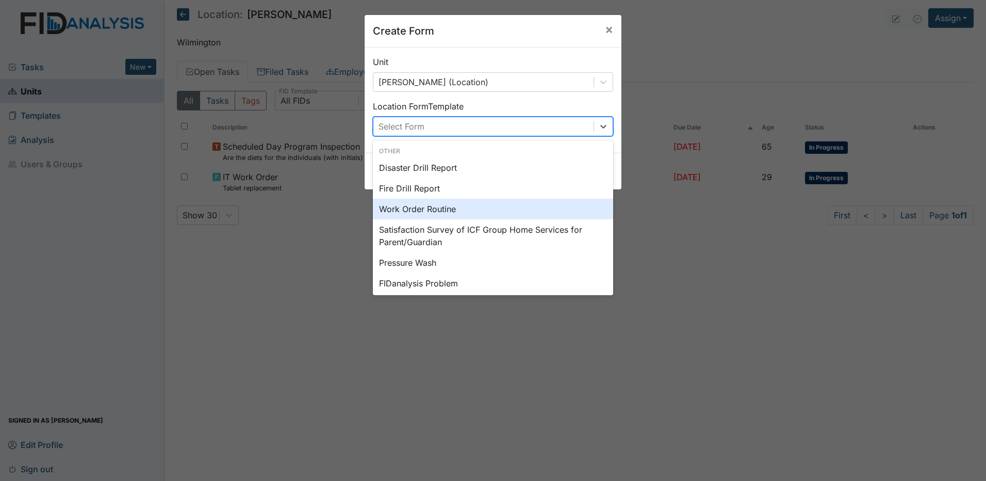
click at [403, 208] on div "Work Order Routine" at bounding box center [493, 209] width 240 height 21
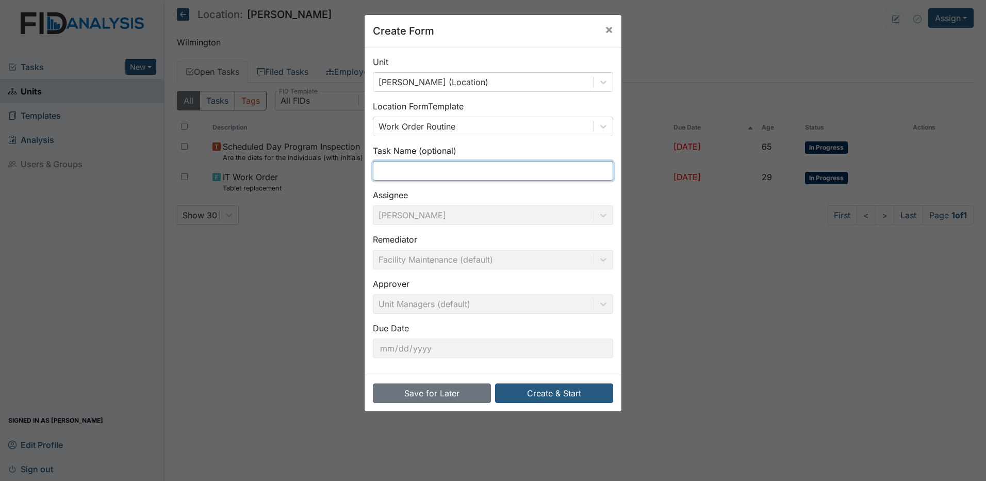
click at [438, 170] on input "text" at bounding box center [493, 171] width 240 height 20
type input "LDP Doorknob"
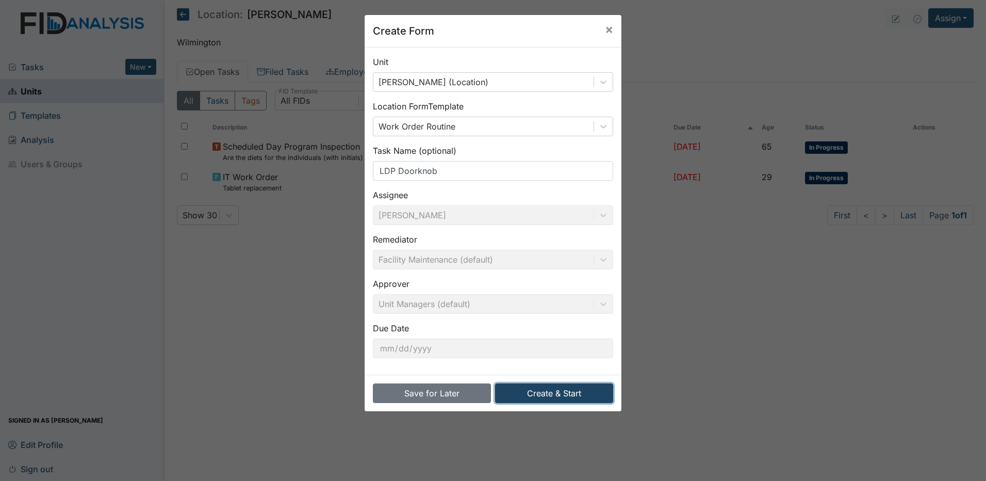
click at [538, 394] on button "Create & Start" at bounding box center [554, 393] width 118 height 20
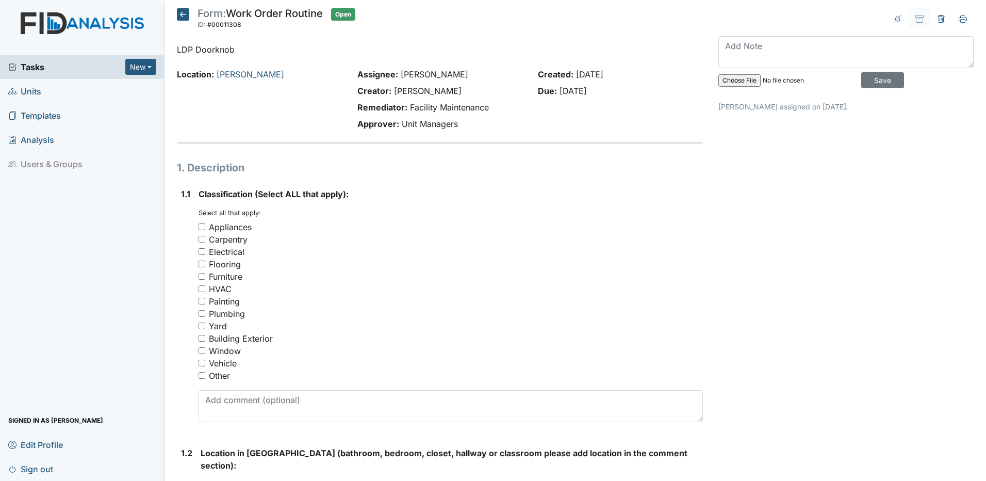
click at [202, 376] on input "Other" at bounding box center [202, 375] width 7 height 7
checkbox input "true"
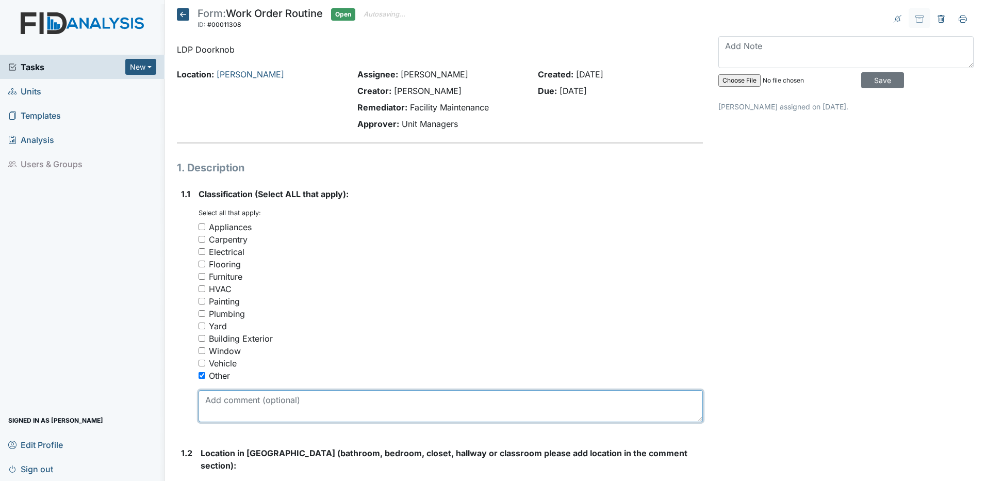
click at [214, 404] on textarea at bounding box center [451, 406] width 504 height 32
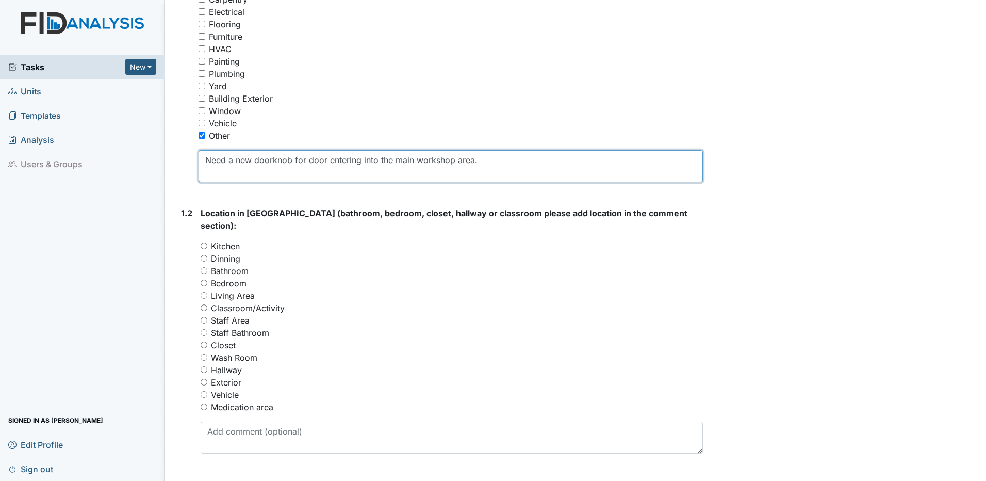
scroll to position [258, 0]
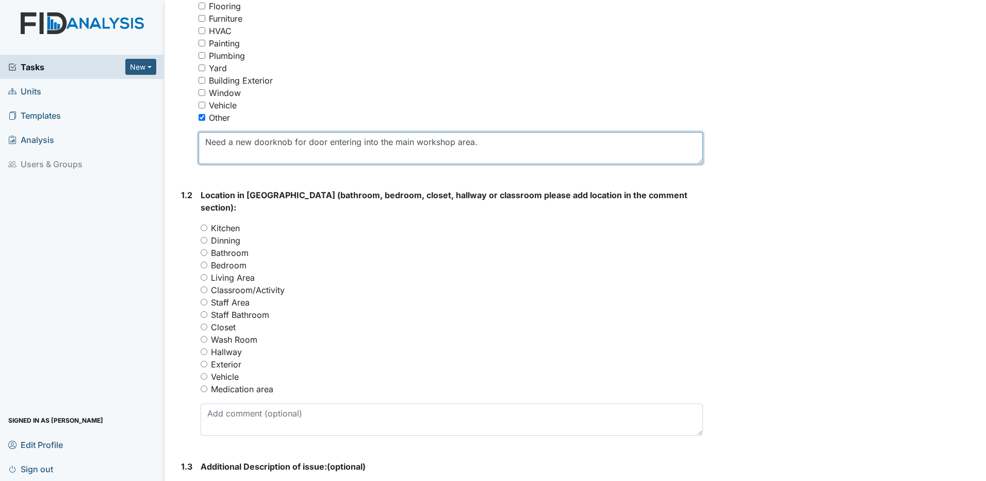
type textarea "Need a new doorknob for door entering into the main workshop area."
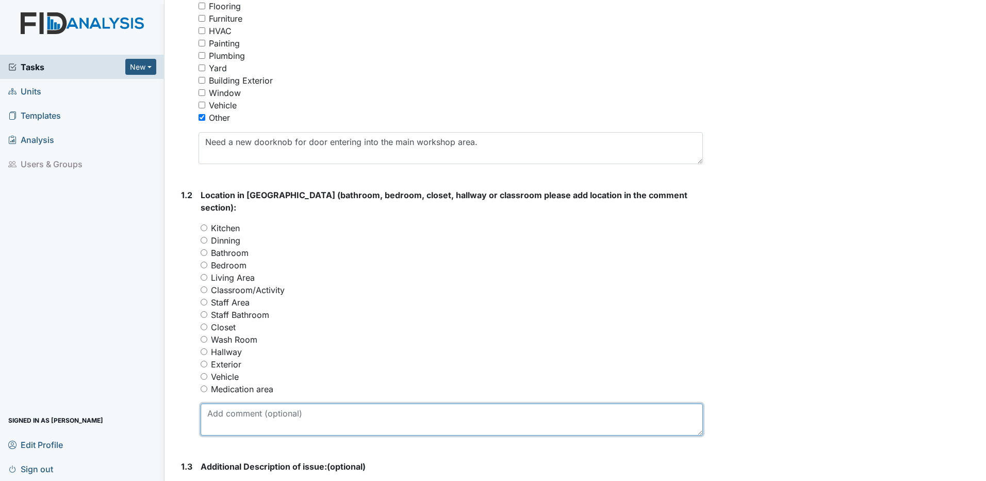
click at [214, 403] on textarea at bounding box center [452, 419] width 502 height 32
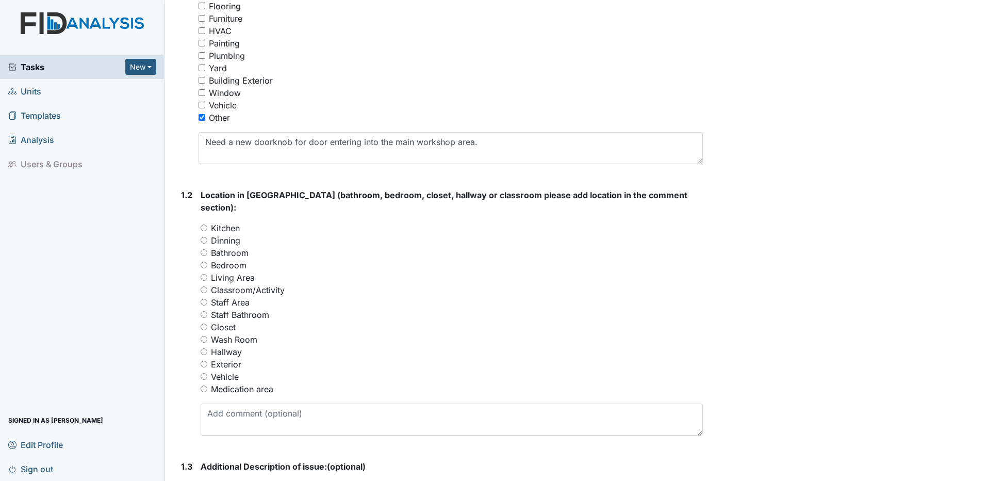
click at [203, 286] on input "Classroom/Activity" at bounding box center [204, 289] width 7 height 7
click at [204, 286] on input "Classroom/Activity" at bounding box center [204, 289] width 7 height 7
radio input "true"
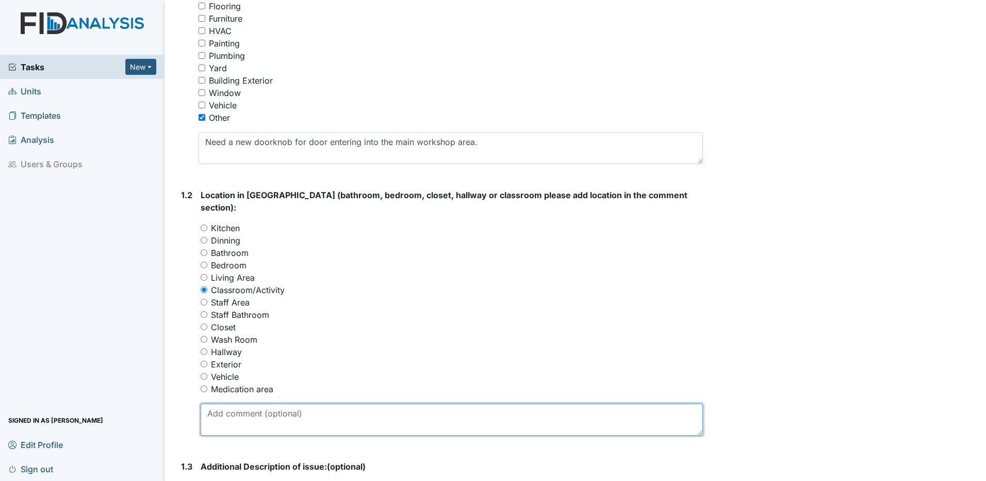
drag, startPoint x: 225, startPoint y: 405, endPoint x: 299, endPoint y: 396, distance: 74.8
click at [227, 405] on textarea at bounding box center [452, 419] width 502 height 32
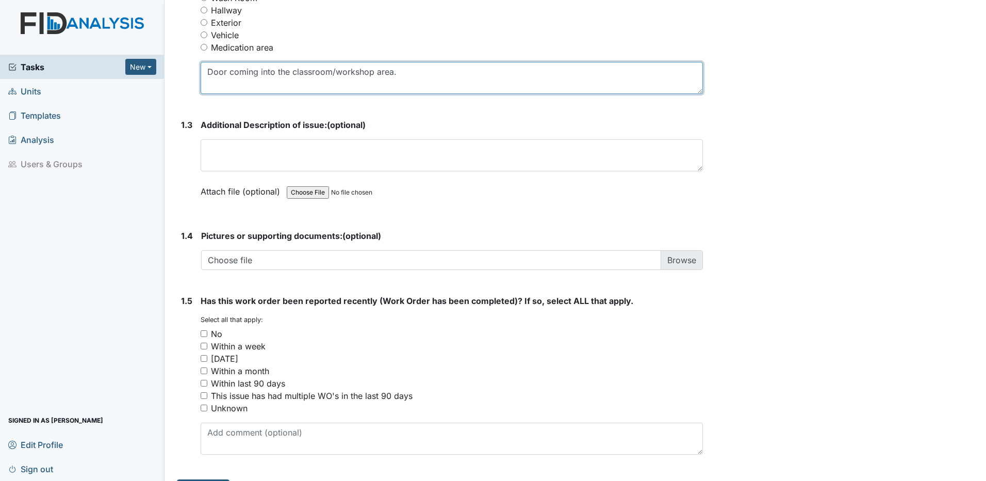
scroll to position [613, 0]
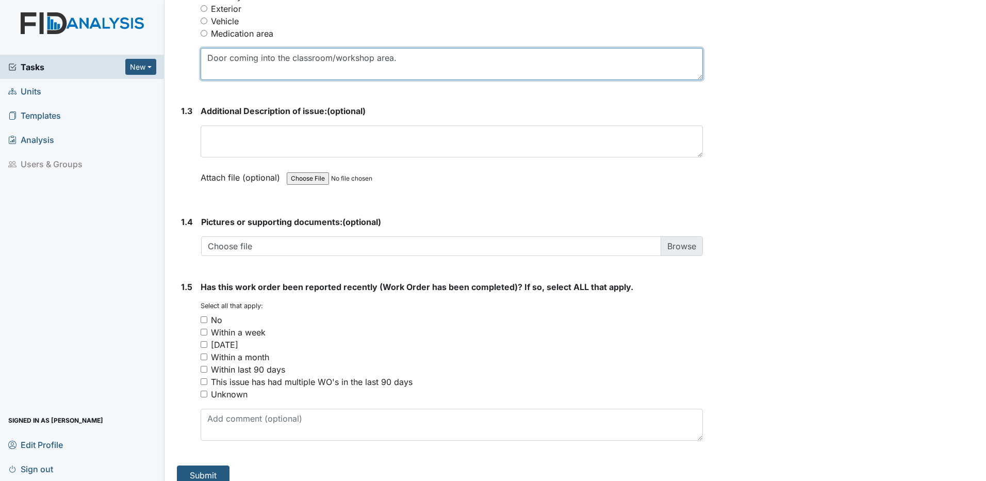
type textarea "Door coming into the classroom/workshop area."
click at [205, 316] on input "No" at bounding box center [204, 319] width 7 height 7
checkbox input "true"
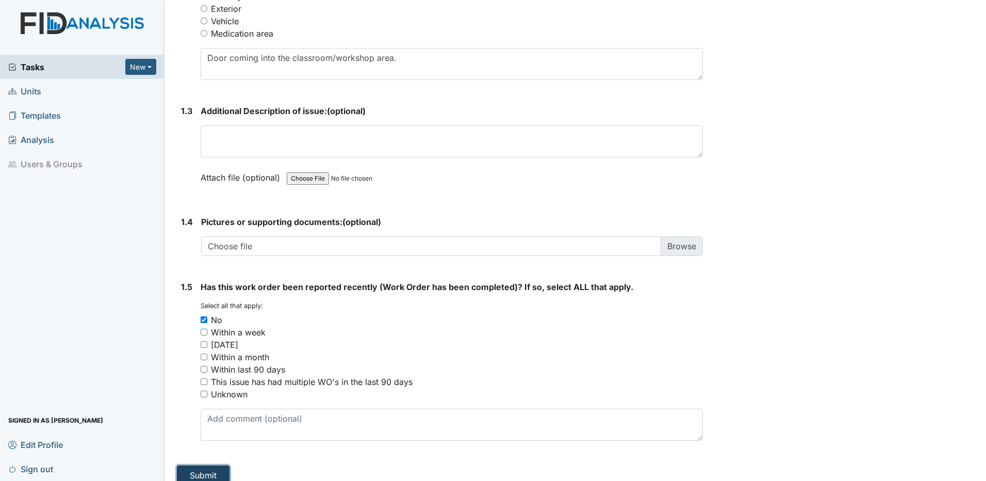
click at [208, 465] on button "Submit" at bounding box center [203, 475] width 53 height 20
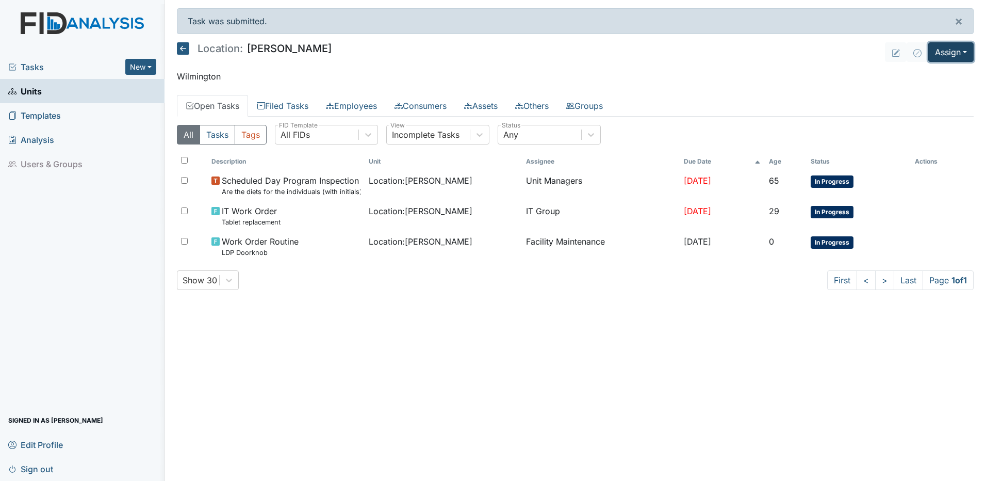
click at [956, 54] on button "Assign" at bounding box center [950, 52] width 45 height 20
click at [920, 75] on link "Assign Form" at bounding box center [926, 76] width 93 height 17
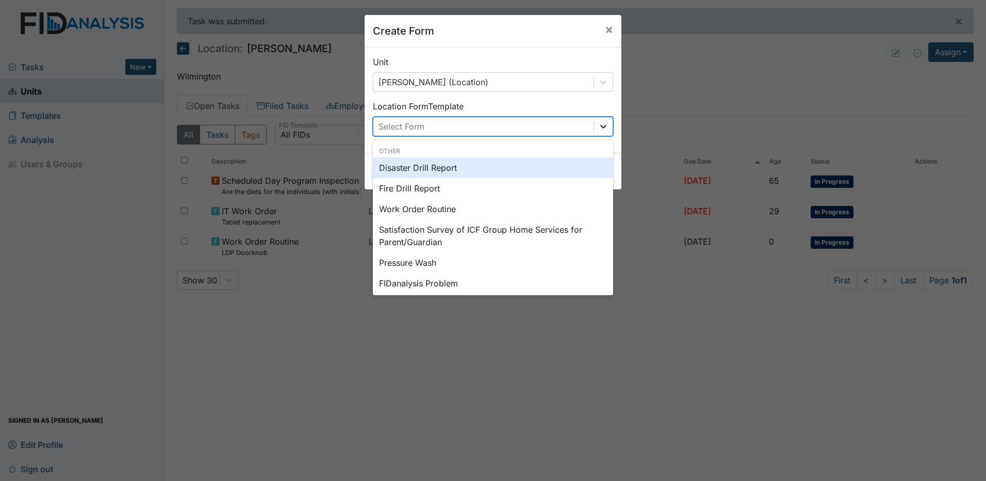
click at [604, 125] on icon at bounding box center [603, 126] width 10 height 10
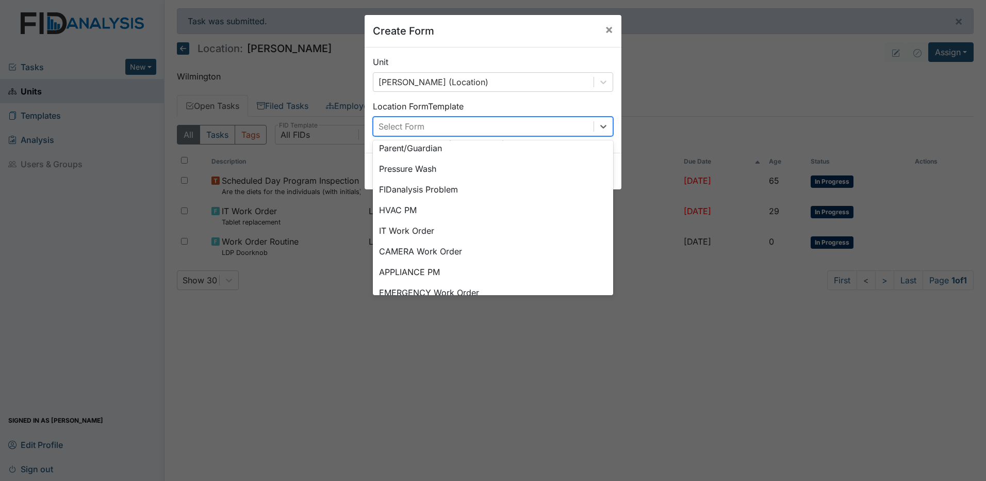
scroll to position [98, 0]
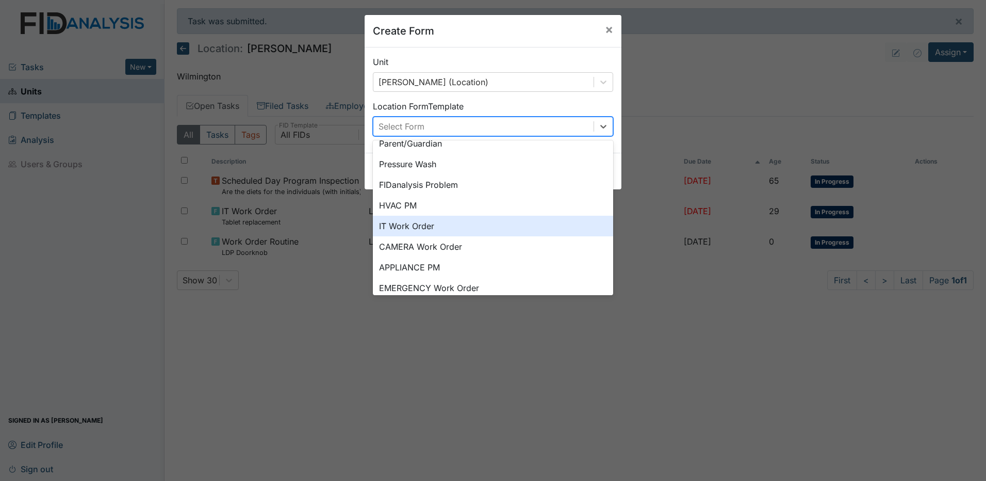
click at [455, 225] on div "IT Work Order" at bounding box center [493, 226] width 240 height 21
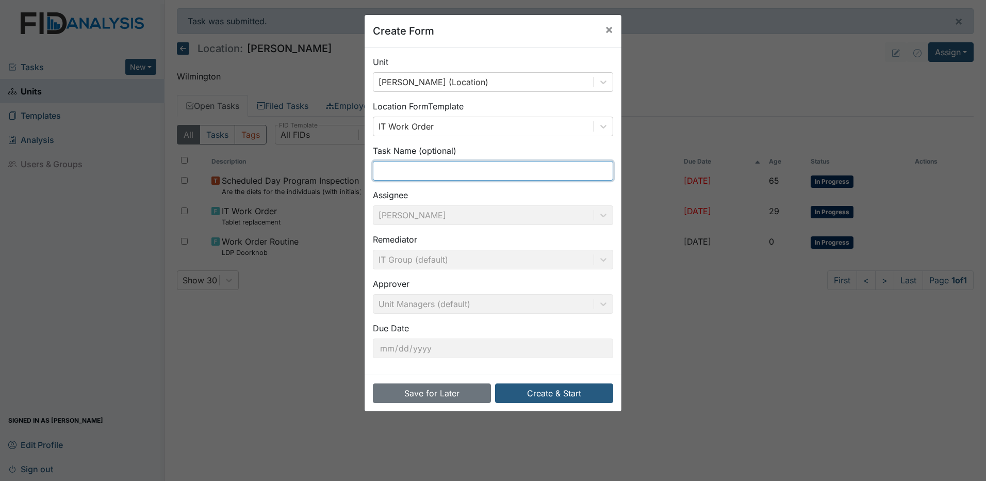
click at [419, 167] on input "text" at bounding box center [493, 171] width 240 height 20
type input "Cherokee's Time Clock"
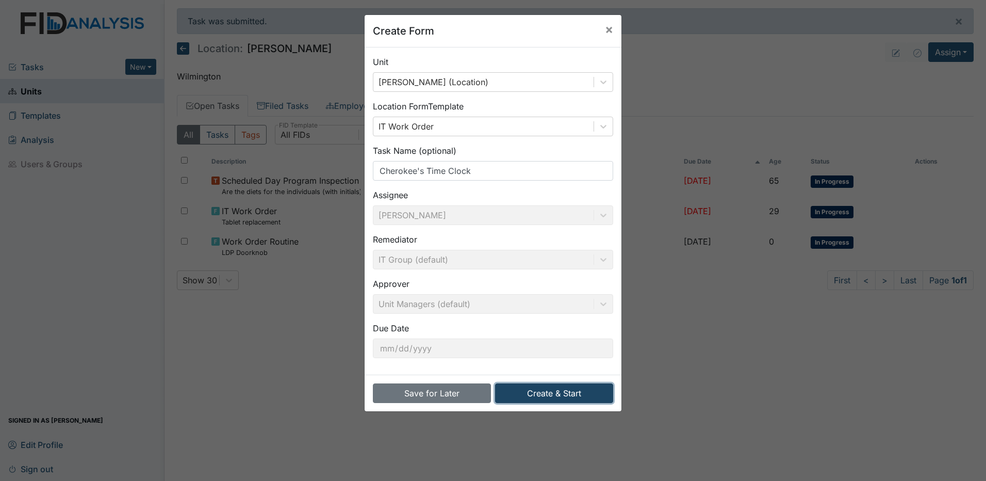
click at [578, 396] on button "Create & Start" at bounding box center [554, 393] width 118 height 20
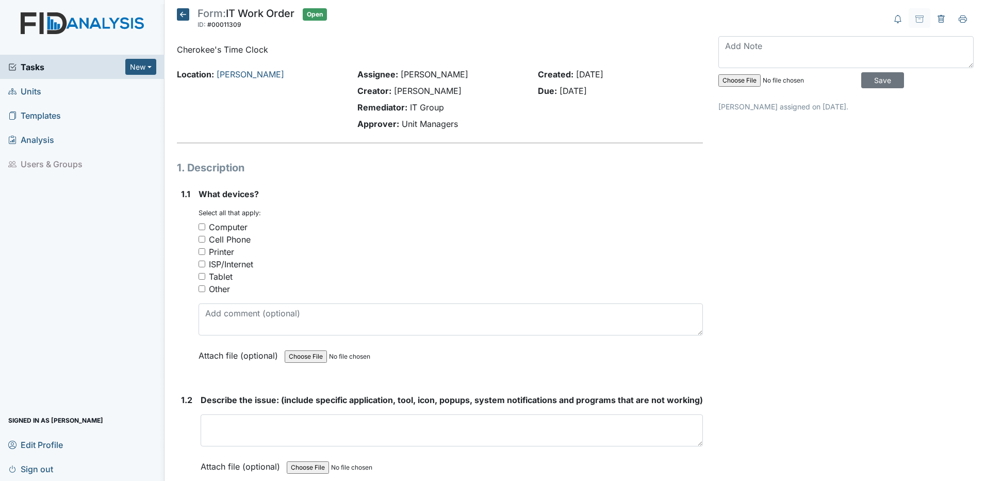
click at [203, 289] on input "Other" at bounding box center [202, 288] width 7 height 7
checkbox input "true"
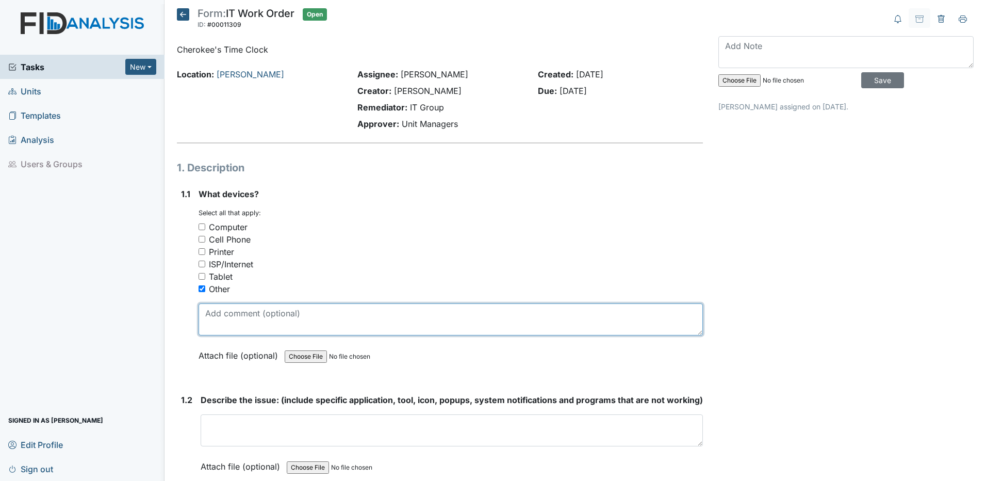
drag, startPoint x: 203, startPoint y: 315, endPoint x: 364, endPoint y: 302, distance: 161.4
click at [209, 314] on textarea at bounding box center [451, 319] width 504 height 32
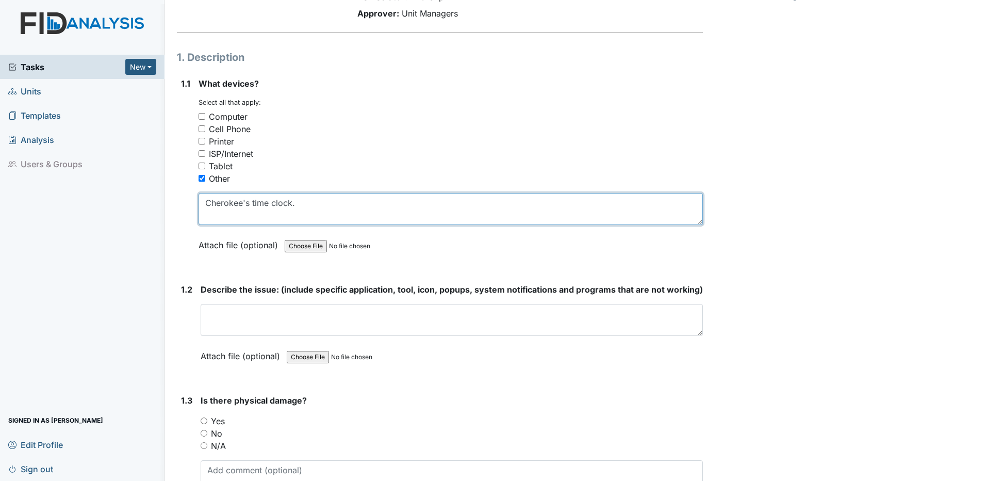
scroll to position [155, 0]
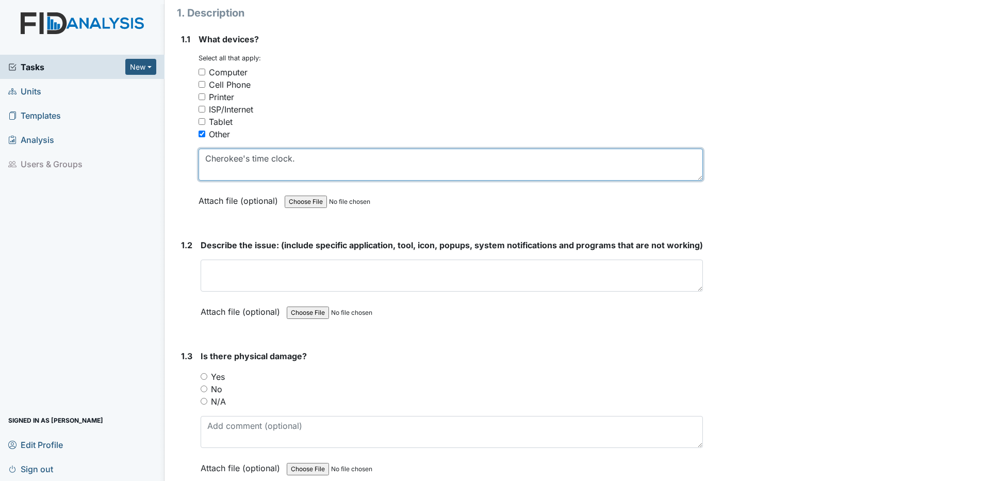
type textarea "Cherokee's time clock."
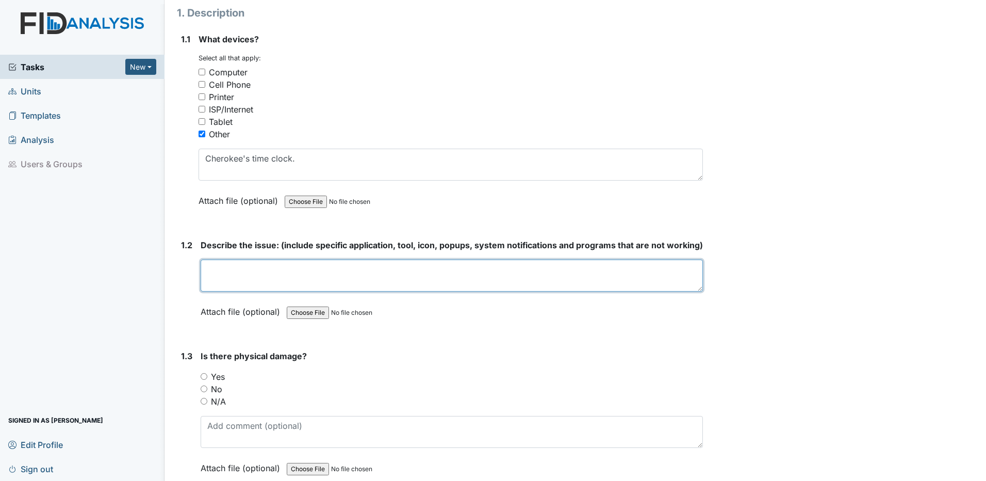
click at [207, 278] on textarea at bounding box center [452, 275] width 502 height 32
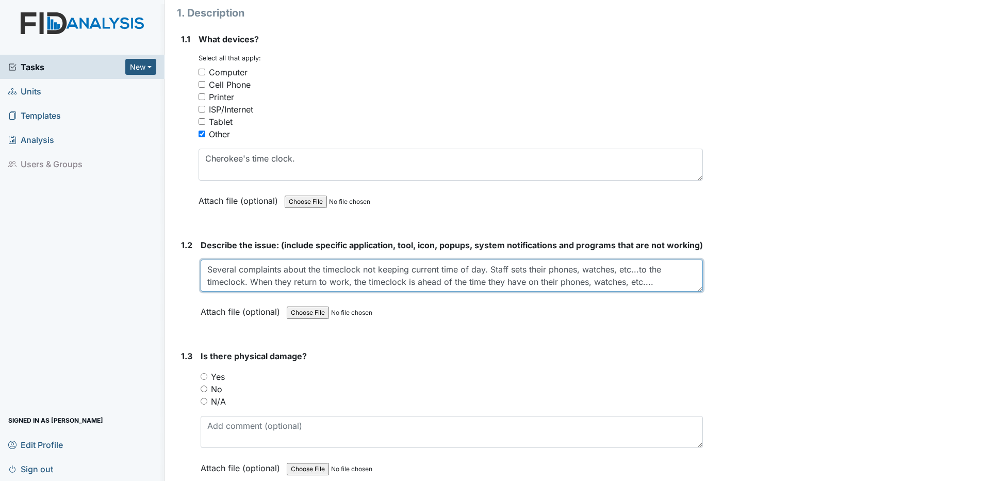
click at [611, 281] on textarea "Several complaints about the timeclock not keeping current time of day. Staff s…" at bounding box center [452, 275] width 502 height 32
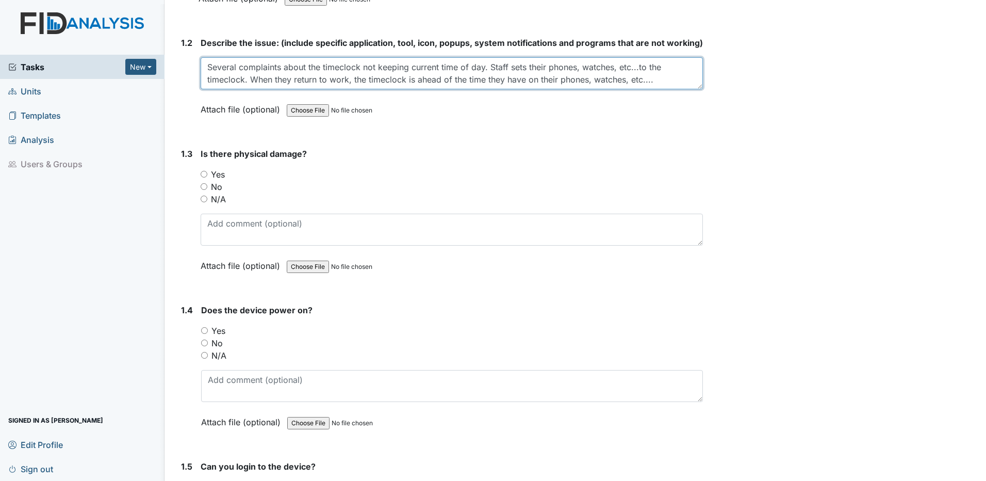
scroll to position [361, 0]
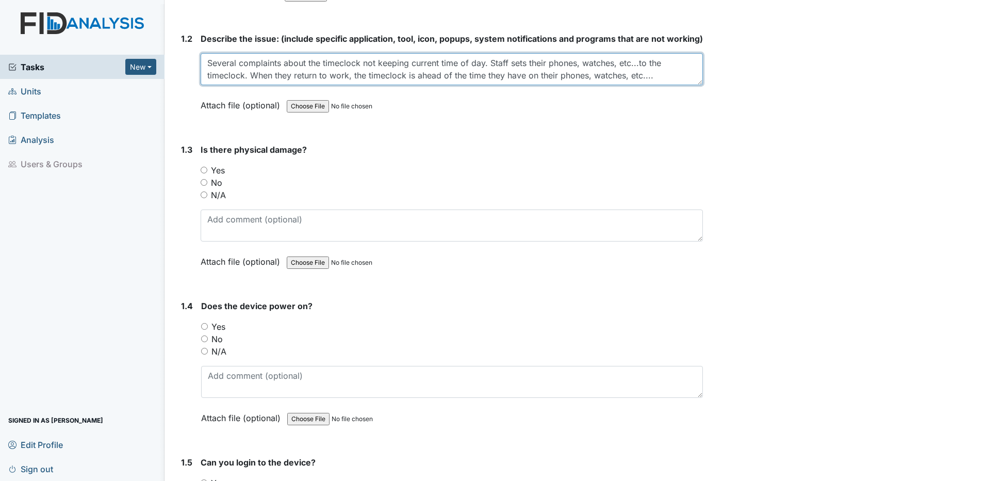
click at [243, 85] on textarea "Several complaints about the timeclock not keeping current time of day. Staff s…" at bounding box center [452, 69] width 502 height 32
type textarea "Several complaints about the timeclock not keeping current time of day. Staff s…"
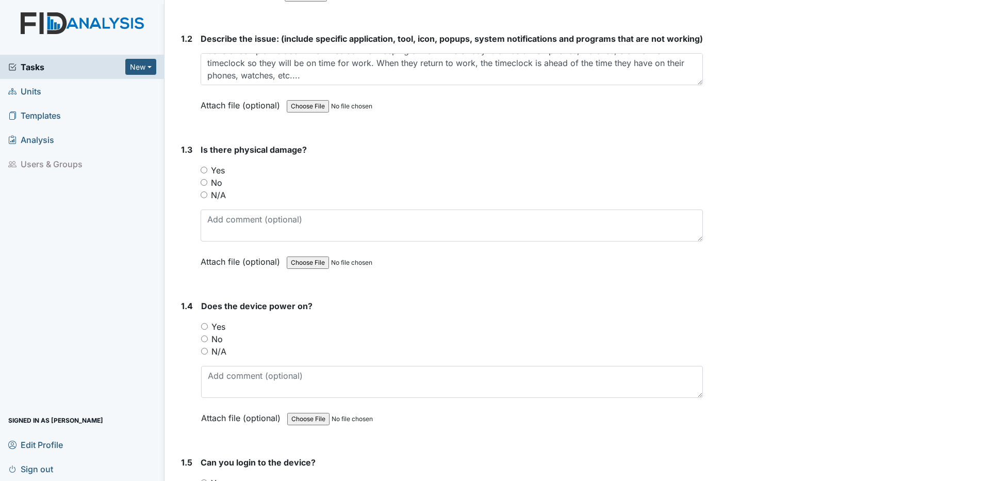
click at [206, 186] on input "No" at bounding box center [204, 182] width 7 height 7
radio input "true"
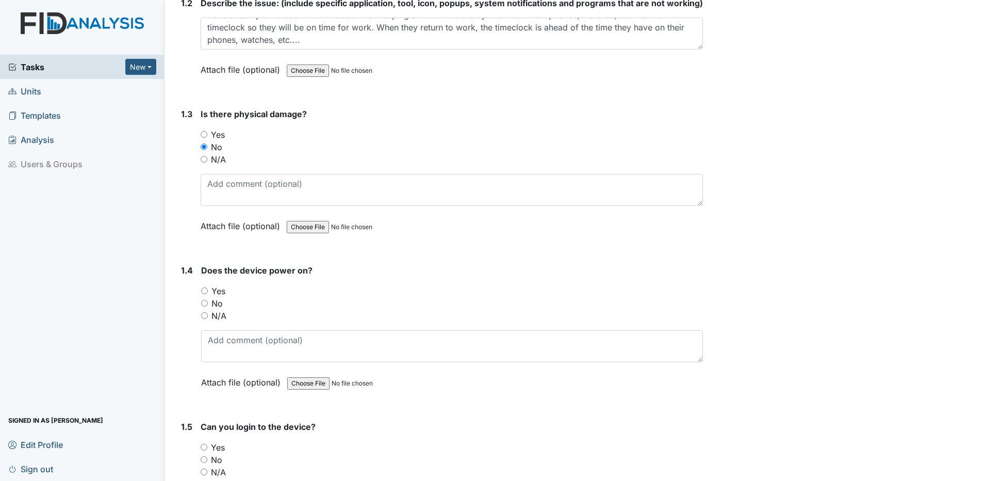
scroll to position [464, 0]
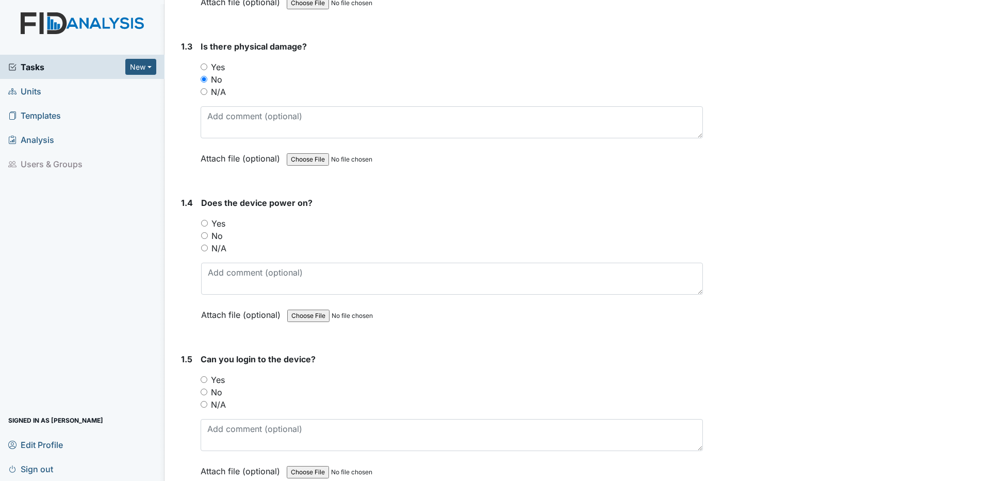
drag, startPoint x: 204, startPoint y: 235, endPoint x: 270, endPoint y: 246, distance: 66.4
click at [210, 229] on div "Yes" at bounding box center [452, 223] width 502 height 12
click at [204, 226] on input "Yes" at bounding box center [204, 223] width 7 height 7
radio input "true"
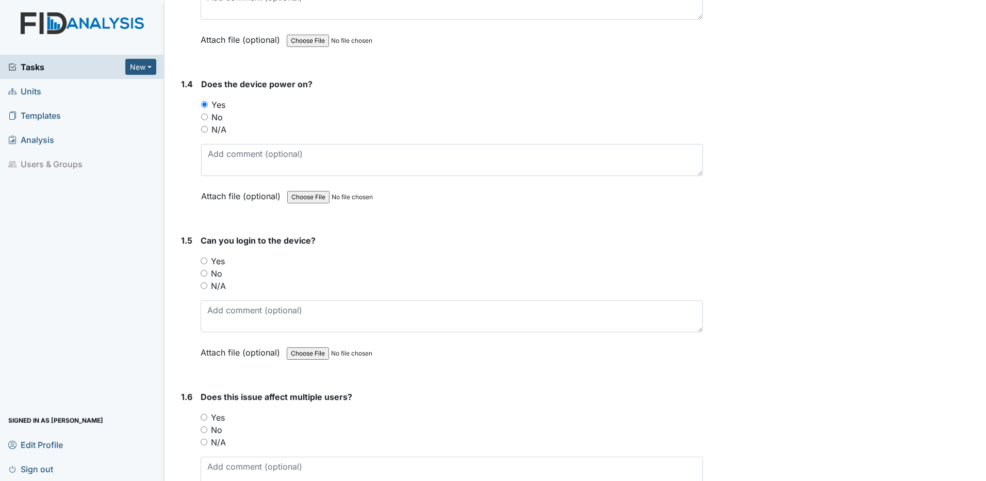
scroll to position [619, 0]
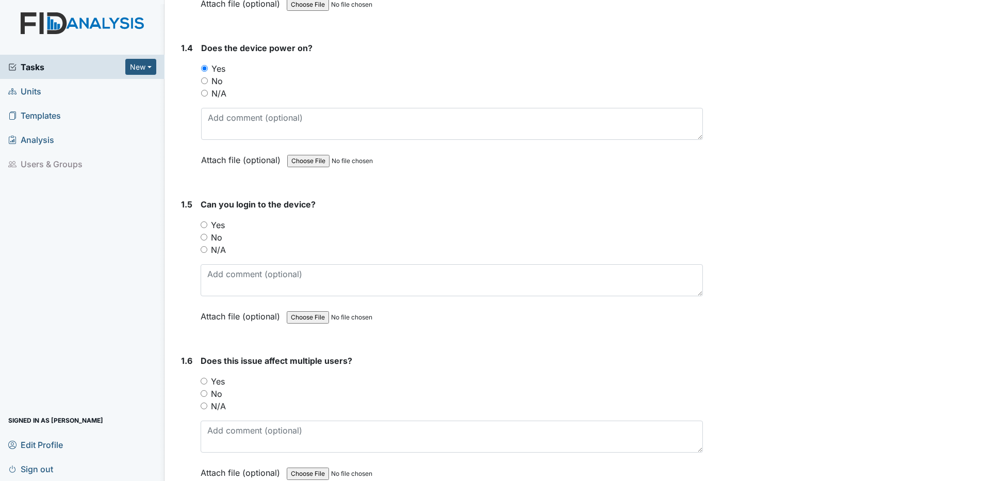
click at [204, 228] on input "Yes" at bounding box center [204, 224] width 7 height 7
radio input "true"
drag, startPoint x: 212, startPoint y: 280, endPoint x: 230, endPoint y: 278, distance: 17.7
click at [222, 279] on textarea at bounding box center [452, 280] width 502 height 32
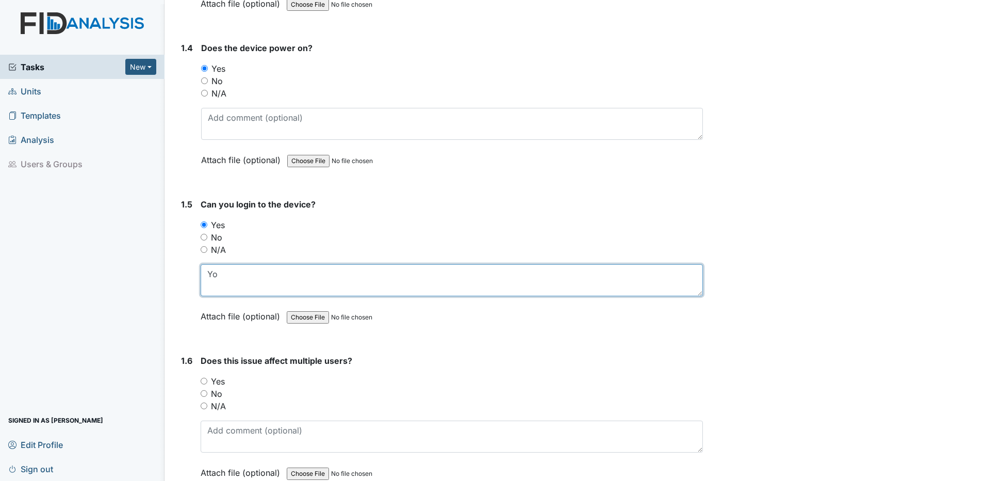
type textarea "Y"
type textarea "t"
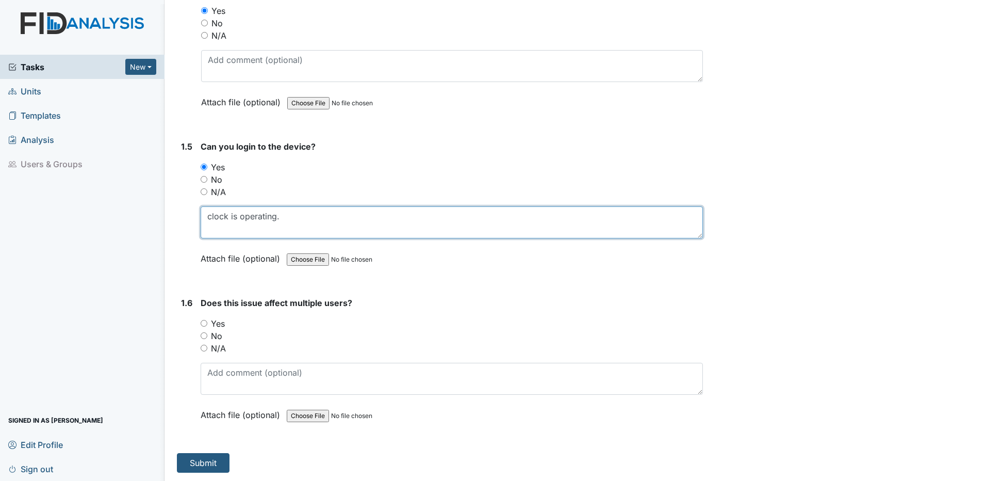
scroll to position [689, 0]
type textarea "clock is operating."
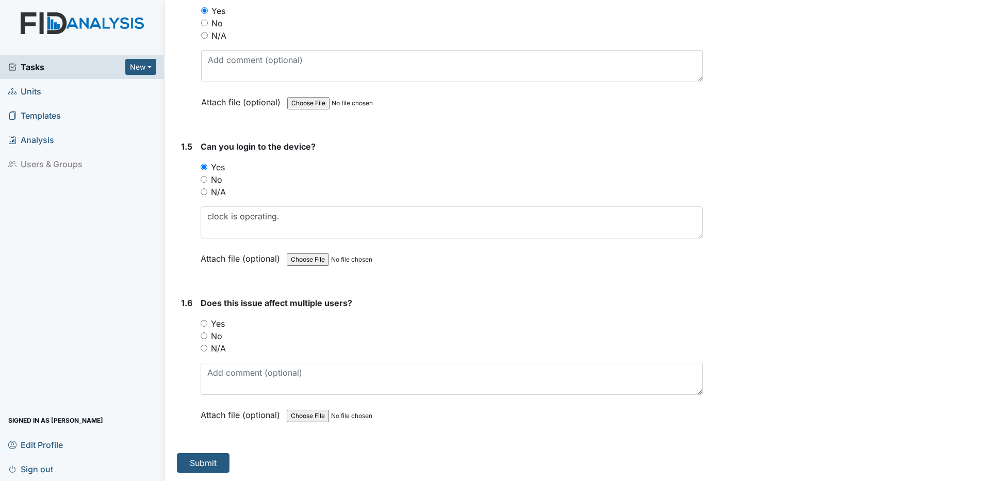
click at [252, 322] on div "Yes" at bounding box center [452, 323] width 502 height 12
click at [204, 323] on input "Yes" at bounding box center [204, 323] width 7 height 7
radio input "true"
click at [210, 466] on button "Submit" at bounding box center [203, 463] width 53 height 20
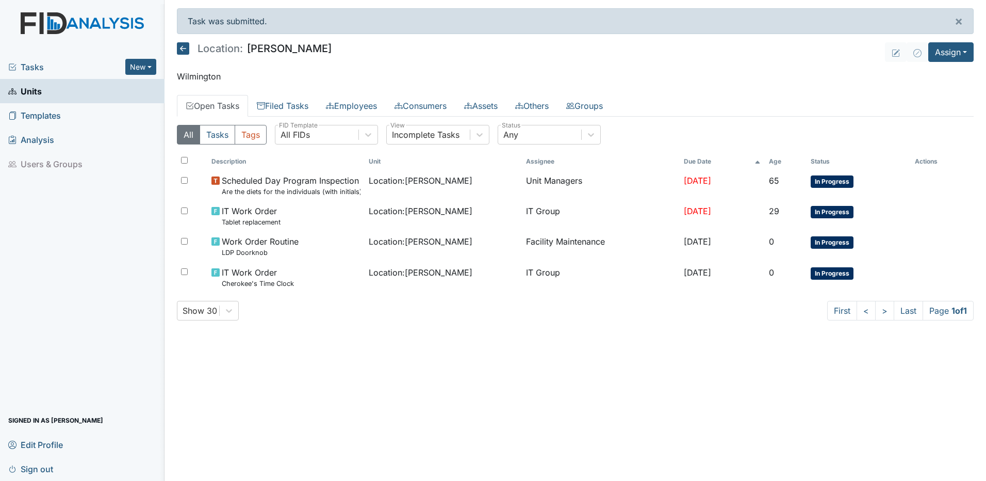
click at [184, 50] on icon at bounding box center [183, 48] width 12 height 12
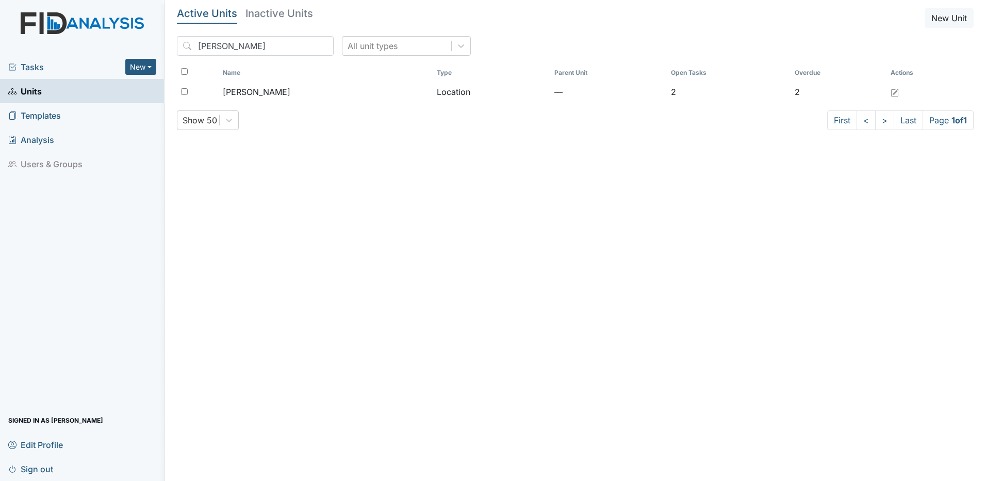
click at [42, 469] on span "Sign out" at bounding box center [30, 468] width 45 height 16
